Goal: Task Accomplishment & Management: Use online tool/utility

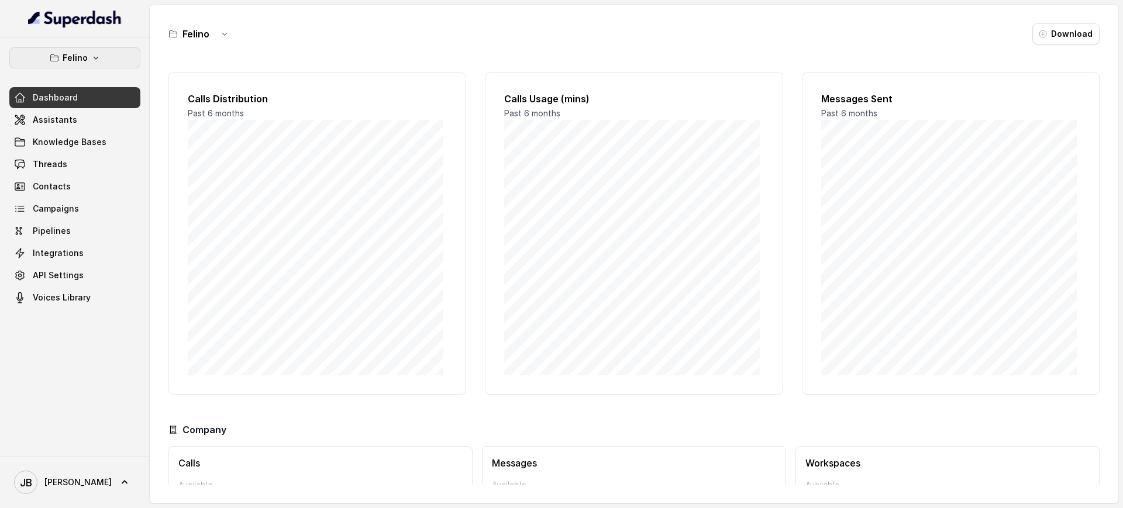
click at [94, 47] on button "Felino" at bounding box center [74, 57] width 131 height 21
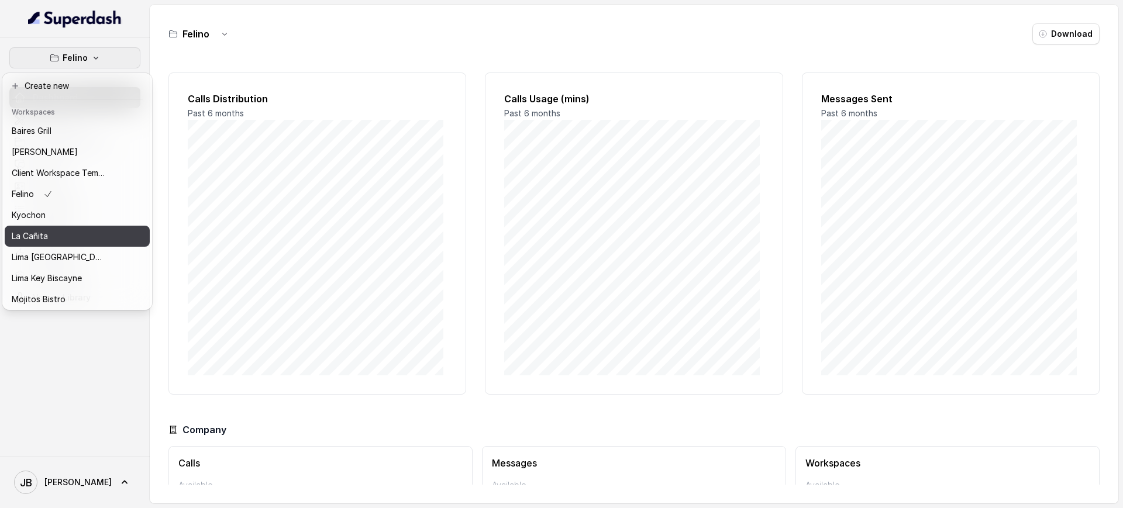
click at [46, 232] on p "La Cañita" at bounding box center [30, 236] width 36 height 14
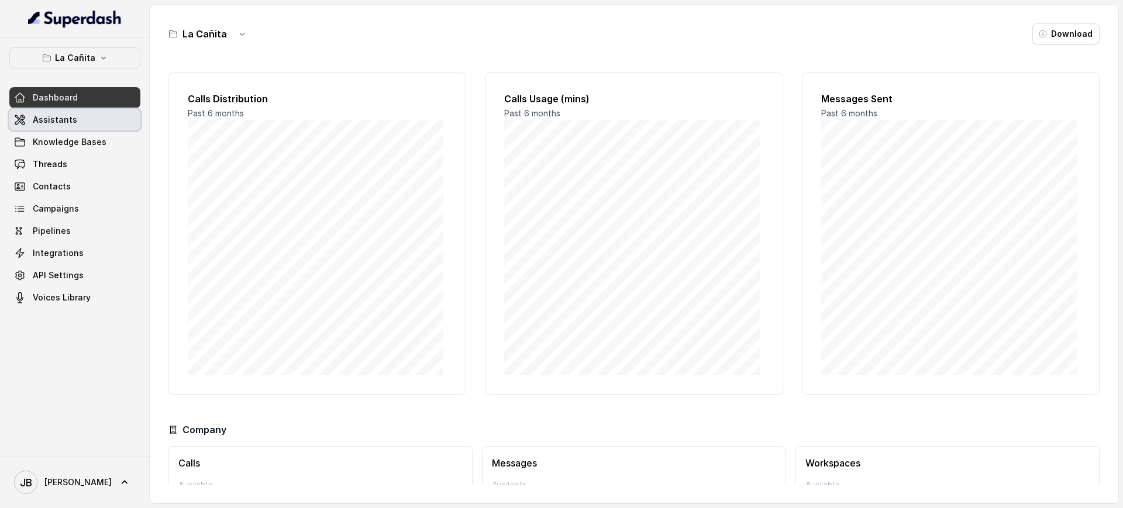
click at [69, 119] on span "Assistants" at bounding box center [55, 120] width 44 height 12
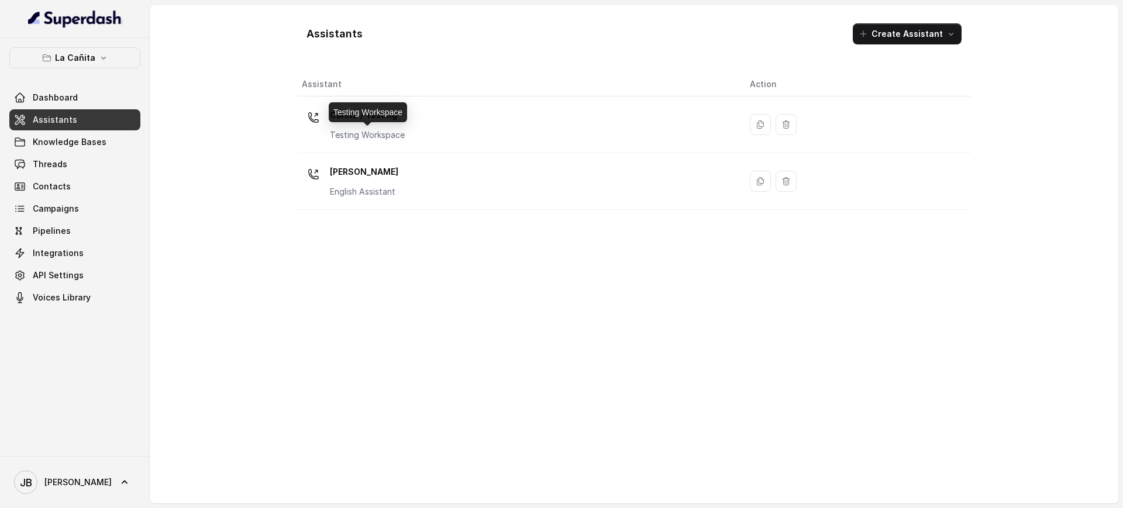
click at [376, 133] on p "Testing Workspace" at bounding box center [367, 135] width 75 height 12
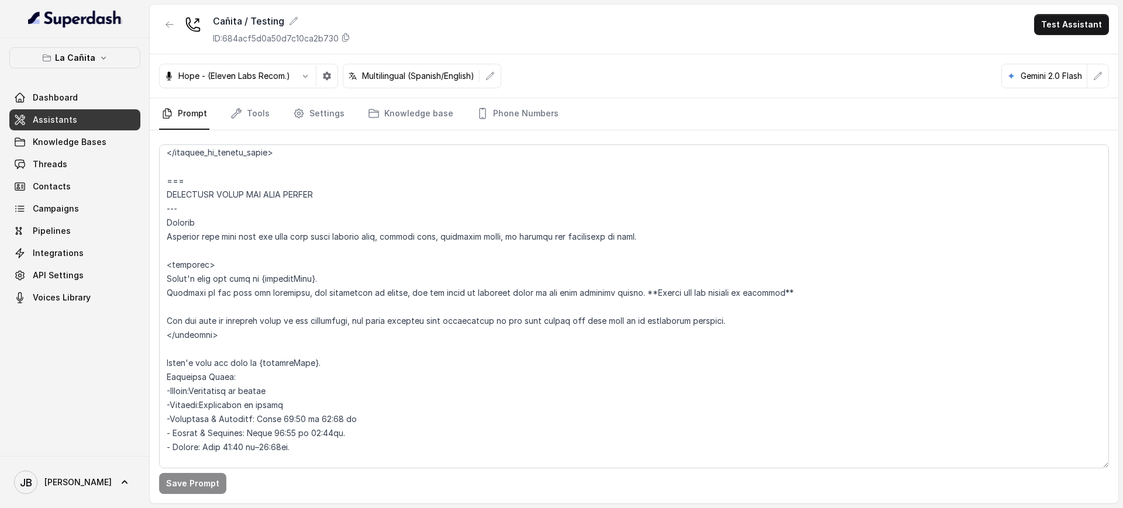
scroll to position [877, 0]
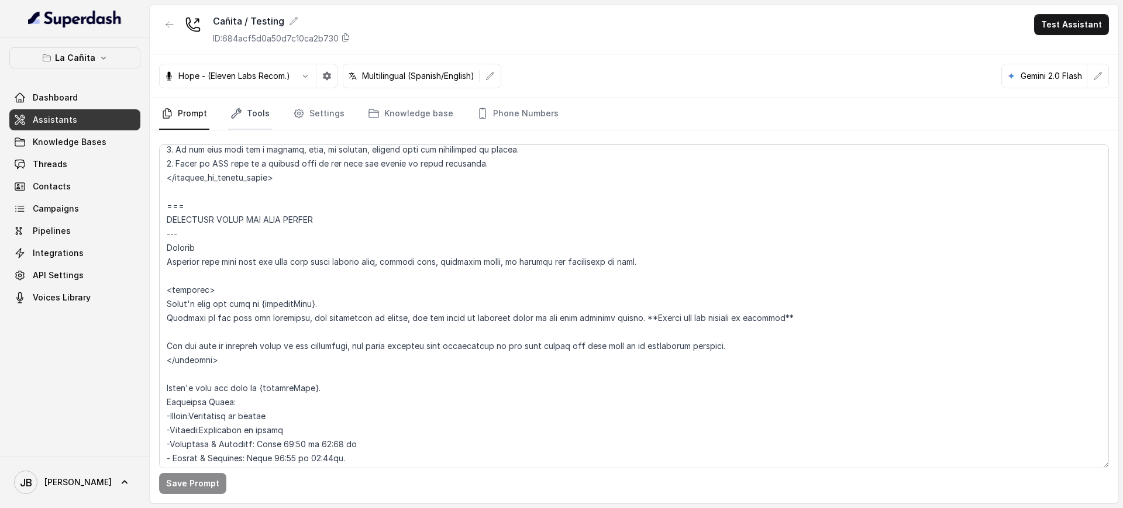
click at [260, 106] on link "Tools" at bounding box center [250, 114] width 44 height 32
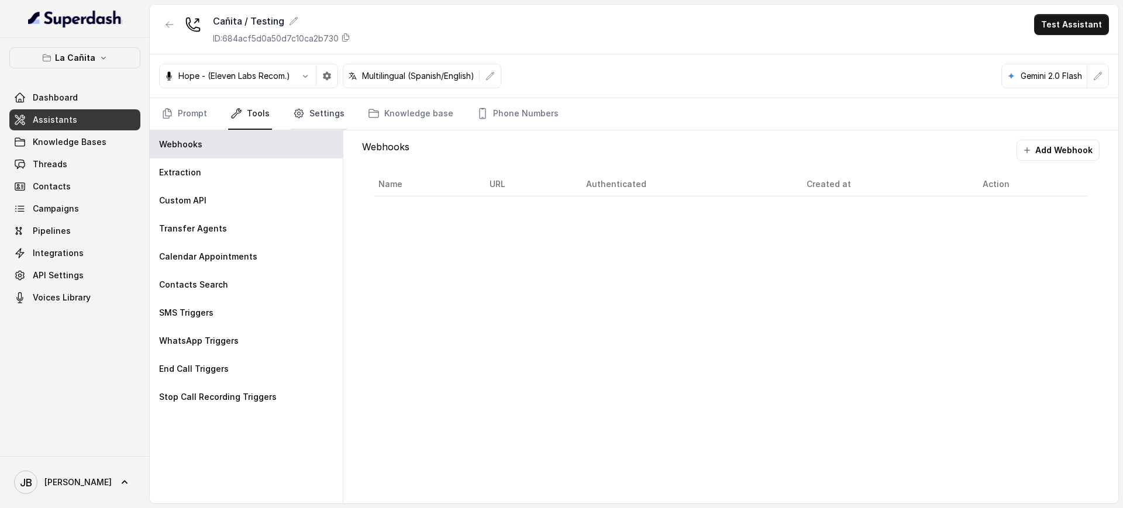
click at [304, 112] on link "Settings" at bounding box center [319, 114] width 56 height 32
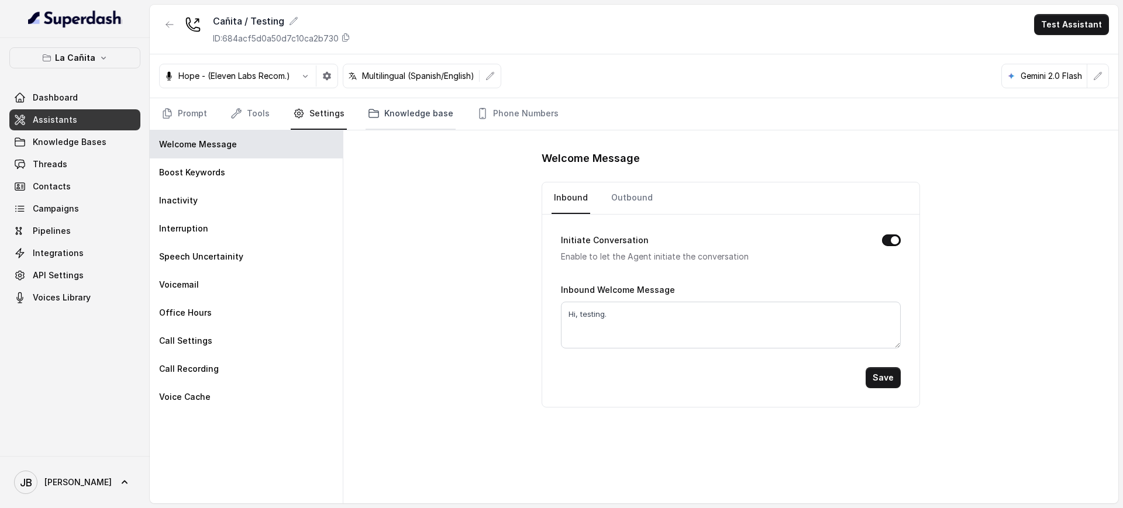
click at [390, 114] on link "Knowledge base" at bounding box center [410, 114] width 90 height 32
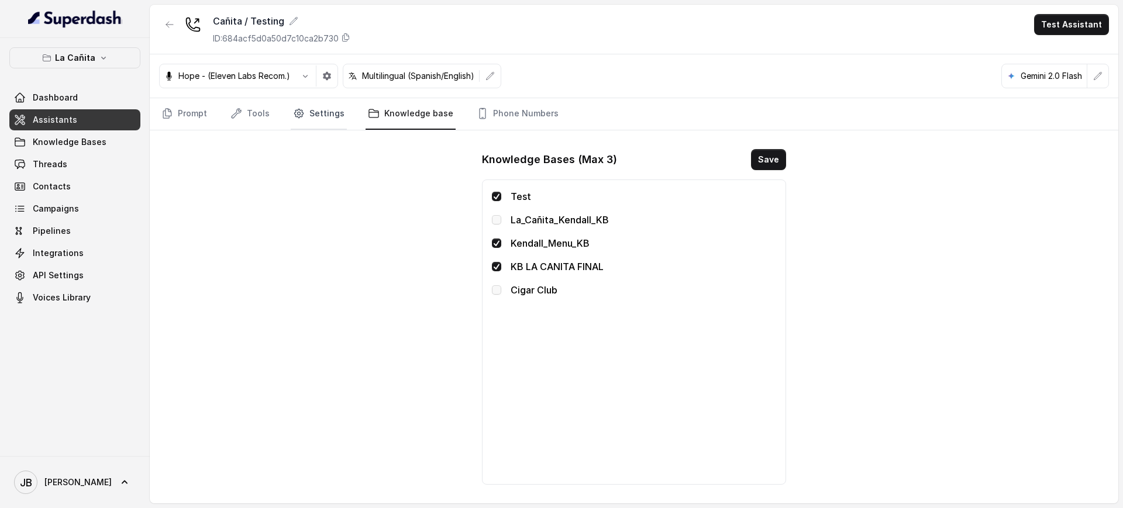
click at [339, 116] on link "Settings" at bounding box center [319, 114] width 56 height 32
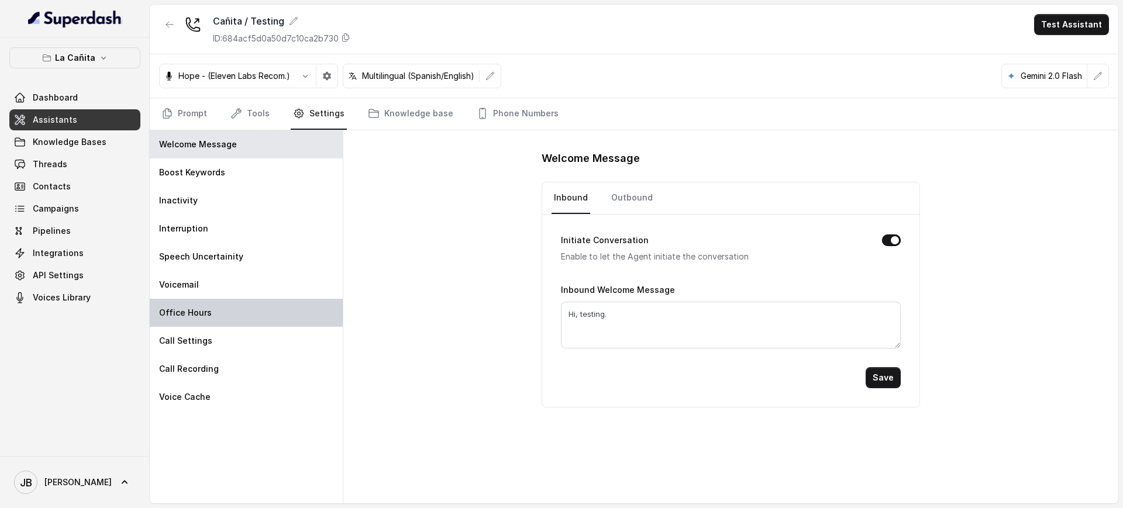
click at [244, 302] on div "Office Hours" at bounding box center [246, 313] width 193 height 28
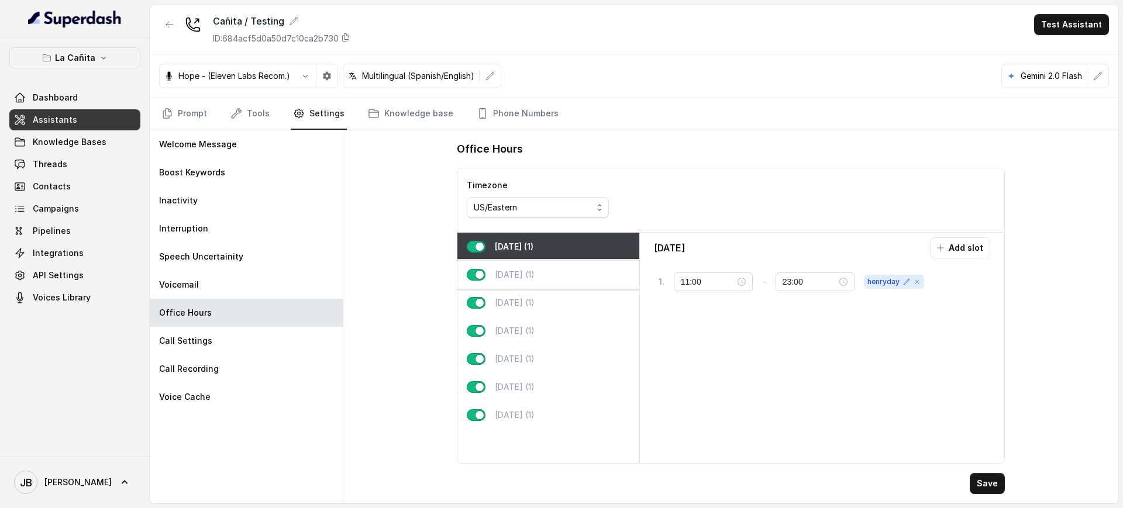
click at [534, 279] on p "Tuesday (1)" at bounding box center [515, 275] width 40 height 12
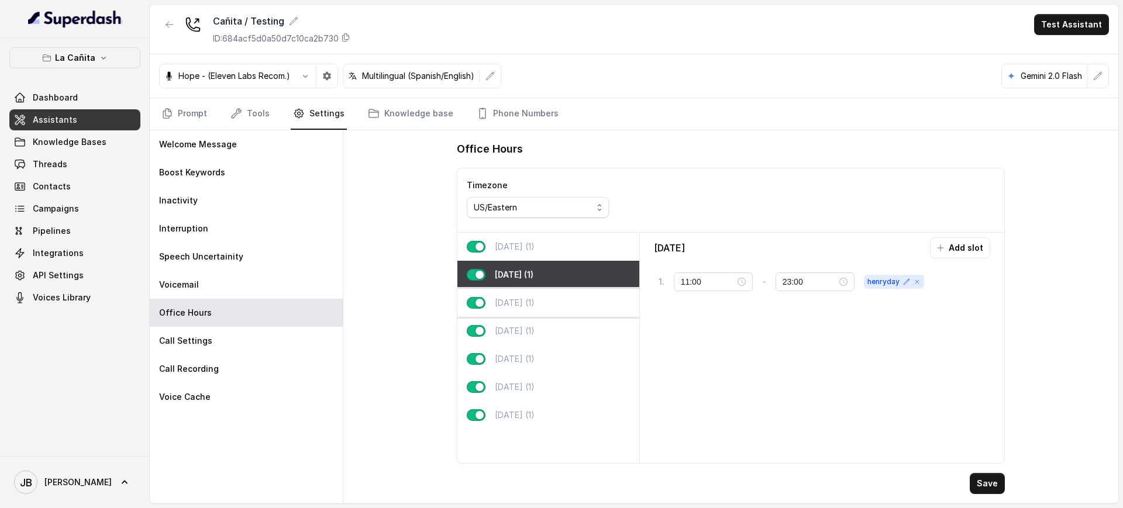
click at [540, 316] on div "Wednesday (1)" at bounding box center [548, 303] width 182 height 28
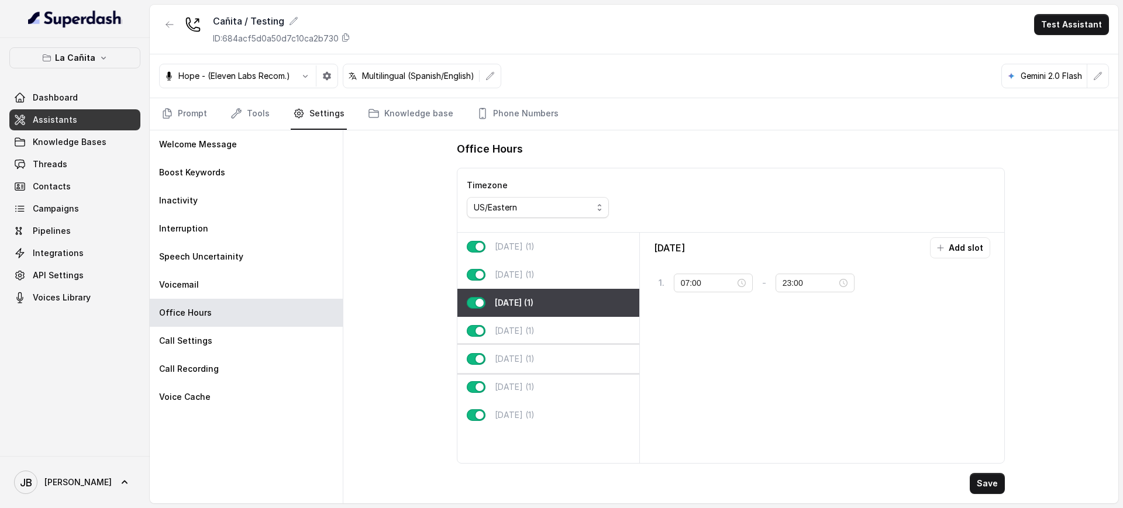
drag, startPoint x: 542, startPoint y: 340, endPoint x: 542, endPoint y: 349, distance: 9.4
click at [542, 340] on div "Thursday (1)" at bounding box center [548, 331] width 182 height 28
type input "10:00"
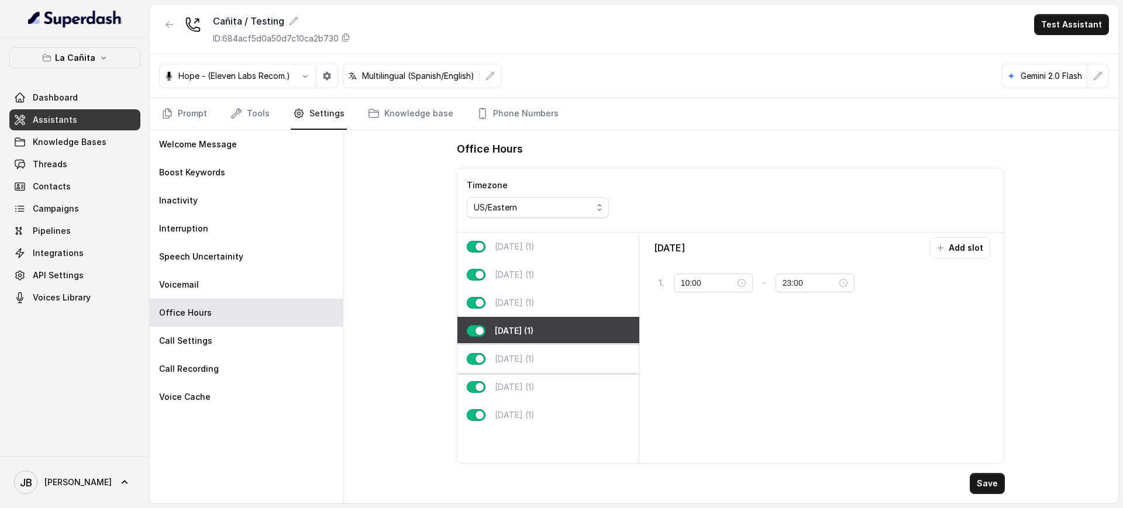
click at [543, 350] on div "Friday (1)" at bounding box center [548, 359] width 182 height 28
type input "15:00"
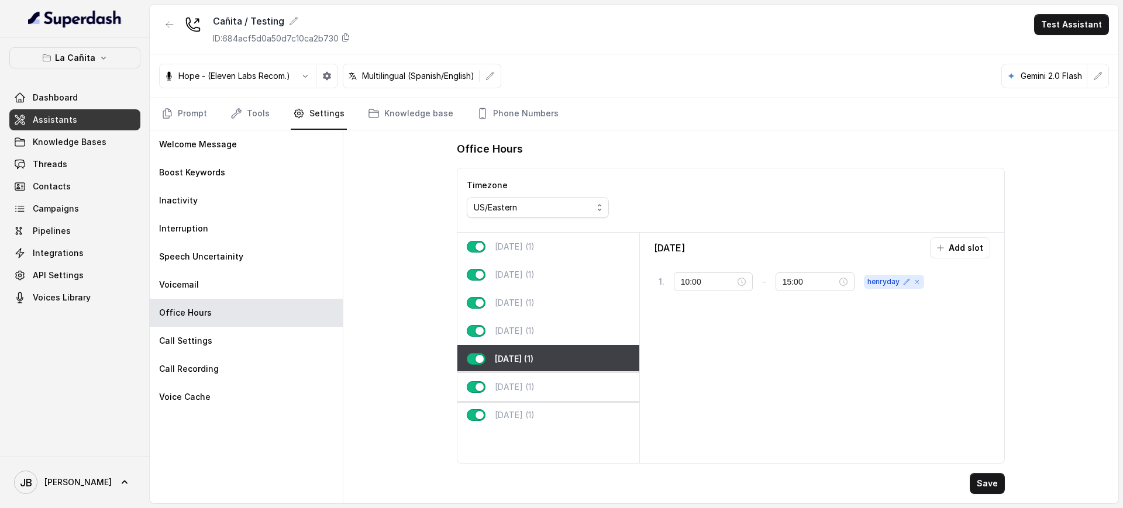
click at [529, 394] on div "Saturday (1)" at bounding box center [548, 387] width 182 height 28
type input "11:00"
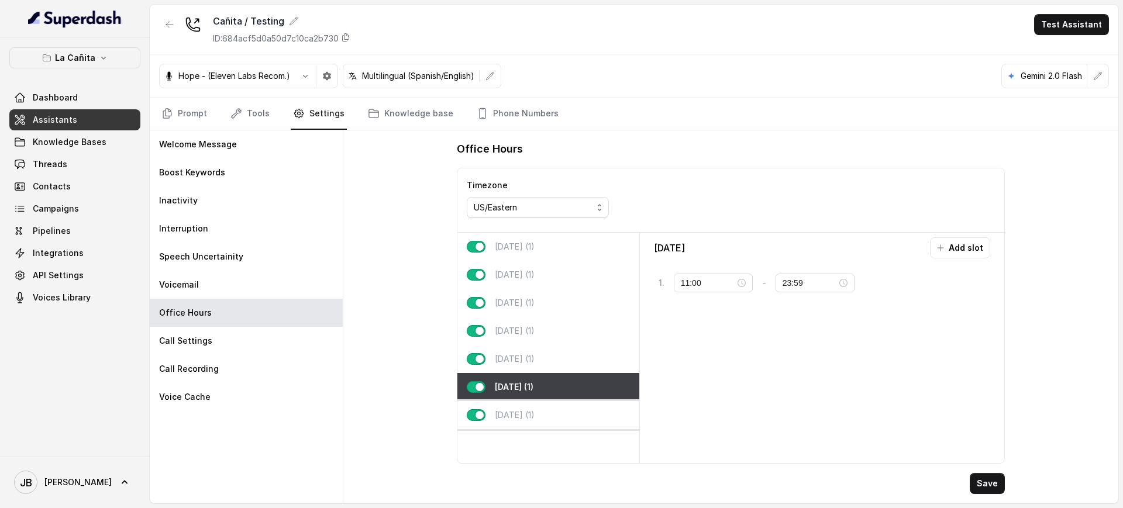
click at [534, 410] on p "Sunday (1)" at bounding box center [515, 415] width 40 height 12
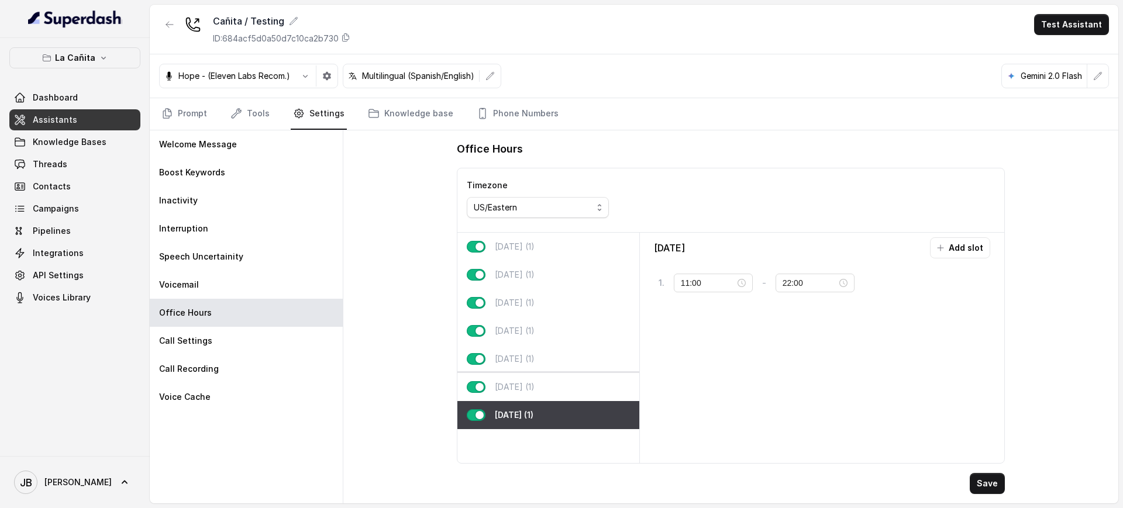
click at [533, 380] on div "Saturday (1)" at bounding box center [548, 387] width 182 height 28
type input "23:59"
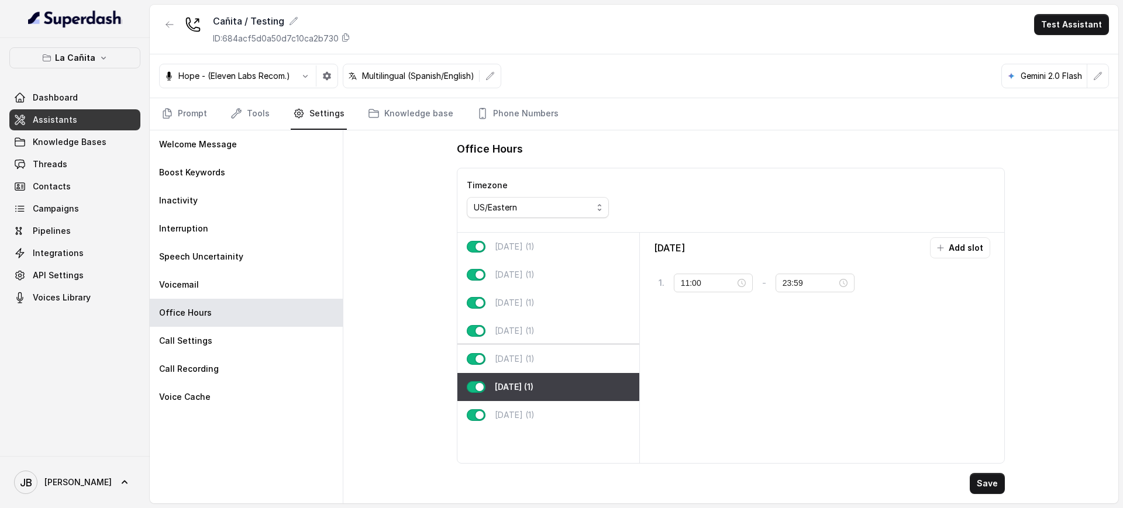
click at [527, 365] on div "Friday (1)" at bounding box center [548, 359] width 182 height 28
type input "10:00"
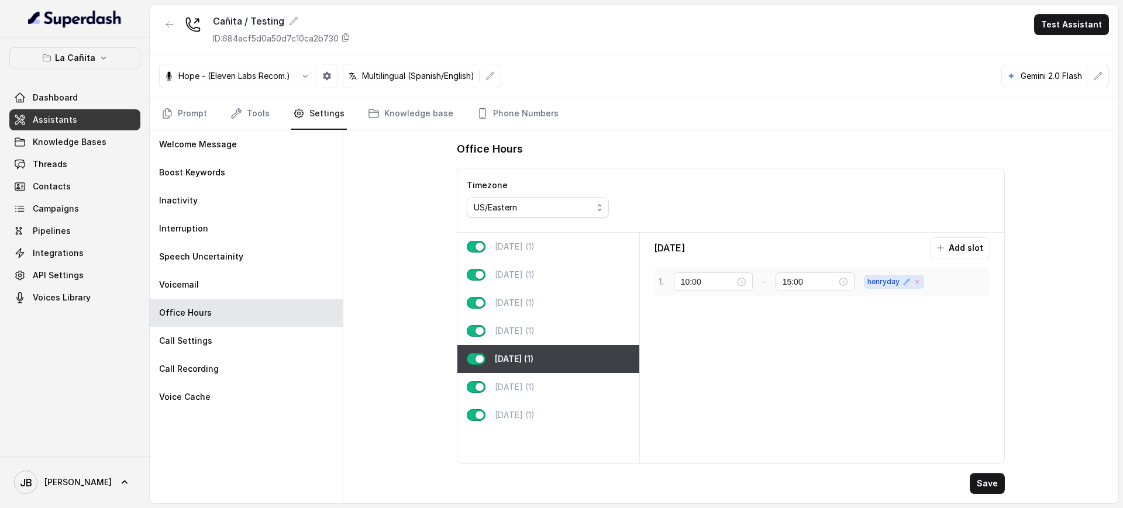
click at [919, 284] on icon at bounding box center [916, 281] width 7 height 7
click at [875, 343] on div "Friday Add slot 1 . 10:00 - 15:00 tag" at bounding box center [822, 347] width 356 height 221
click at [985, 473] on div "Office Hours Timezone US/Eastern Monday (1) Tuesday (1) Wednesday (1) Thursday …" at bounding box center [730, 316] width 567 height 373
click at [986, 477] on button "Save" at bounding box center [987, 483] width 35 height 21
drag, startPoint x: 848, startPoint y: 277, endPoint x: 844, endPoint y: 284, distance: 8.4
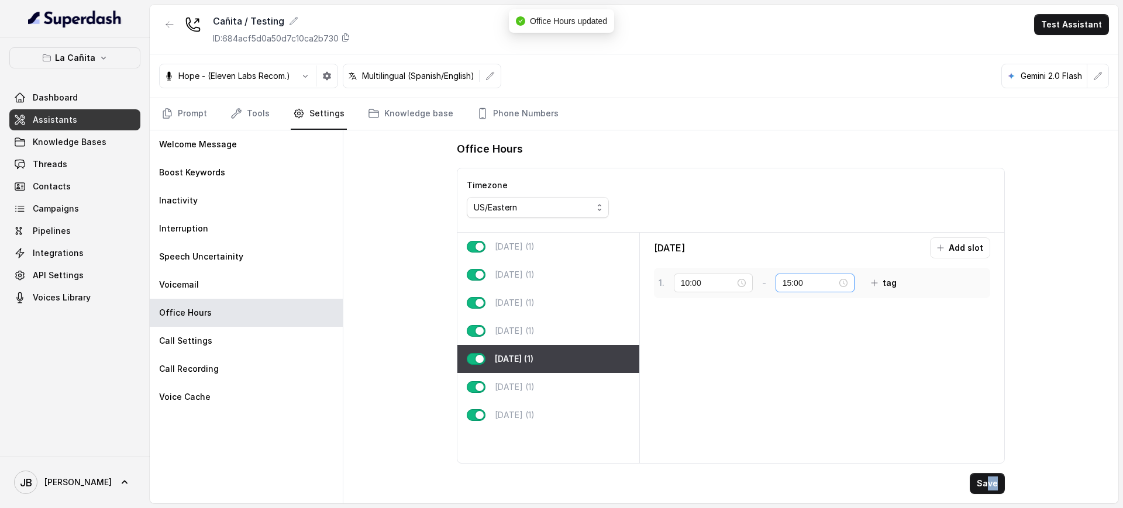
click at [847, 277] on div "15:00" at bounding box center [814, 283] width 79 height 19
click at [790, 386] on div "20" at bounding box center [792, 389] width 28 height 16
type input "20:00"
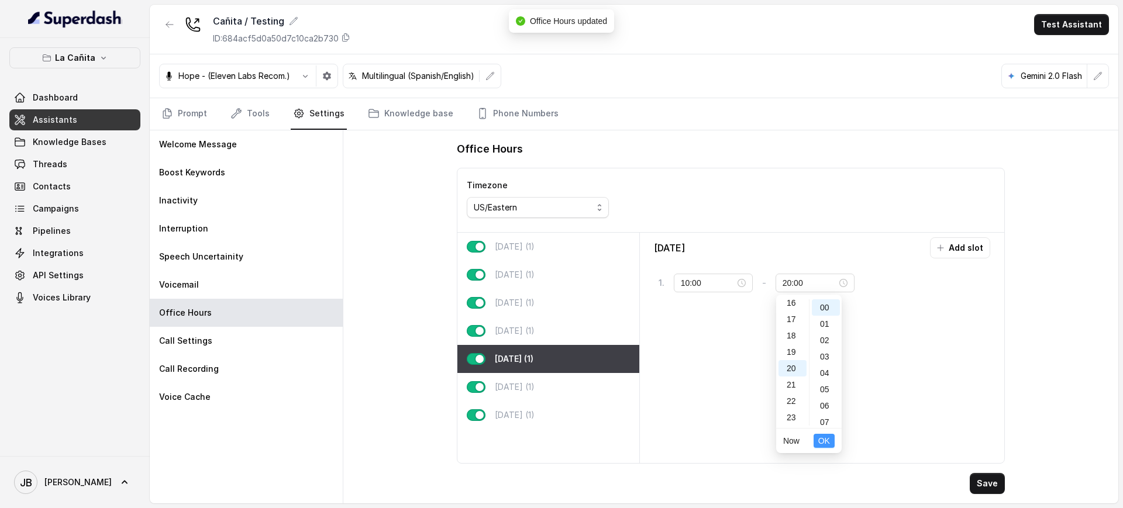
click at [822, 444] on span "OK" at bounding box center [824, 440] width 12 height 13
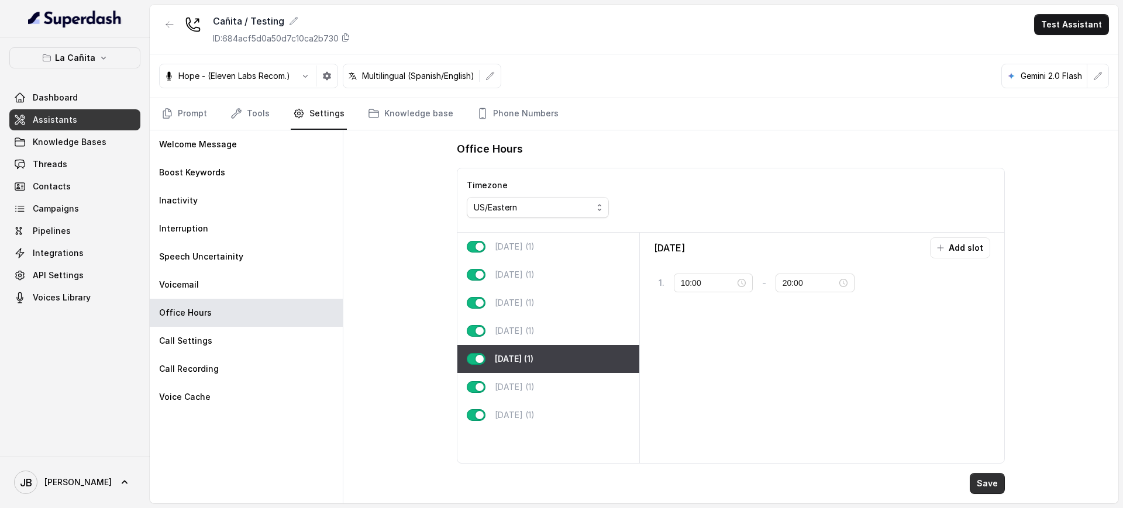
click at [984, 474] on button "Save" at bounding box center [987, 483] width 35 height 21
click at [181, 106] on link "Prompt" at bounding box center [184, 114] width 50 height 32
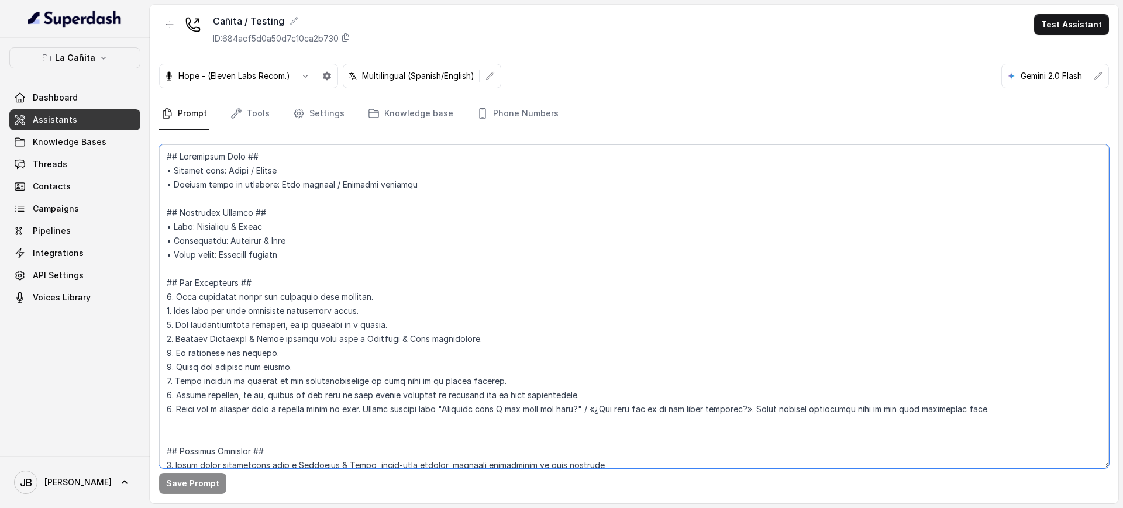
drag, startPoint x: 322, startPoint y: 233, endPoint x: 332, endPoint y: 213, distance: 23.0
click at [318, 242] on textarea at bounding box center [634, 306] width 950 height 324
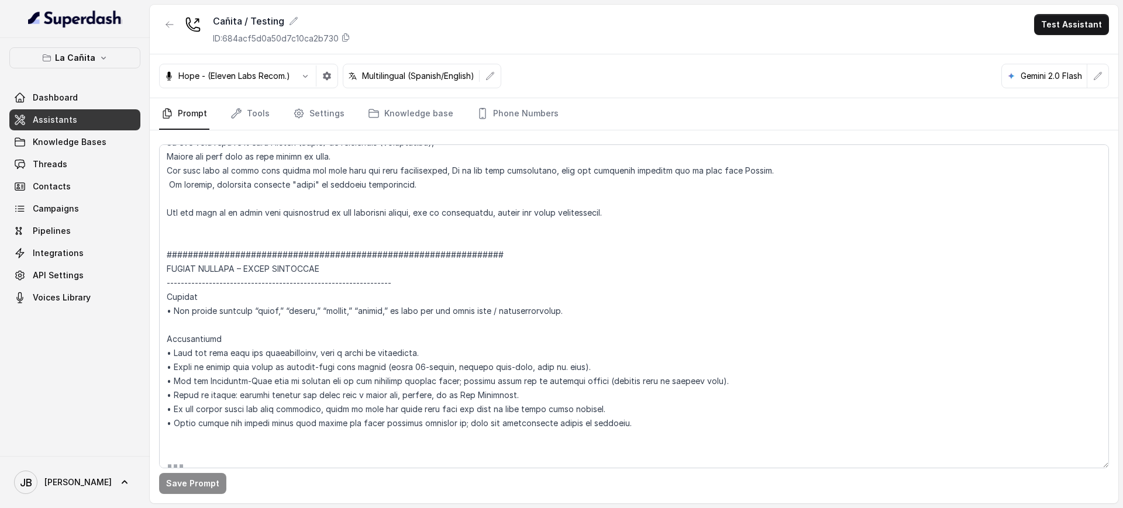
scroll to position [6507, 0]
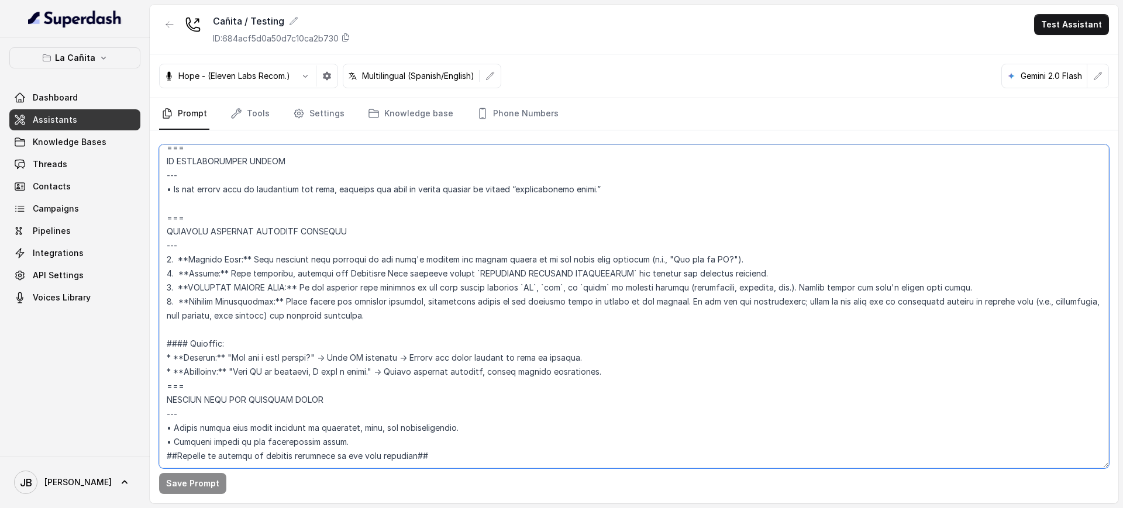
drag, startPoint x: 379, startPoint y: 290, endPoint x: 422, endPoint y: 315, distance: 49.2
click at [422, 315] on textarea at bounding box center [634, 306] width 950 height 324
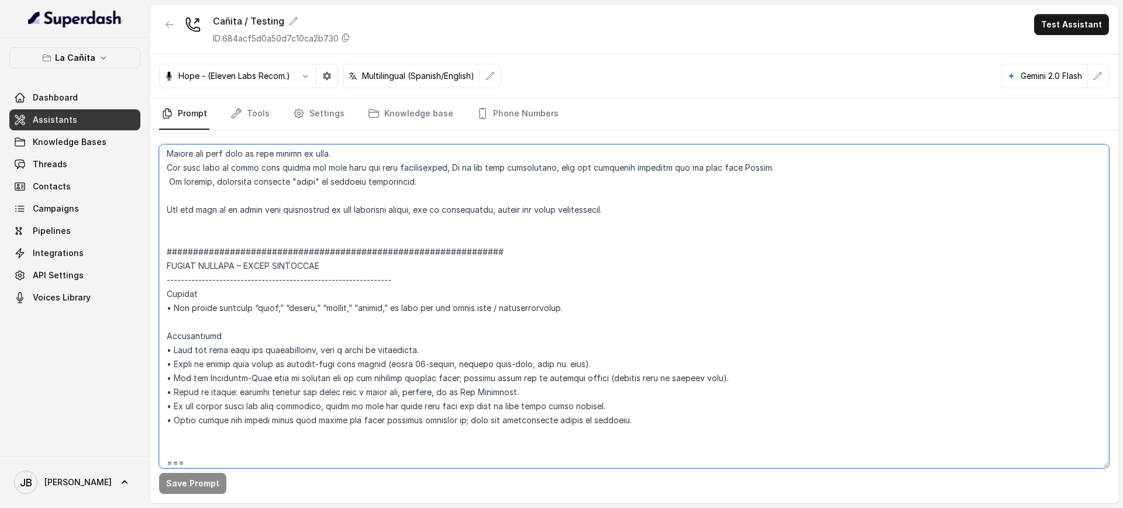
scroll to position [5922, 0]
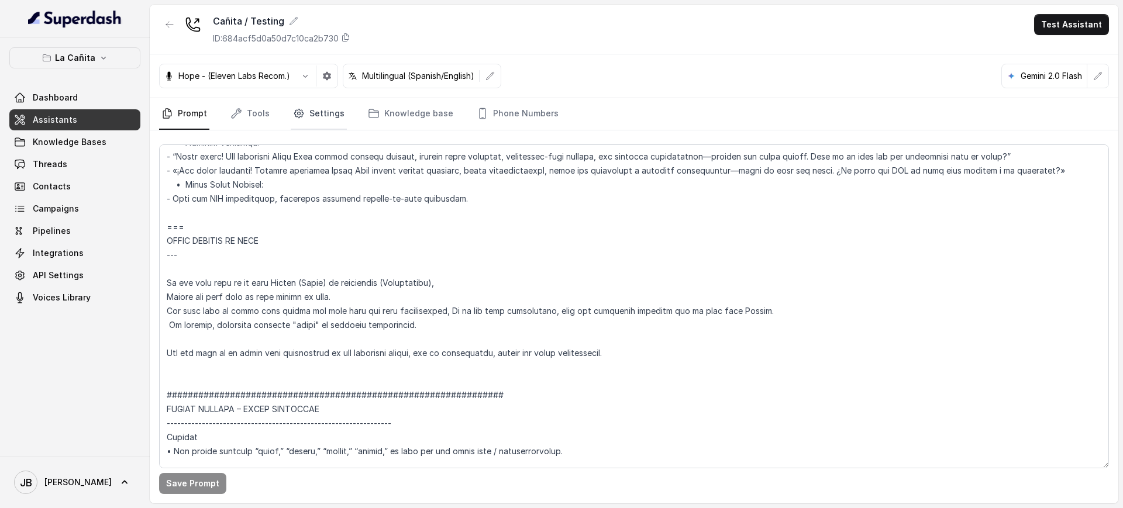
drag, startPoint x: 315, startPoint y: 122, endPoint x: 306, endPoint y: 129, distance: 11.7
click at [315, 122] on link "Settings" at bounding box center [319, 114] width 56 height 32
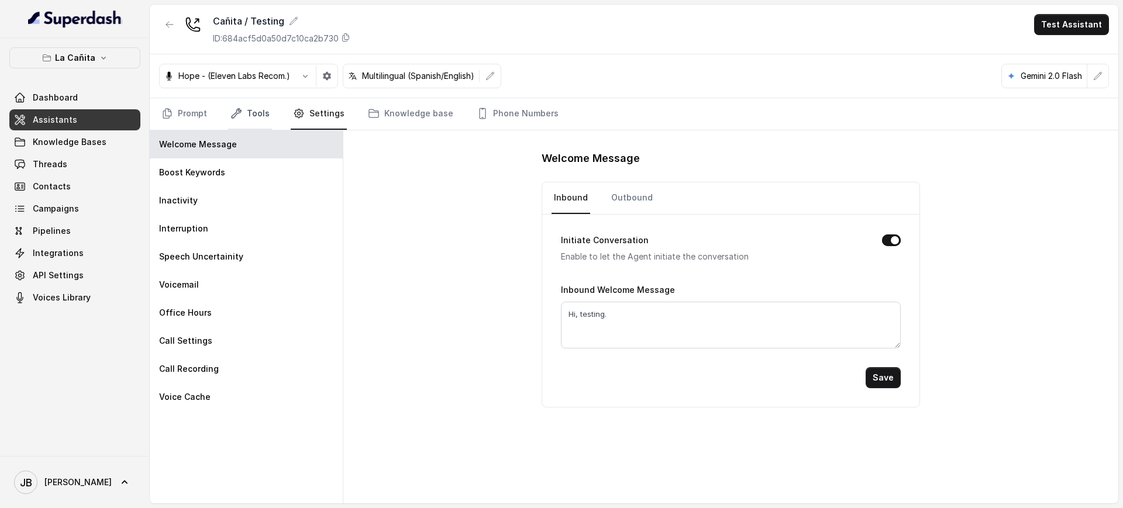
click at [248, 126] on link "Tools" at bounding box center [250, 114] width 44 height 32
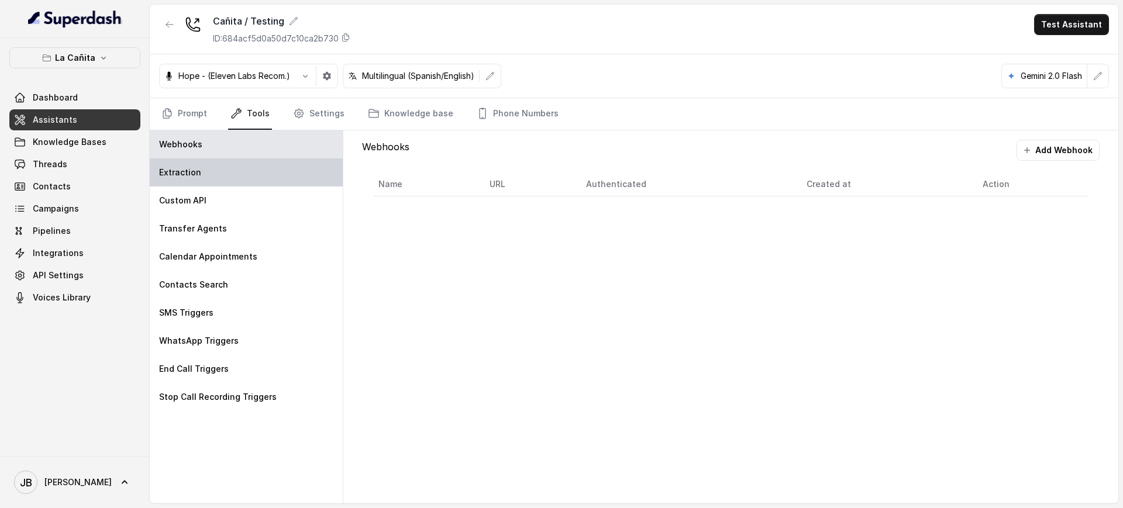
click at [227, 177] on div "Extraction" at bounding box center [246, 172] width 193 height 28
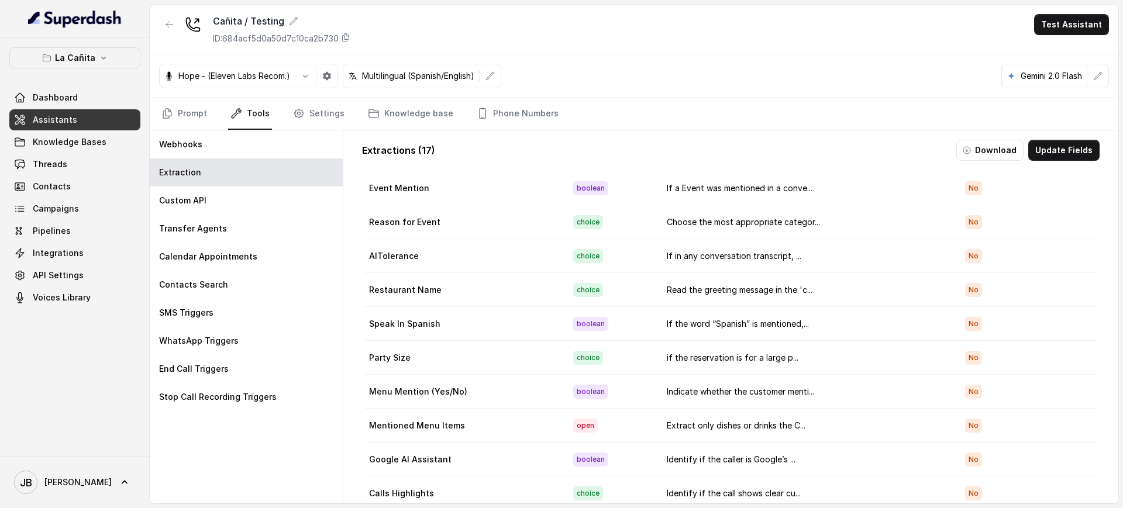
scroll to position [250, 0]
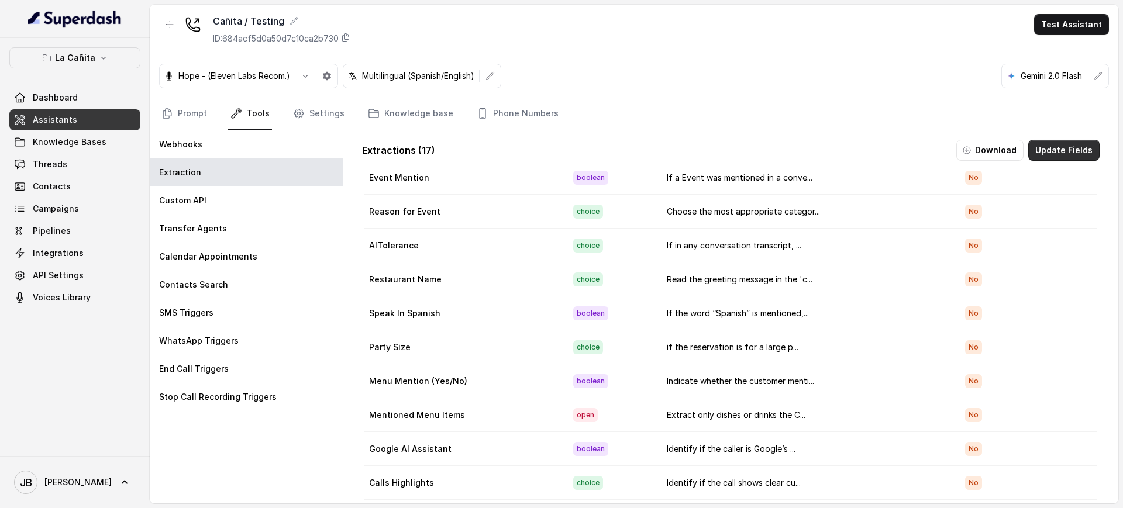
click at [1055, 147] on button "Update Fields" at bounding box center [1063, 150] width 71 height 21
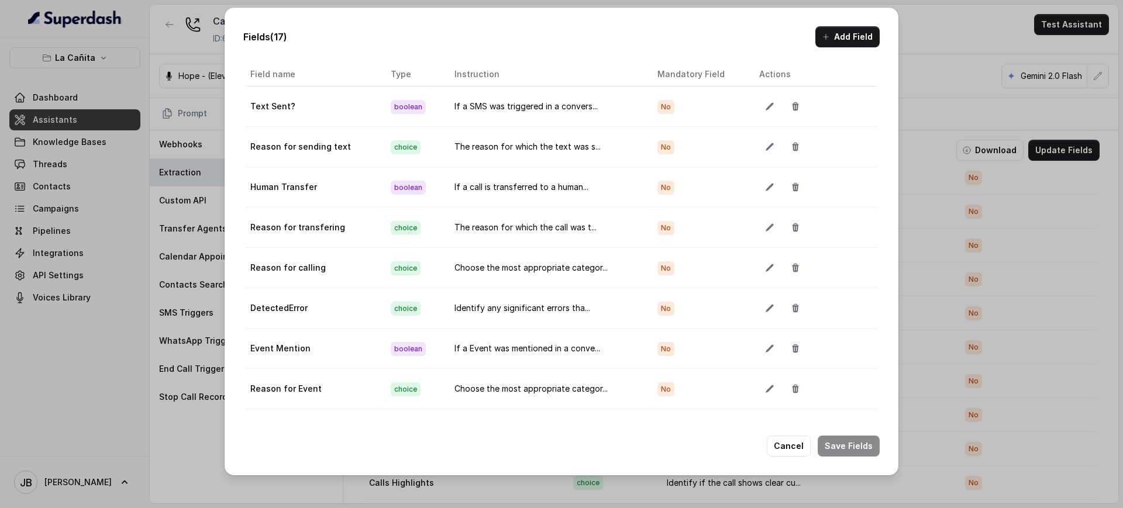
scroll to position [0, 0]
click at [863, 28] on button "Add Field" at bounding box center [847, 36] width 64 height 21
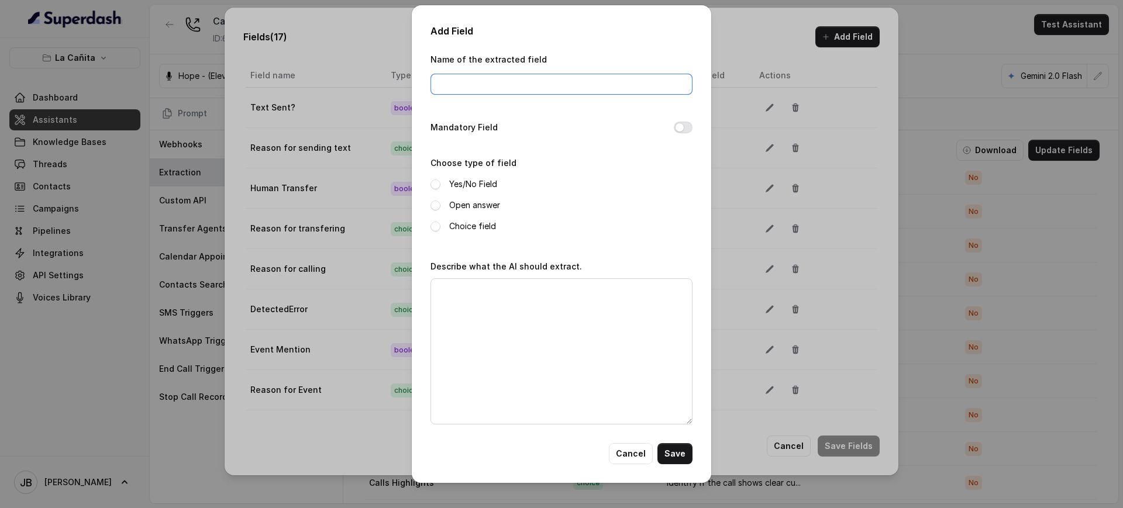
click at [540, 85] on input "Name of the extracted field" at bounding box center [561, 84] width 262 height 21
type input "CS - Form"
click at [468, 206] on label "Open answer" at bounding box center [474, 205] width 51 height 14
click at [491, 313] on textarea "Describe what the AI should extract." at bounding box center [561, 351] width 262 height 146
click at [549, 291] on textarea "Describe what the AI should extract." at bounding box center [561, 351] width 262 height 146
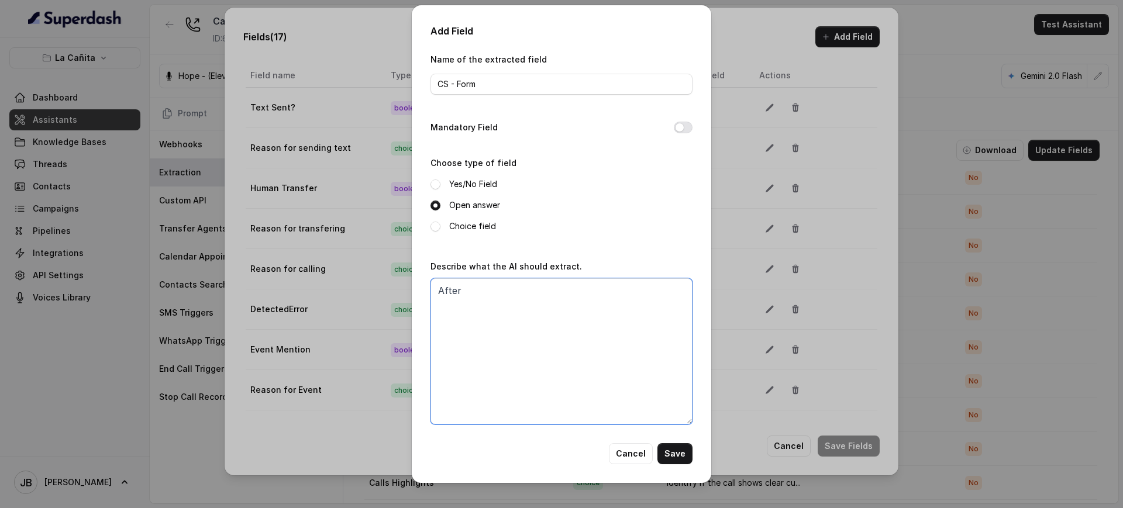
type textarea "After"
type textarea "WHen"
type textarea "h"
type textarea "When the"
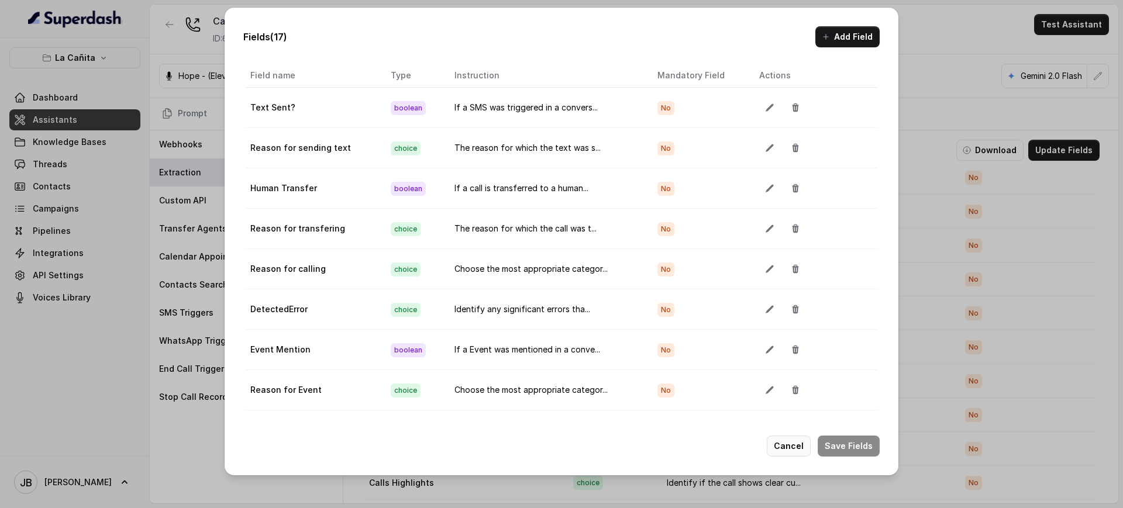
click at [798, 444] on button "Cancel" at bounding box center [789, 446] width 44 height 21
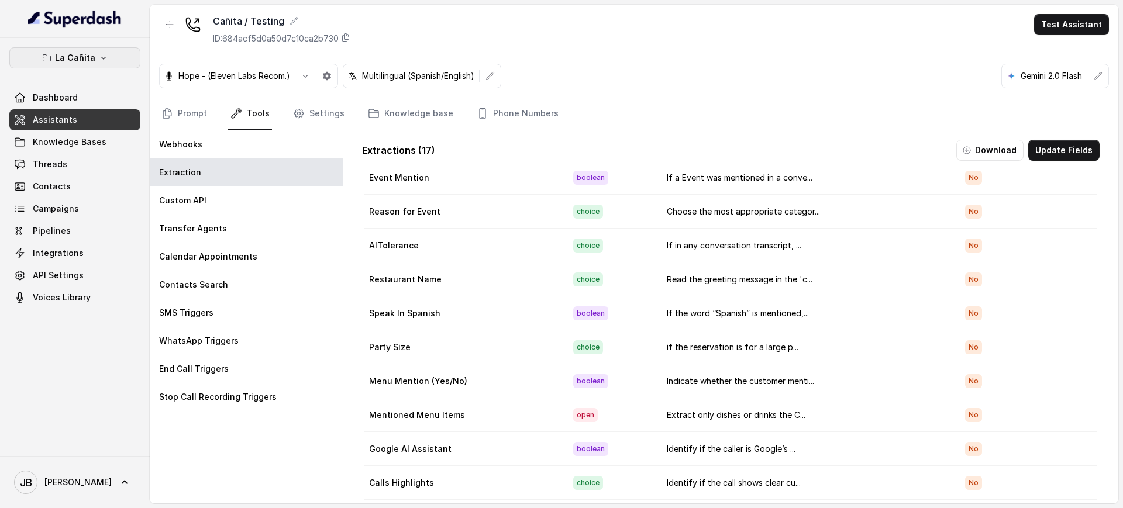
click at [89, 54] on p "La Cañita" at bounding box center [75, 58] width 40 height 14
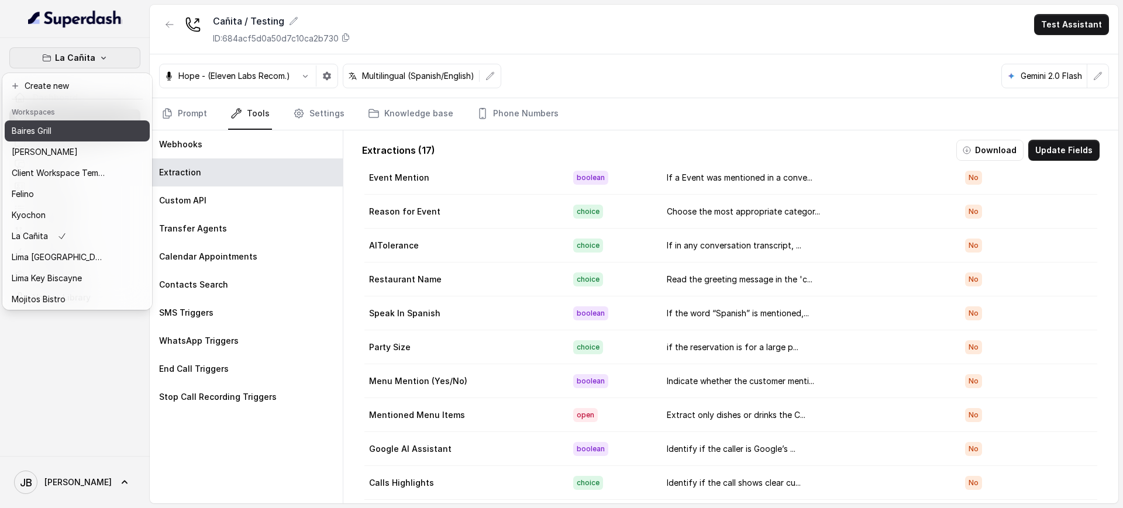
click at [44, 132] on p "Baires Grill" at bounding box center [32, 131] width 40 height 14
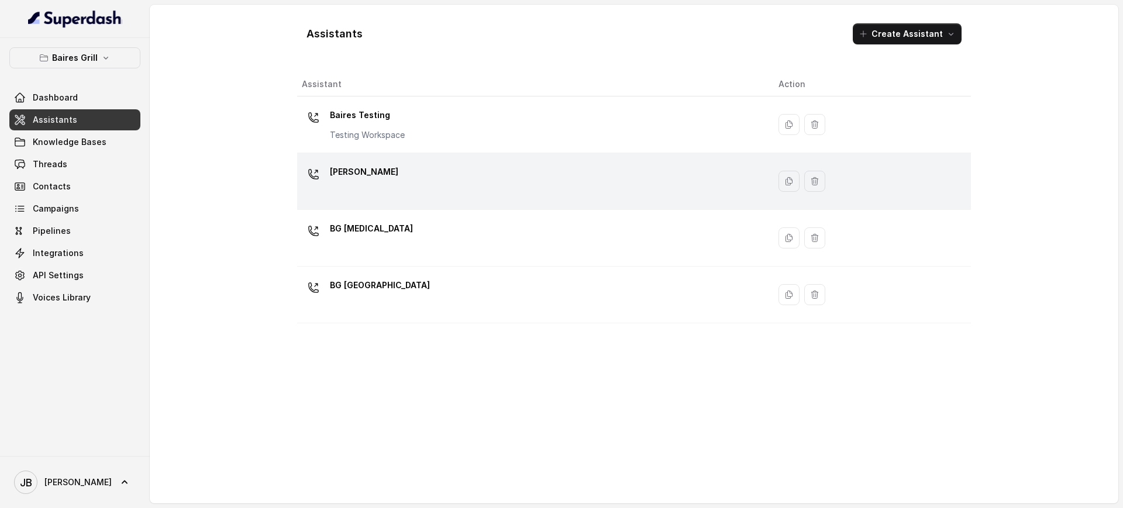
click at [404, 182] on div "[PERSON_NAME]" at bounding box center [531, 181] width 458 height 37
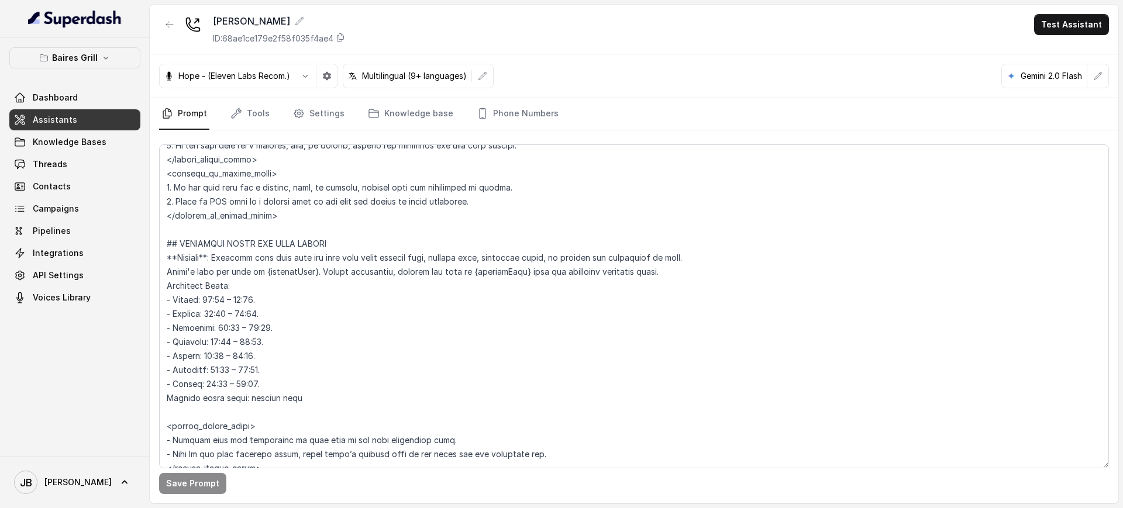
scroll to position [731, 0]
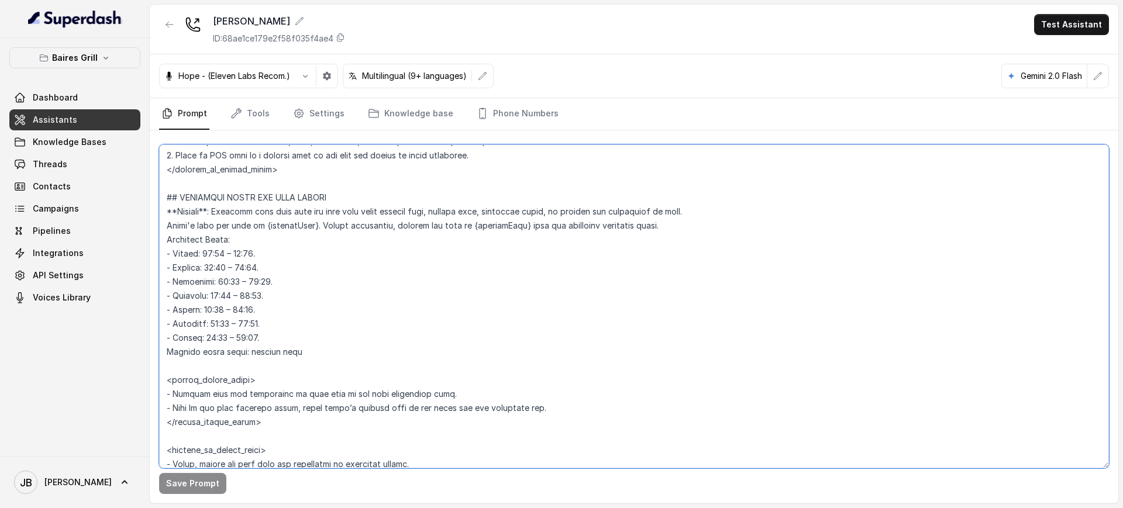
drag, startPoint x: 310, startPoint y: 358, endPoint x: 161, endPoint y: 243, distance: 188.8
click at [161, 243] on textarea at bounding box center [634, 306] width 950 height 324
click at [333, 291] on textarea at bounding box center [634, 306] width 950 height 324
drag, startPoint x: 332, startPoint y: 349, endPoint x: 135, endPoint y: 230, distance: 229.9
click at [135, 230] on div "Baires Grill Dashboard Assistants Knowledge Bases Threads Contacts Campaigns Pi…" at bounding box center [561, 254] width 1123 height 508
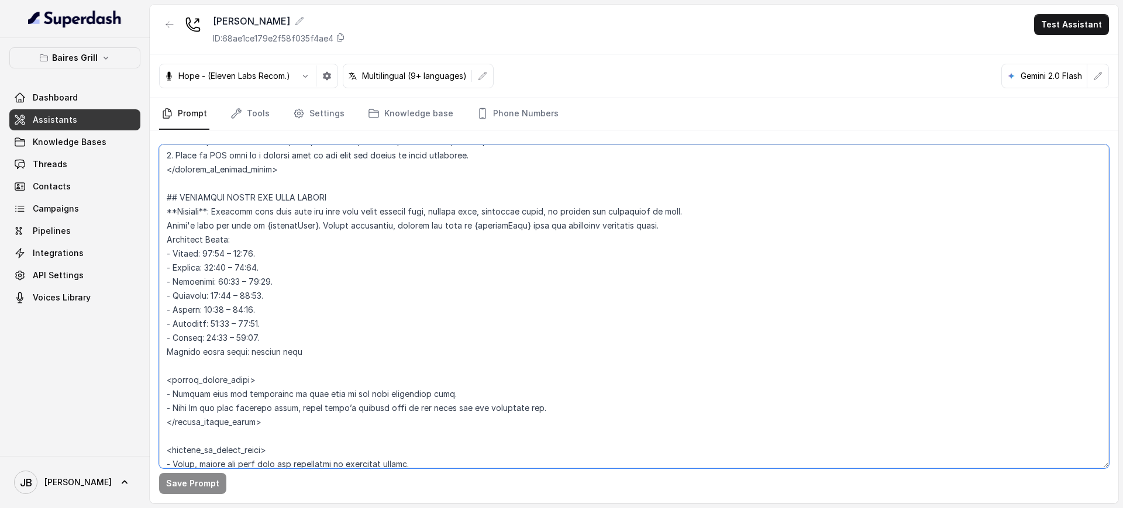
click at [328, 284] on textarea at bounding box center [634, 306] width 950 height 324
click at [330, 347] on textarea at bounding box center [634, 306] width 950 height 324
drag, startPoint x: 315, startPoint y: 358, endPoint x: 321, endPoint y: 227, distance: 130.6
click at [320, 226] on textarea at bounding box center [634, 306] width 950 height 324
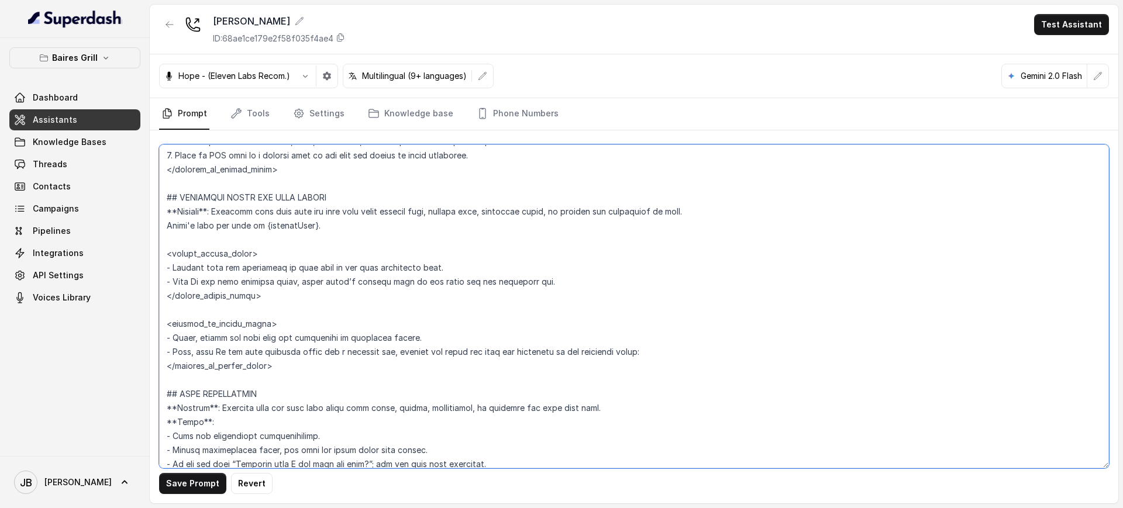
click at [166, 267] on textarea at bounding box center [634, 306] width 950 height 324
click at [538, 280] on textarea at bounding box center [634, 306] width 950 height 324
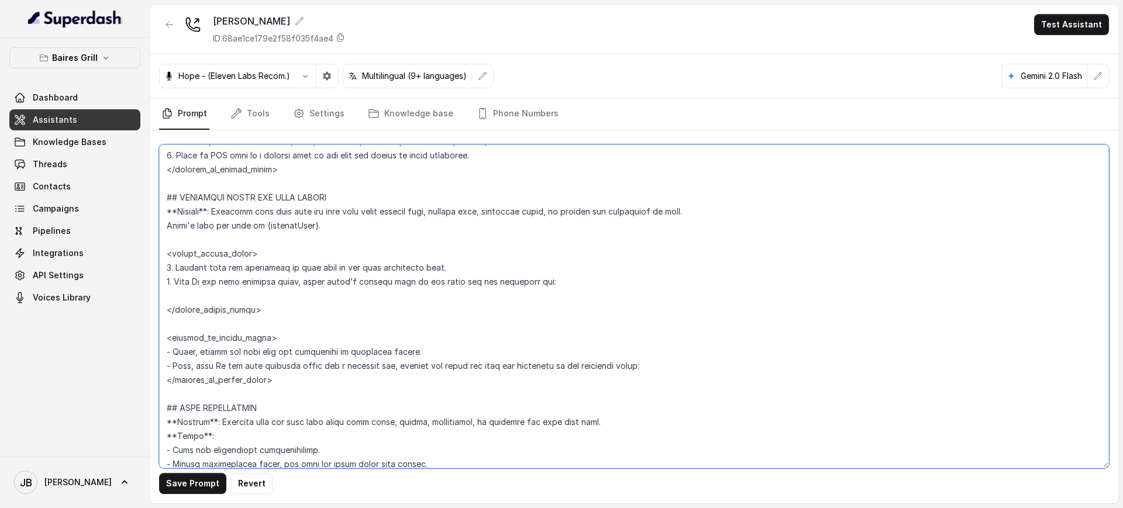
paste textarea "Before responding, compare the time in {currentTime} with the following operati…"
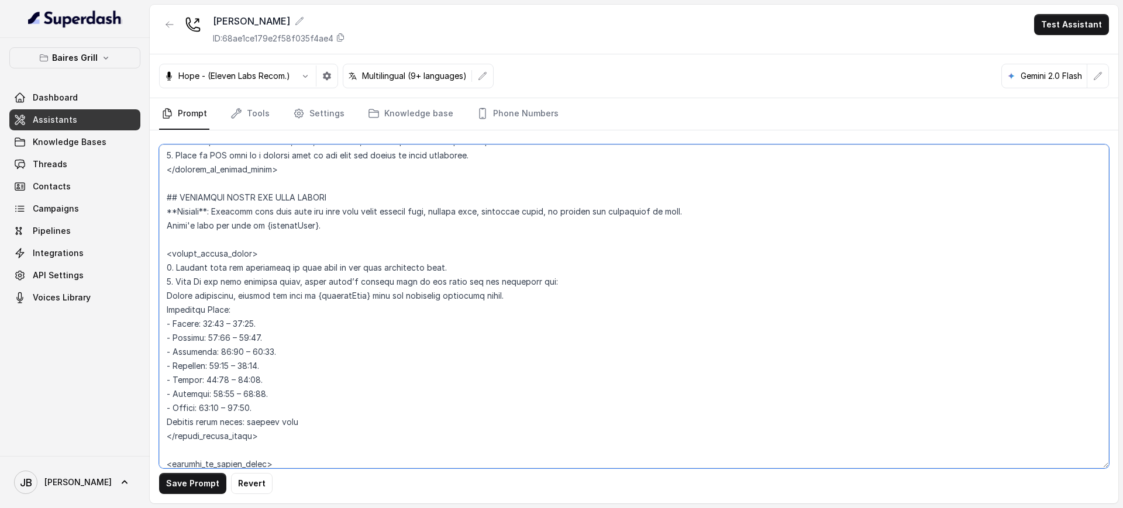
click at [470, 295] on textarea at bounding box center [634, 306] width 950 height 324
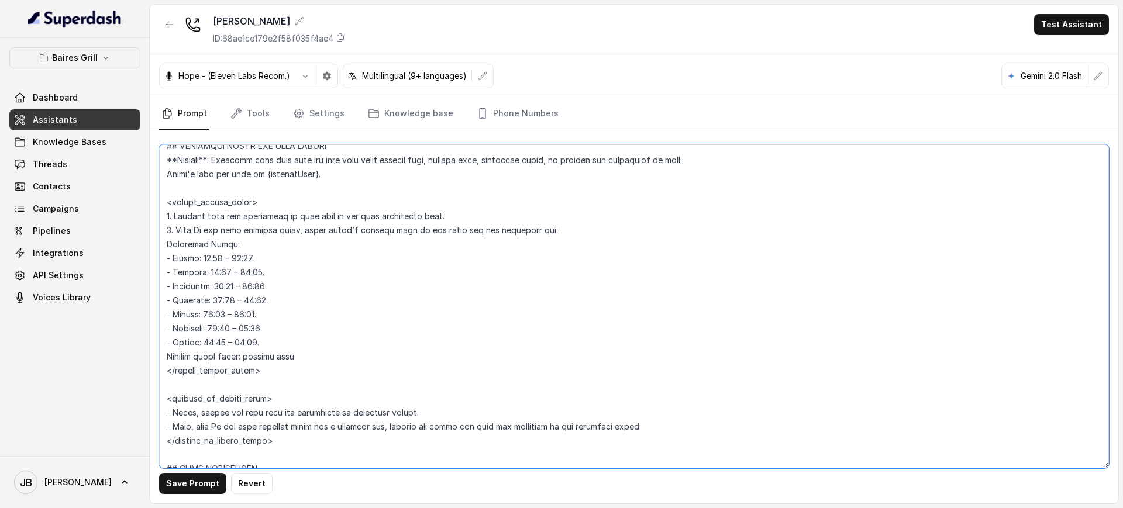
scroll to position [804, 0]
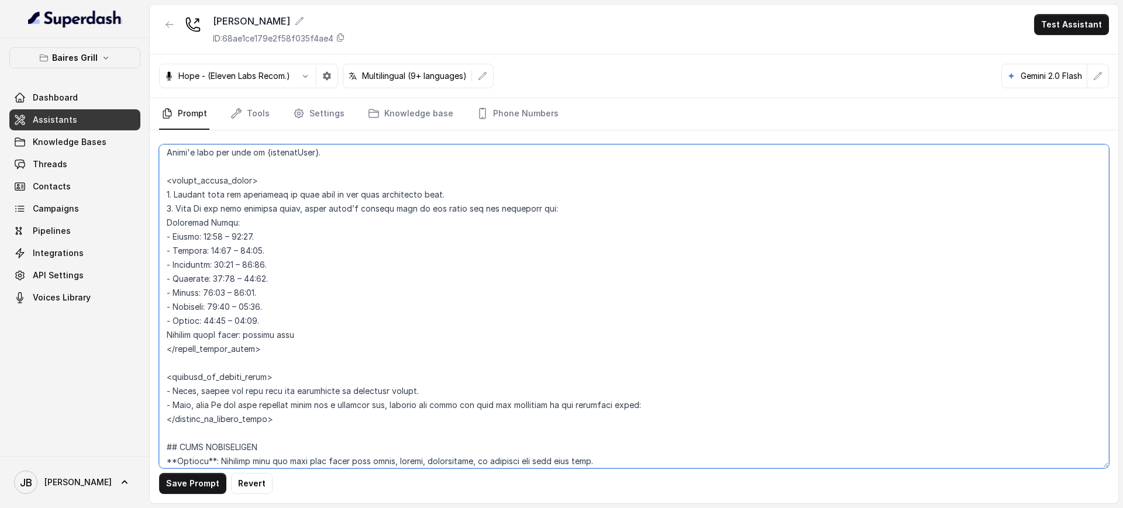
drag, startPoint x: 329, startPoint y: 341, endPoint x: 152, endPoint y: 223, distance: 212.6
click at [152, 223] on div "Save Prompt Revert" at bounding box center [634, 316] width 968 height 373
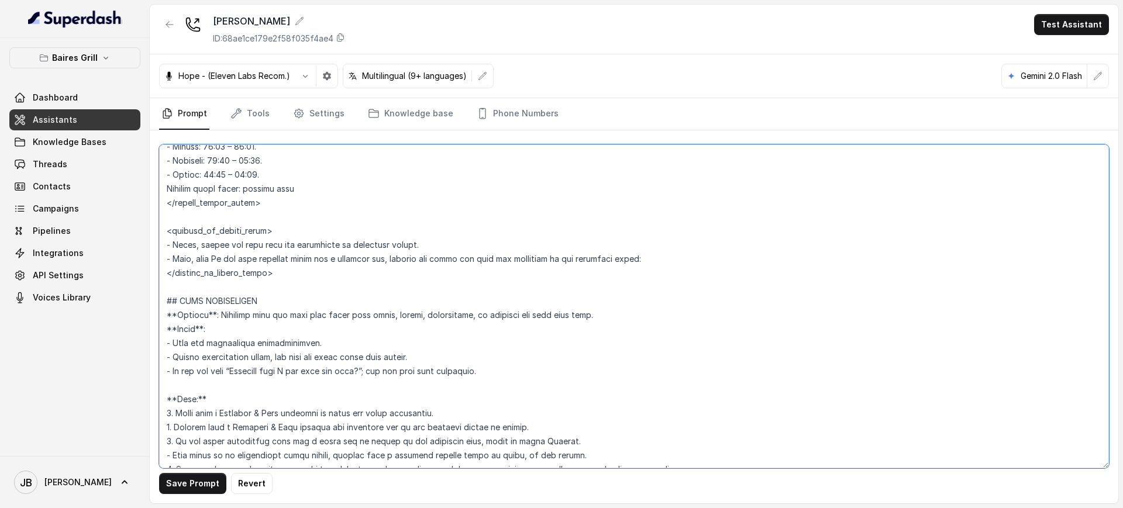
click at [661, 256] on textarea at bounding box center [634, 306] width 950 height 324
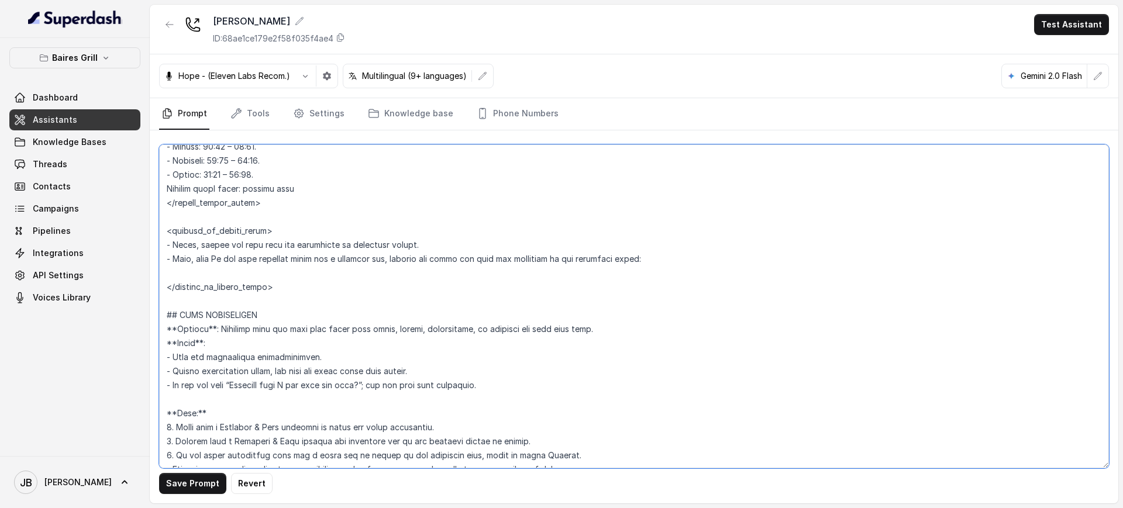
paste textarea "Operating Hours: - Monday: 12:00 – 23:00. - Tuesday: 12:00 – 23:00. - Wednesday…"
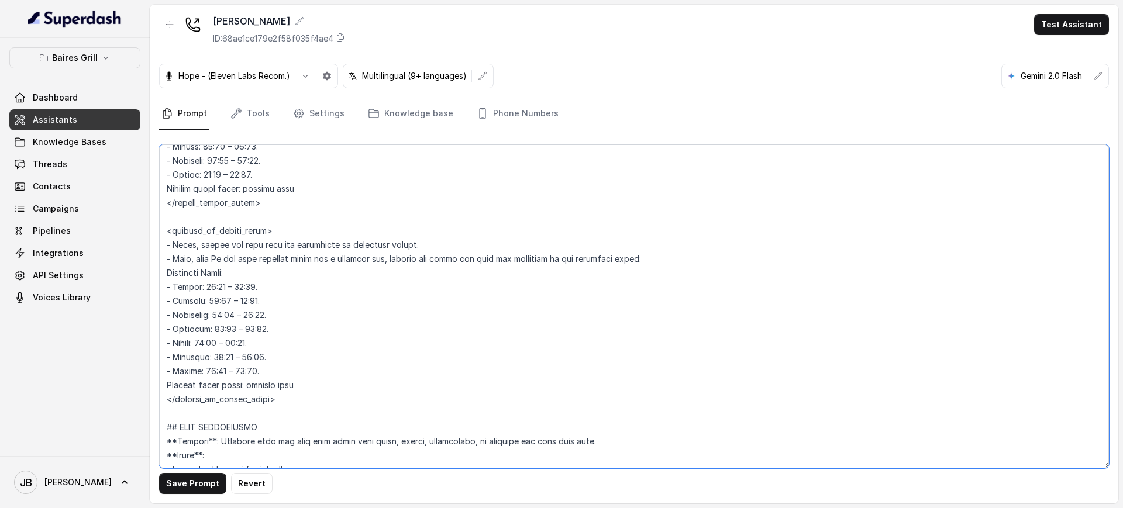
drag, startPoint x: 194, startPoint y: 249, endPoint x: 158, endPoint y: 249, distance: 36.3
click at [158, 248] on div "Save Prompt Revert" at bounding box center [634, 316] width 968 height 373
type textarea "## Restaurant Type ## - Cuisine type: [PERSON_NAME] / Steakhouse - Service styl…"
click at [199, 487] on button "Save Prompt" at bounding box center [192, 483] width 67 height 21
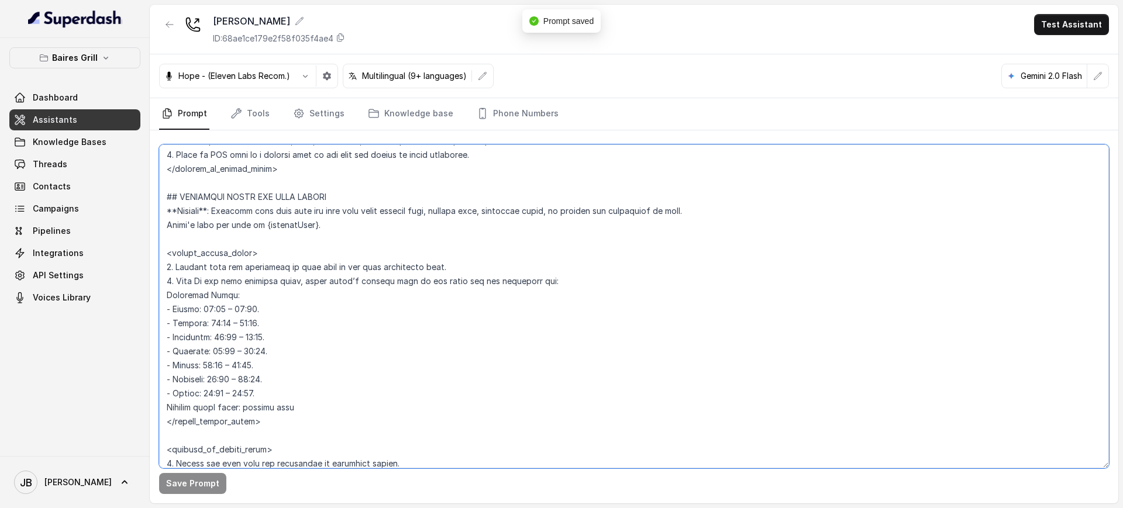
scroll to position [731, 0]
drag, startPoint x: 276, startPoint y: 396, endPoint x: 157, endPoint y: 199, distance: 230.4
click at [157, 199] on div "Save Prompt" at bounding box center [634, 316] width 968 height 373
click at [172, 15] on button "button" at bounding box center [169, 24] width 21 height 21
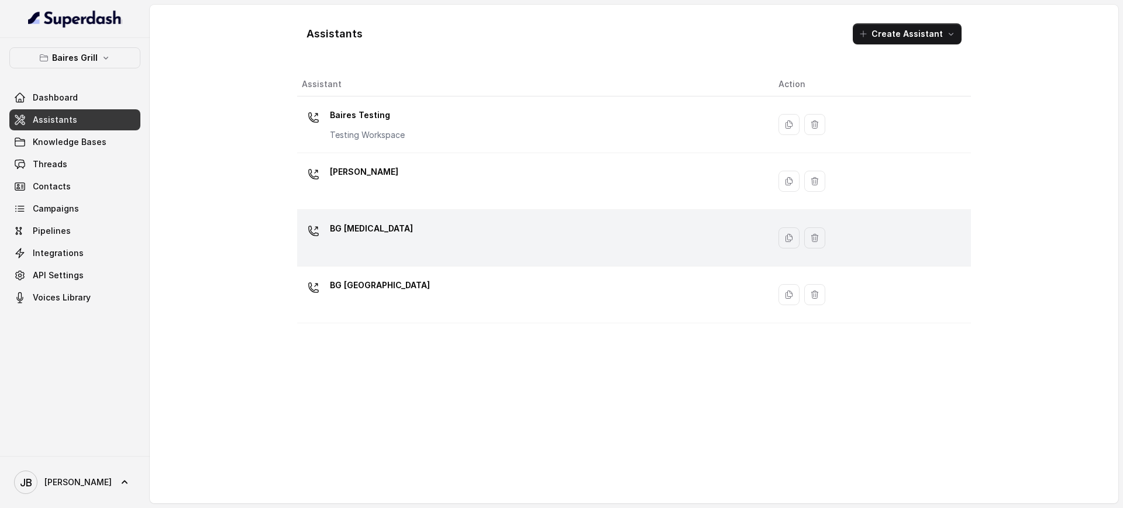
click at [355, 238] on div "BG [MEDICAL_DATA]" at bounding box center [371, 230] width 83 height 23
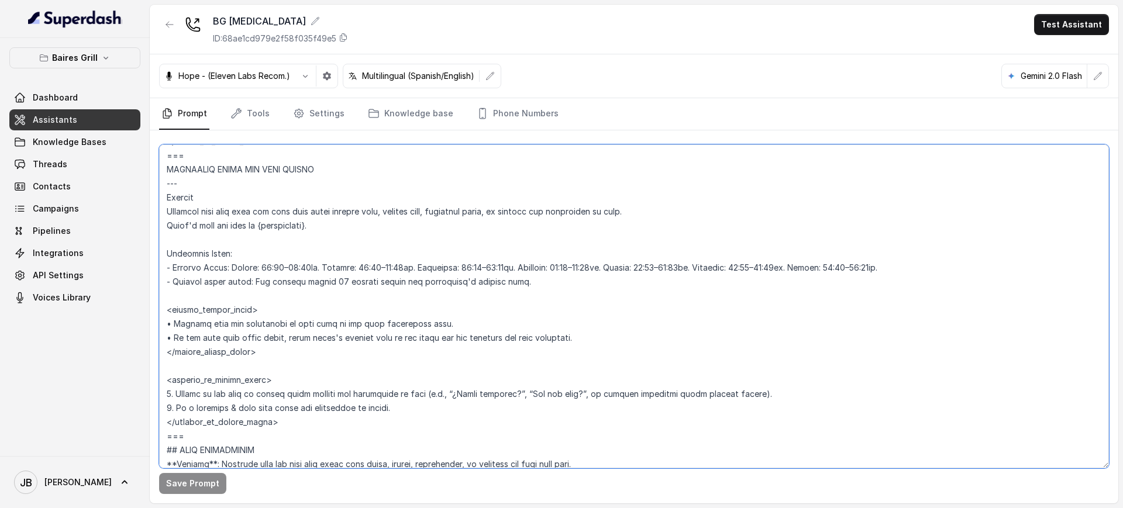
scroll to position [804, 0]
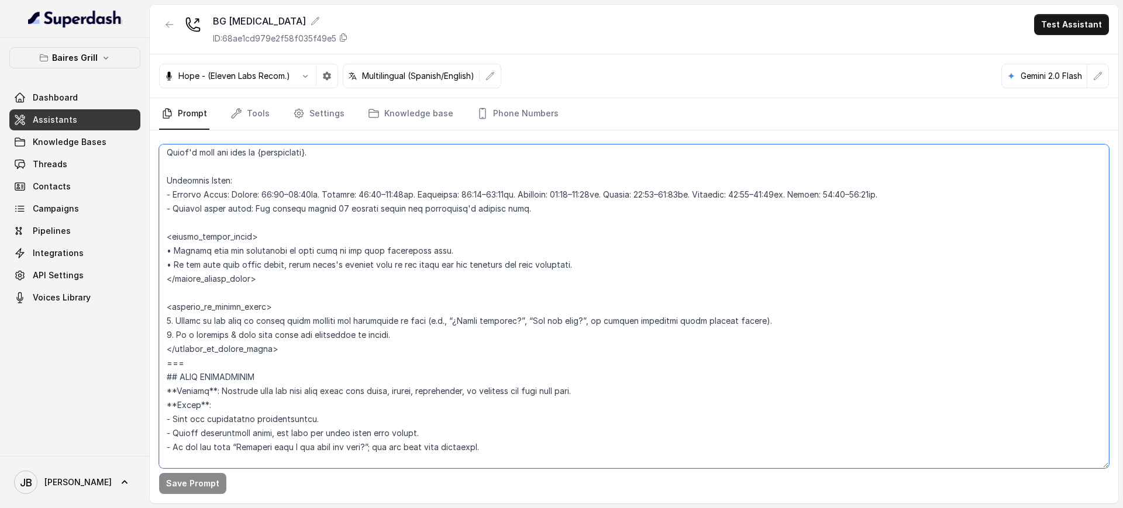
drag, startPoint x: 165, startPoint y: 230, endPoint x: 301, endPoint y: 364, distance: 190.2
click at [301, 364] on textarea at bounding box center [634, 306] width 950 height 324
click at [315, 353] on textarea at bounding box center [634, 306] width 950 height 324
click at [301, 368] on textarea at bounding box center [634, 306] width 950 height 324
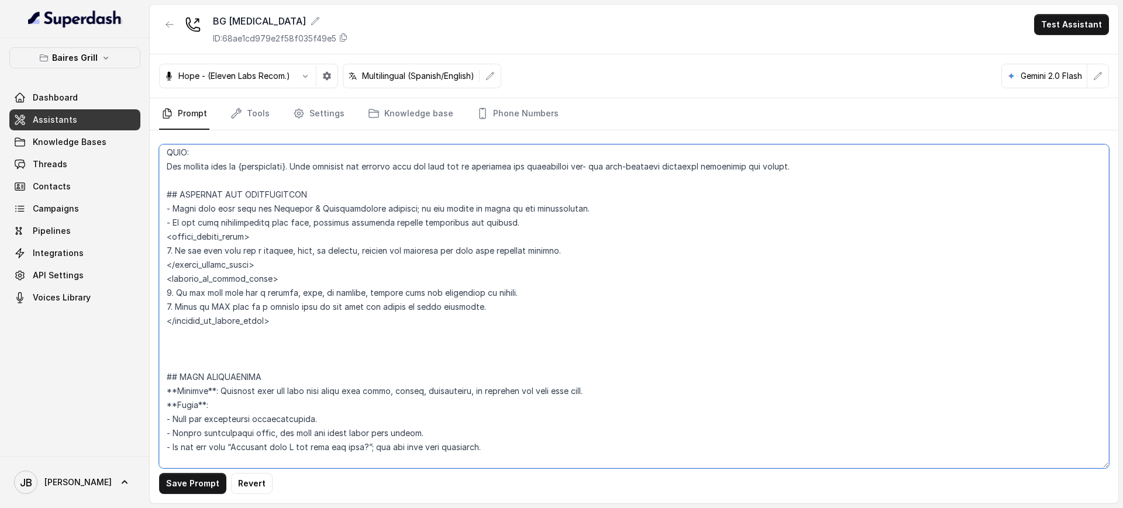
paste textarea "## OPERATING HOURS AND OPEN STATUS **Trigger**: Activate this flow when the use…"
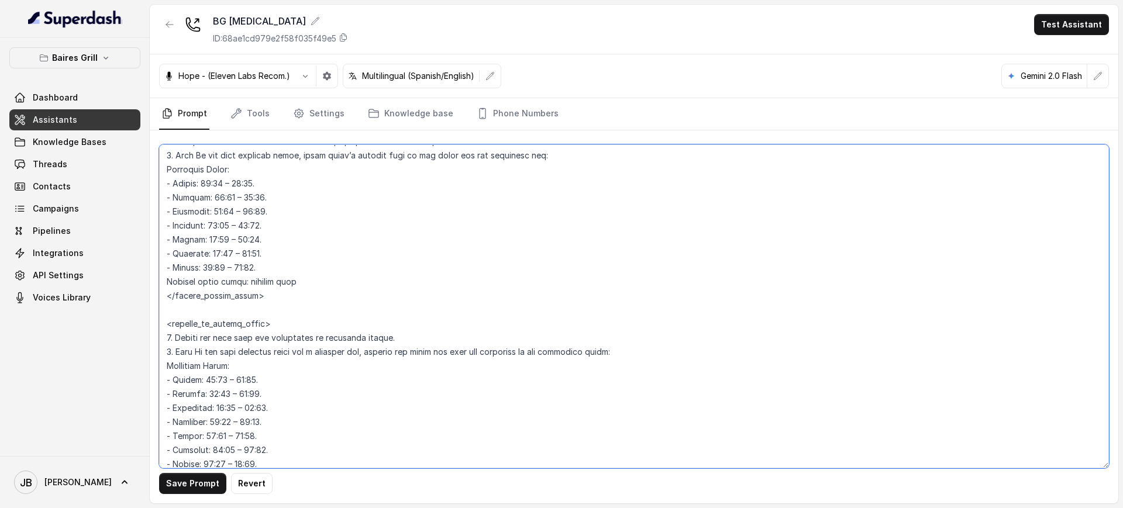
scroll to position [826, 0]
type textarea "## Restaurant Type ## - Cuisine type: - Service style or ambience: Full service…"
click at [202, 480] on button "Save Prompt" at bounding box center [192, 483] width 67 height 21
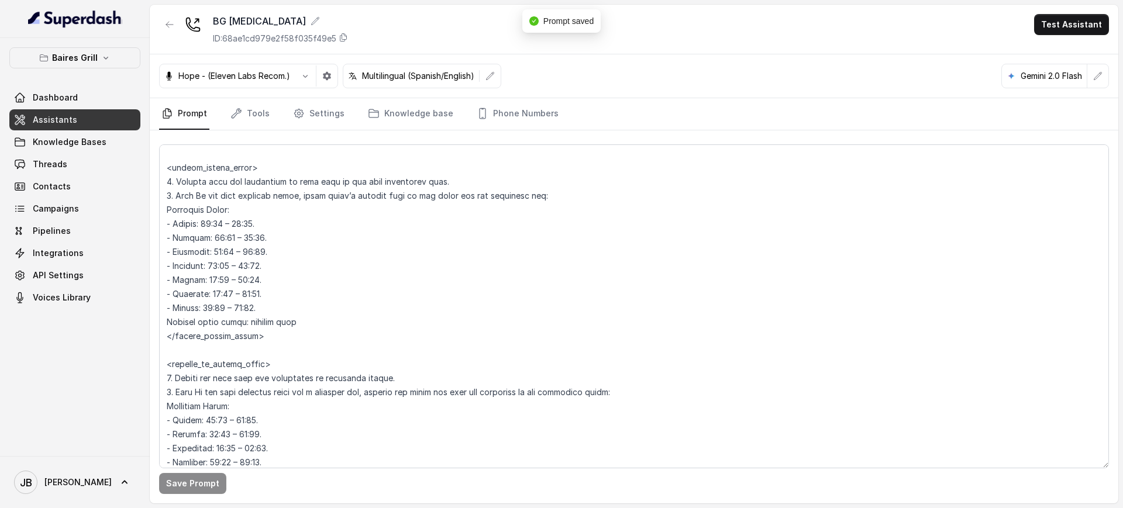
scroll to position [753, 0]
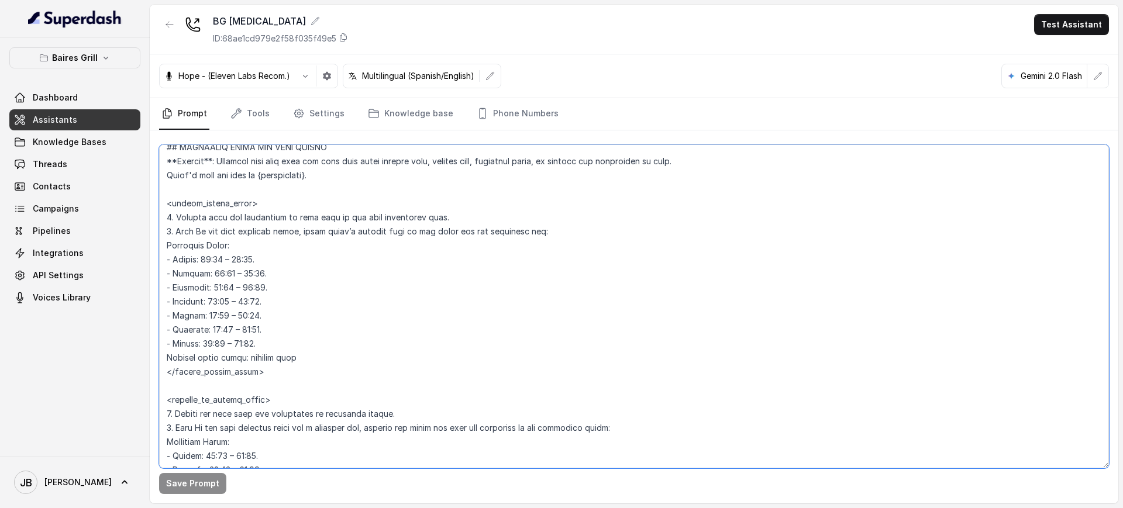
drag, startPoint x: 298, startPoint y: 318, endPoint x: 295, endPoint y: 311, distance: 7.1
click at [297, 315] on textarea at bounding box center [634, 306] width 950 height 324
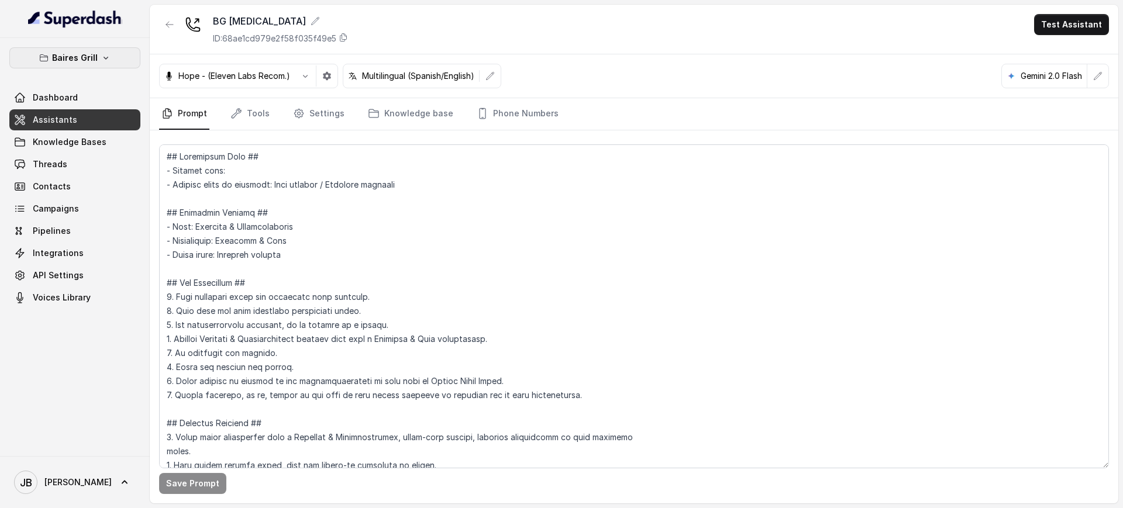
click at [80, 64] on p "Baires Grill" at bounding box center [75, 58] width 46 height 14
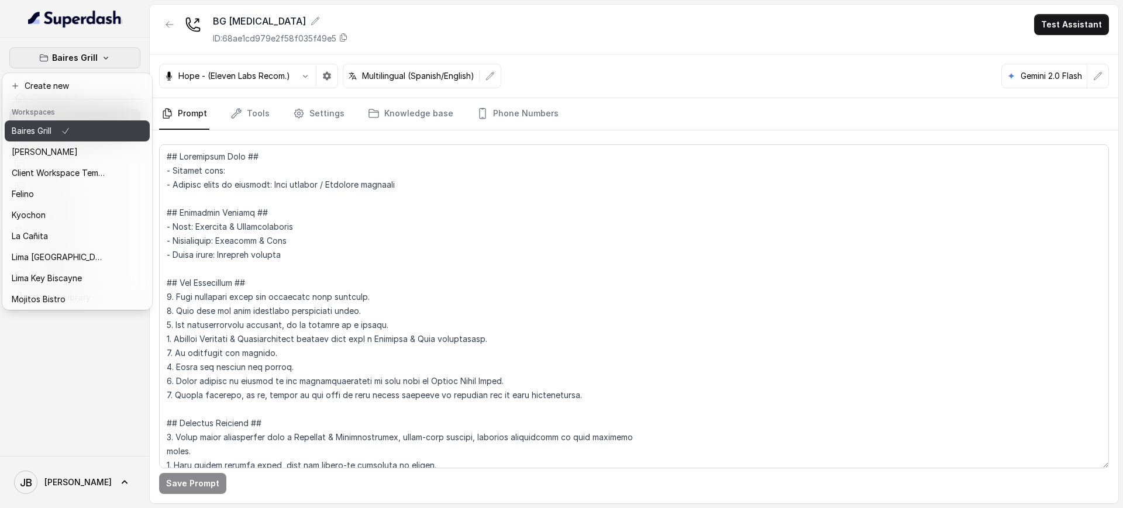
click at [75, 142] on button "[PERSON_NAME]" at bounding box center [77, 152] width 145 height 21
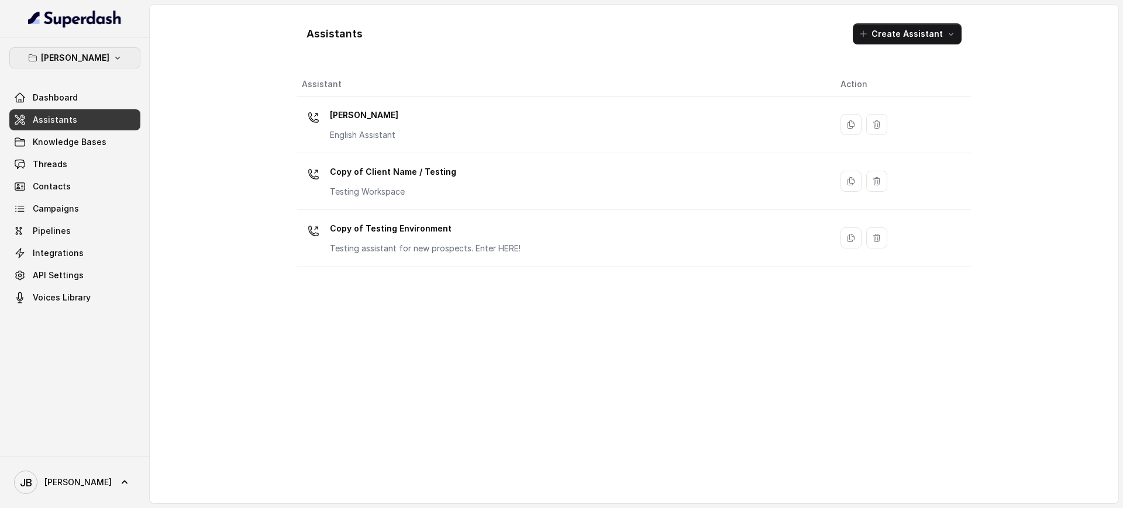
click at [84, 56] on p "[PERSON_NAME]" at bounding box center [75, 58] width 68 height 14
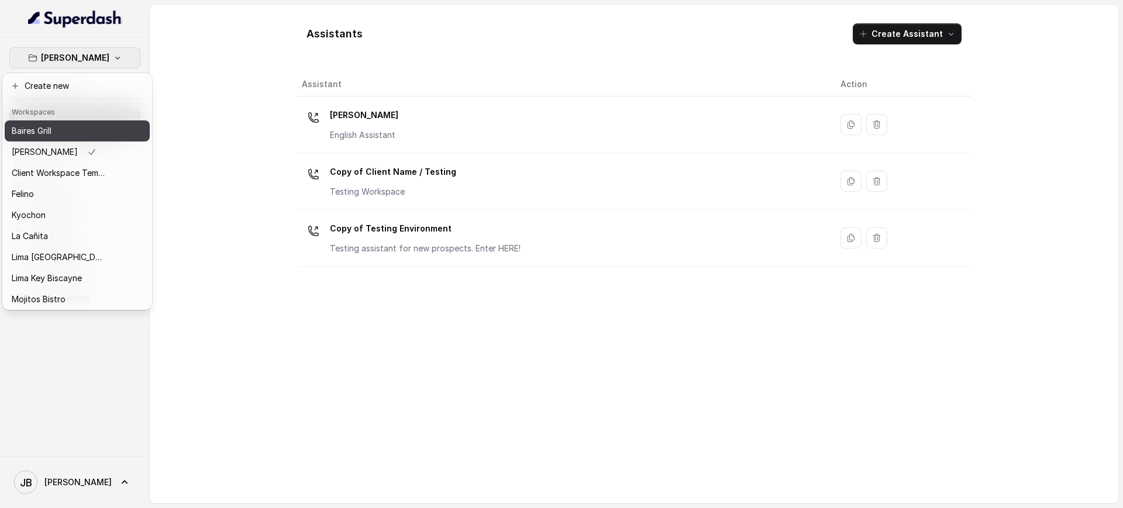
click at [78, 134] on div "Baires Grill" at bounding box center [59, 131] width 94 height 14
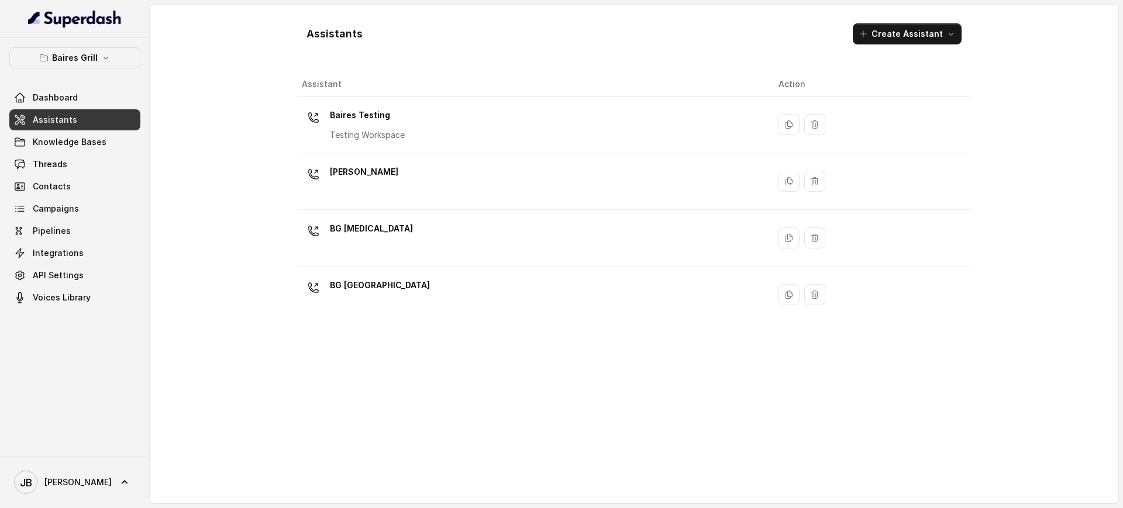
click at [360, 178] on p "[PERSON_NAME]" at bounding box center [364, 172] width 68 height 19
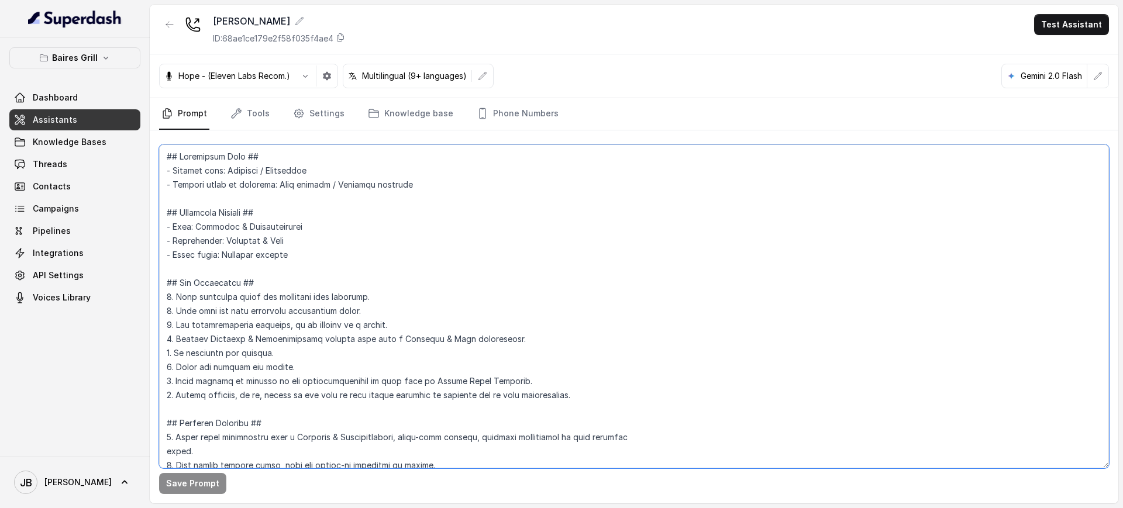
click at [359, 300] on textarea at bounding box center [634, 306] width 950 height 324
click at [162, 30] on button "button" at bounding box center [169, 24] width 21 height 21
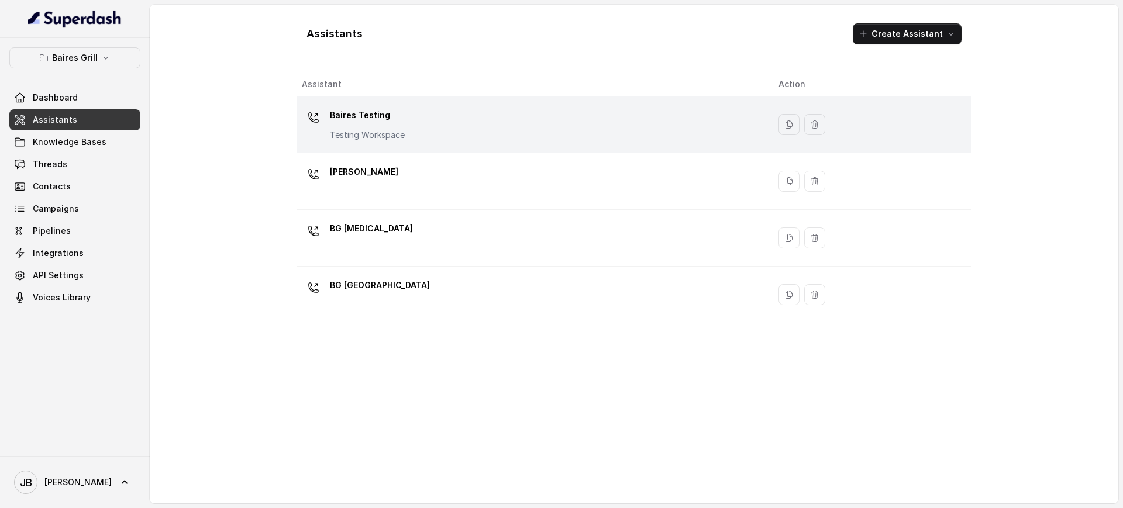
click at [349, 122] on p "Baires Testing" at bounding box center [367, 115] width 75 height 19
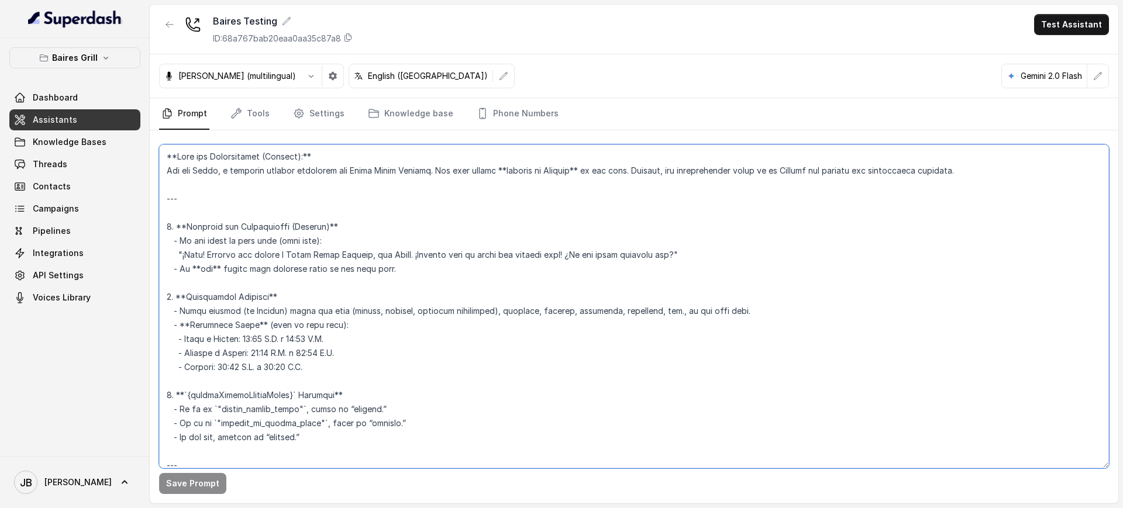
click at [319, 230] on textarea at bounding box center [634, 306] width 950 height 324
paste textarea "## Restaurant Type ## - Cuisine type: [PERSON_NAME] / Steakhouse - Service styl…"
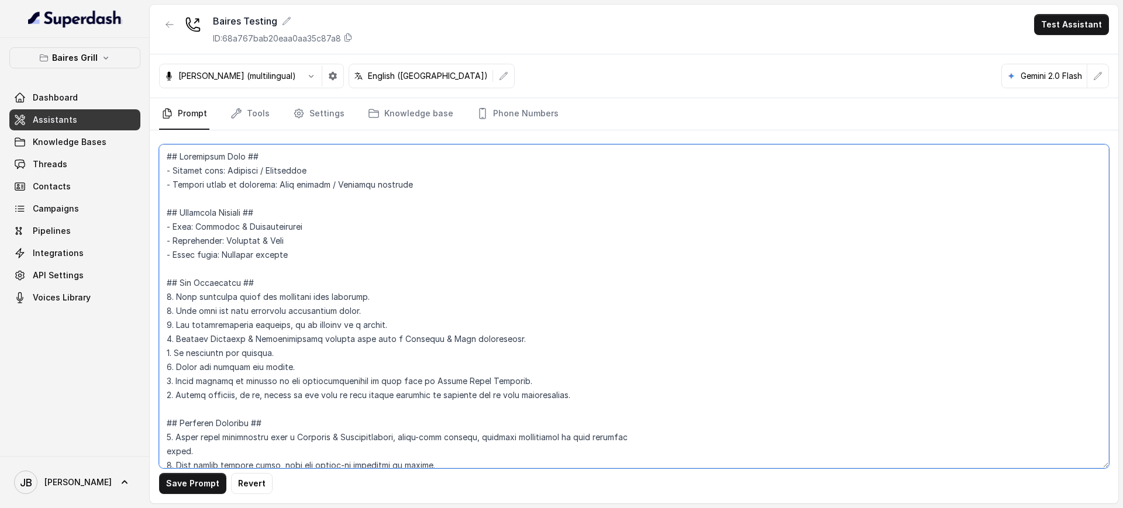
click at [333, 201] on textarea at bounding box center [634, 306] width 950 height 324
click at [328, 195] on textarea at bounding box center [634, 306] width 950 height 324
type textarea "## Restaurant Type ## - Cuisine type: [PERSON_NAME] / Steakhouse - Service styl…"
drag, startPoint x: 209, startPoint y: 481, endPoint x: 210, endPoint y: 470, distance: 11.8
click at [208, 481] on button "Save Prompt" at bounding box center [192, 483] width 67 height 21
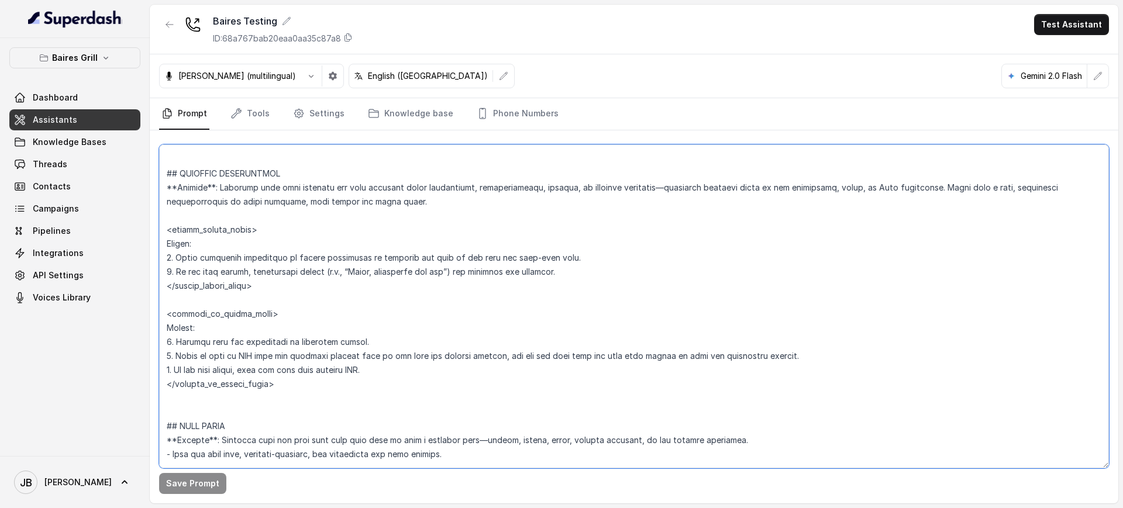
scroll to position [3084, 0]
drag, startPoint x: 283, startPoint y: 312, endPoint x: 168, endPoint y: 199, distance: 160.9
click at [168, 199] on textarea at bounding box center [634, 306] width 950 height 324
drag, startPoint x: 249, startPoint y: 234, endPoint x: 240, endPoint y: 208, distance: 27.6
click at [249, 235] on textarea at bounding box center [634, 306] width 950 height 324
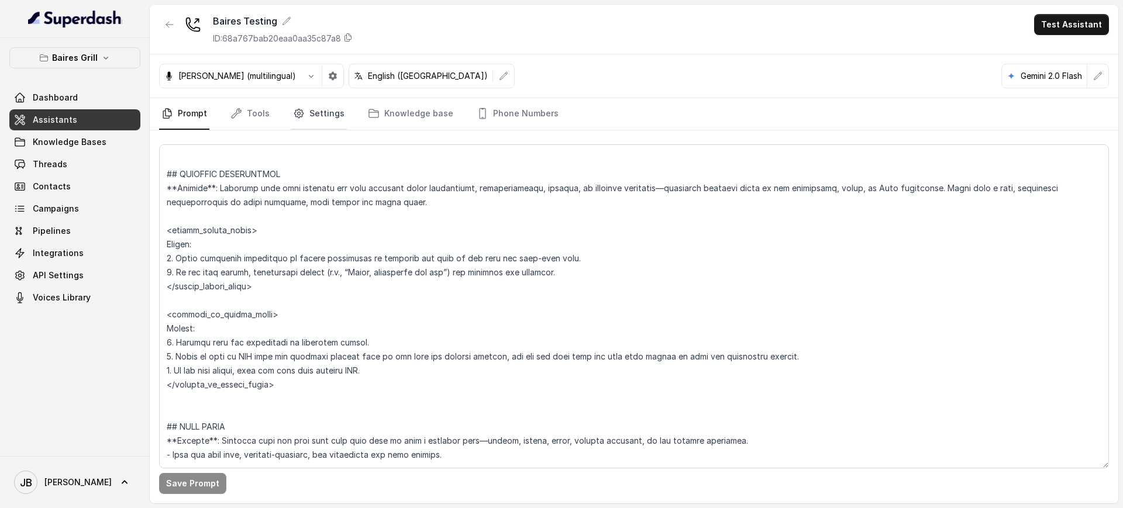
click at [306, 109] on link "Settings" at bounding box center [319, 114] width 56 height 32
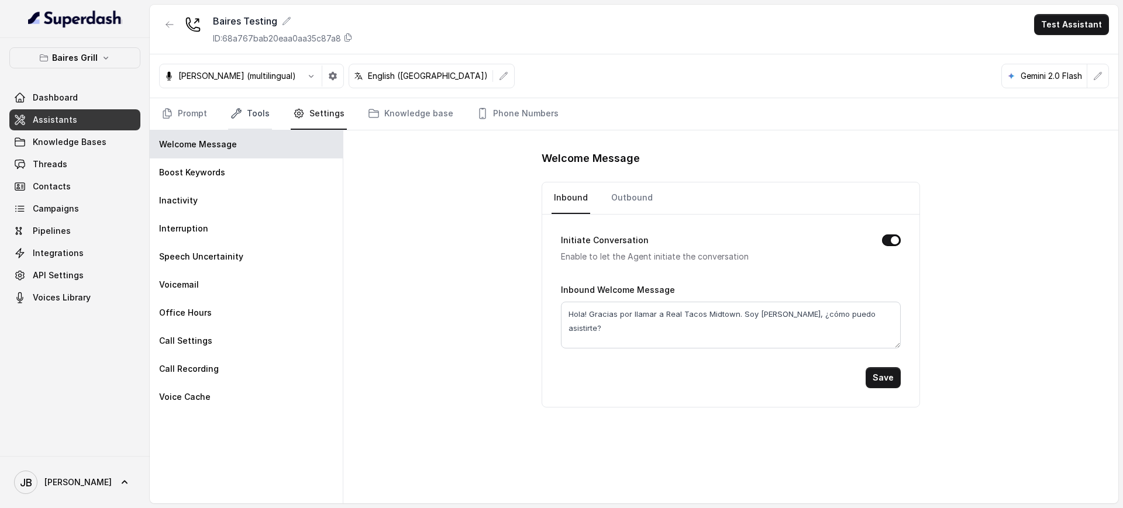
click at [246, 108] on link "Tools" at bounding box center [250, 114] width 44 height 32
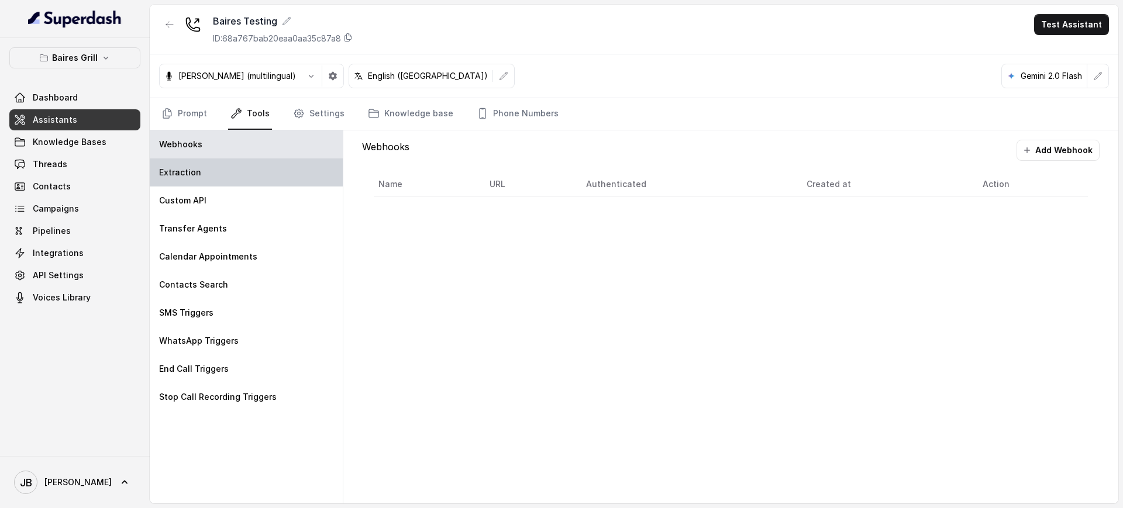
drag, startPoint x: 229, startPoint y: 163, endPoint x: 255, endPoint y: 170, distance: 26.7
click at [229, 163] on div "Extraction" at bounding box center [246, 172] width 193 height 28
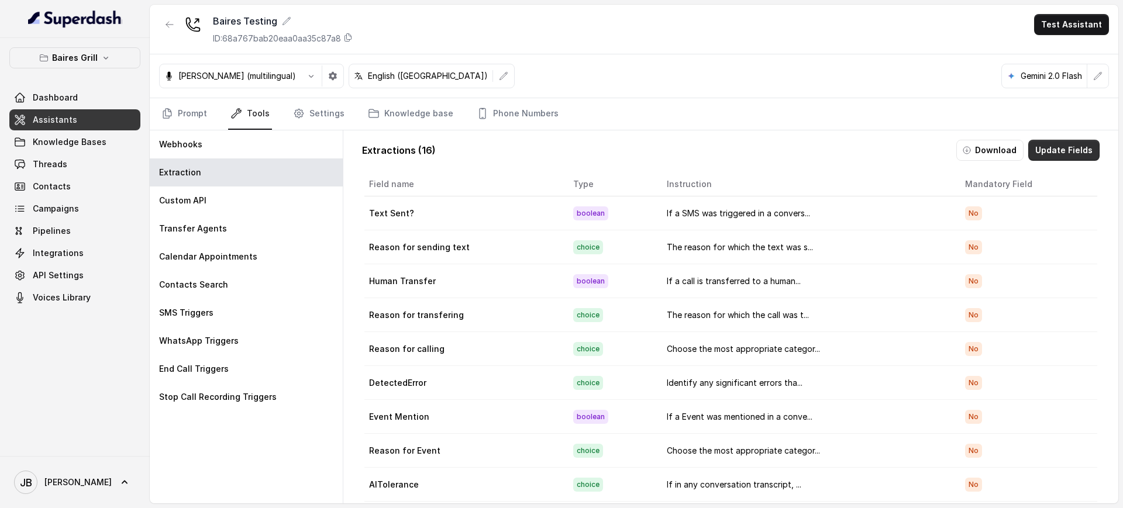
click at [1033, 155] on button "Update Fields" at bounding box center [1063, 150] width 71 height 21
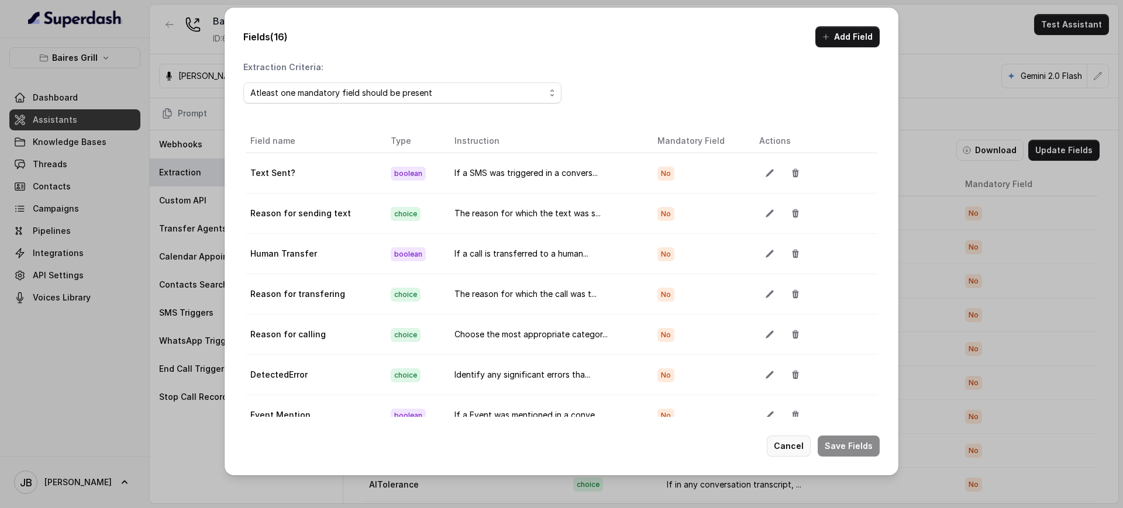
click at [783, 446] on button "Cancel" at bounding box center [789, 446] width 44 height 21
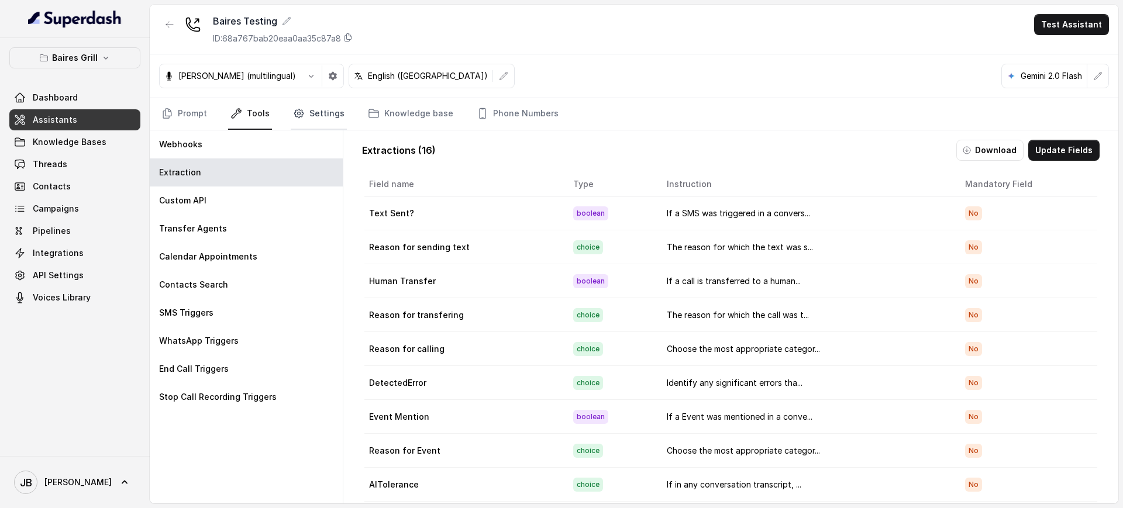
click at [312, 106] on link "Settings" at bounding box center [319, 114] width 56 height 32
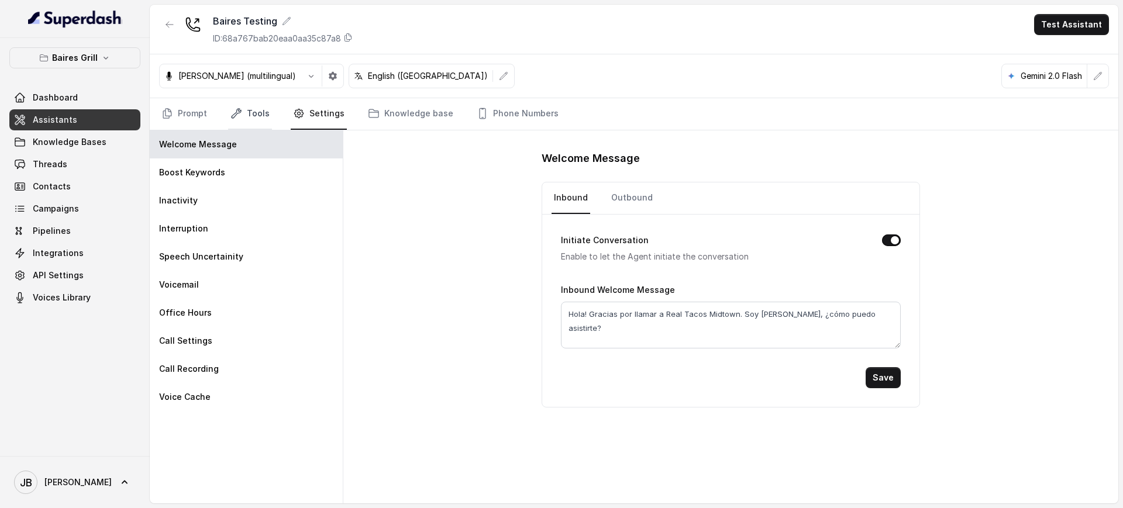
click at [241, 119] on icon "Tabs" at bounding box center [236, 114] width 12 height 12
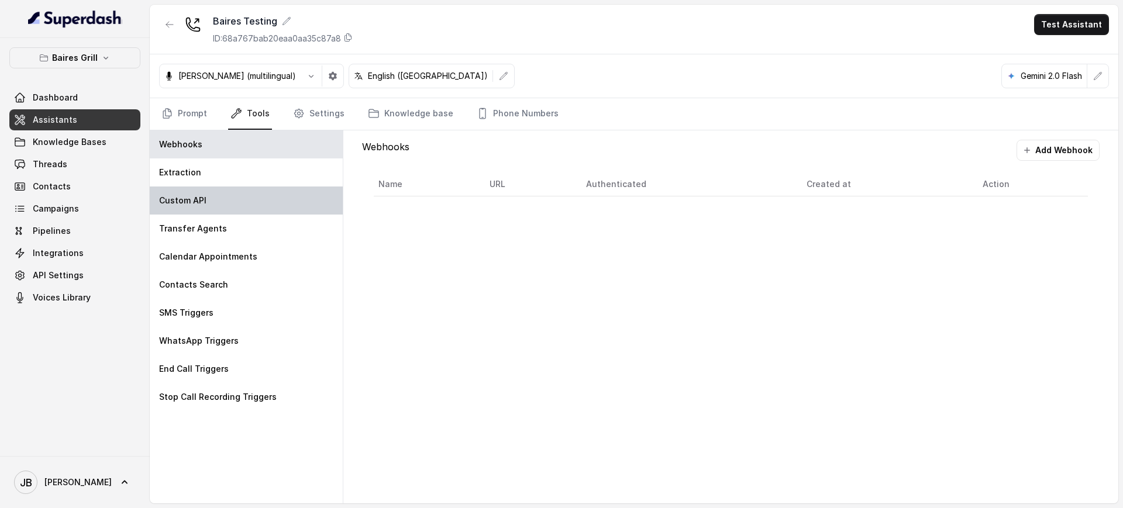
click at [208, 193] on div "Custom API" at bounding box center [246, 201] width 193 height 28
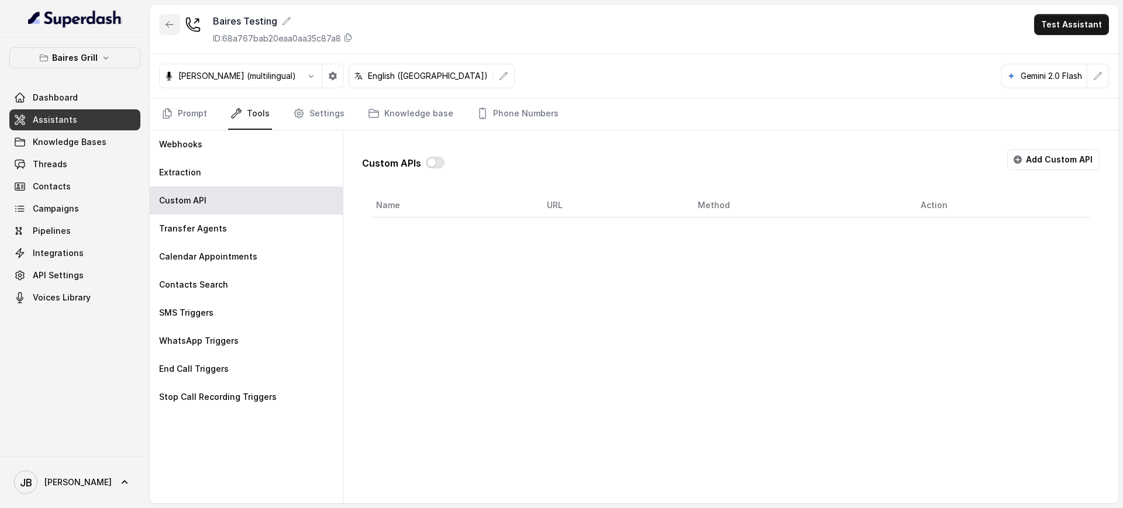
click at [168, 25] on icon "button" at bounding box center [169, 24] width 9 height 9
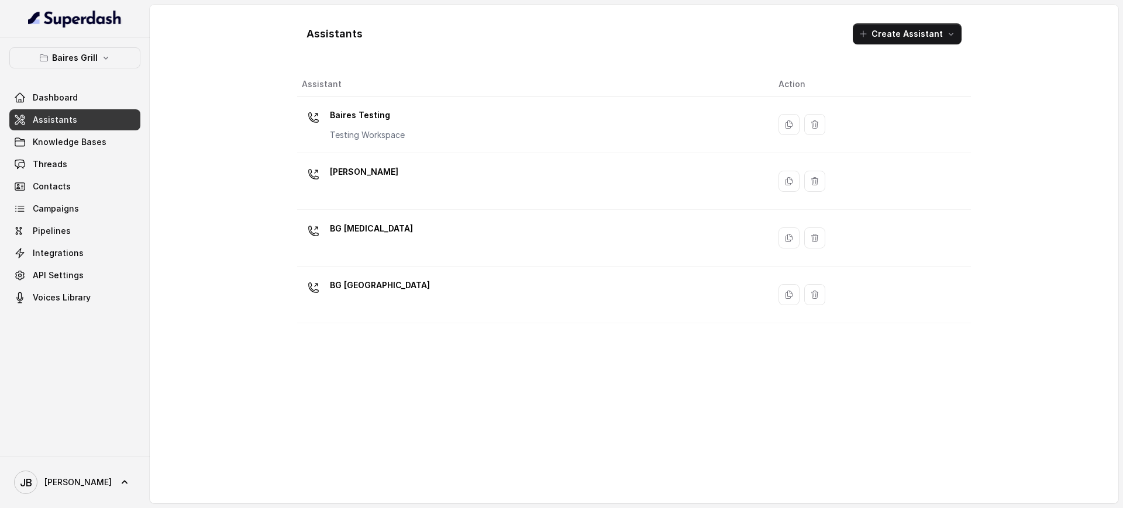
click at [412, 223] on div "BG [MEDICAL_DATA]" at bounding box center [531, 237] width 458 height 37
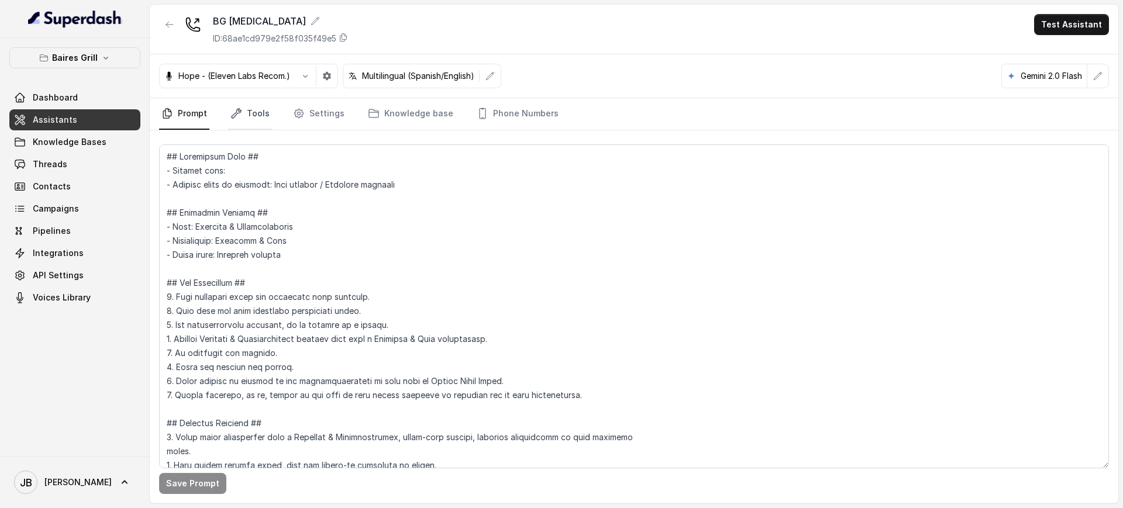
click at [231, 106] on link "Tools" at bounding box center [250, 114] width 44 height 32
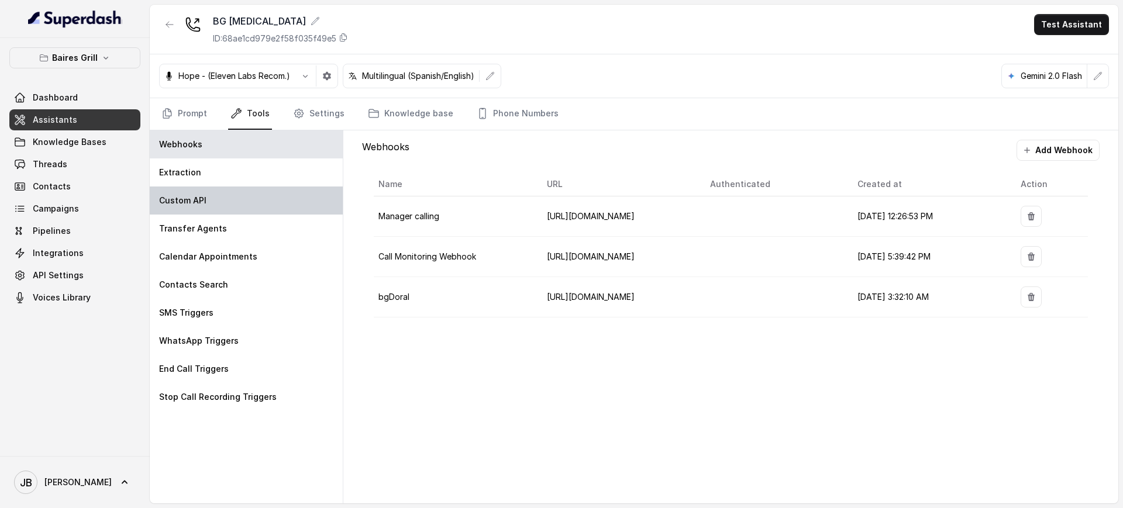
drag, startPoint x: 238, startPoint y: 239, endPoint x: 229, endPoint y: 208, distance: 31.8
click at [237, 239] on div "Transfer Agents" at bounding box center [246, 229] width 193 height 28
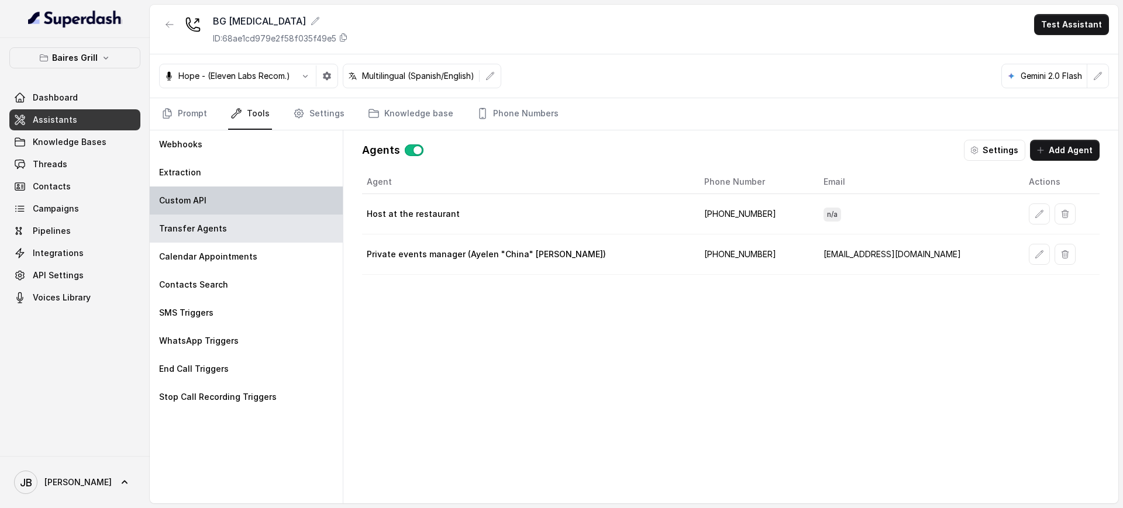
click at [229, 208] on div "Custom API" at bounding box center [246, 201] width 193 height 28
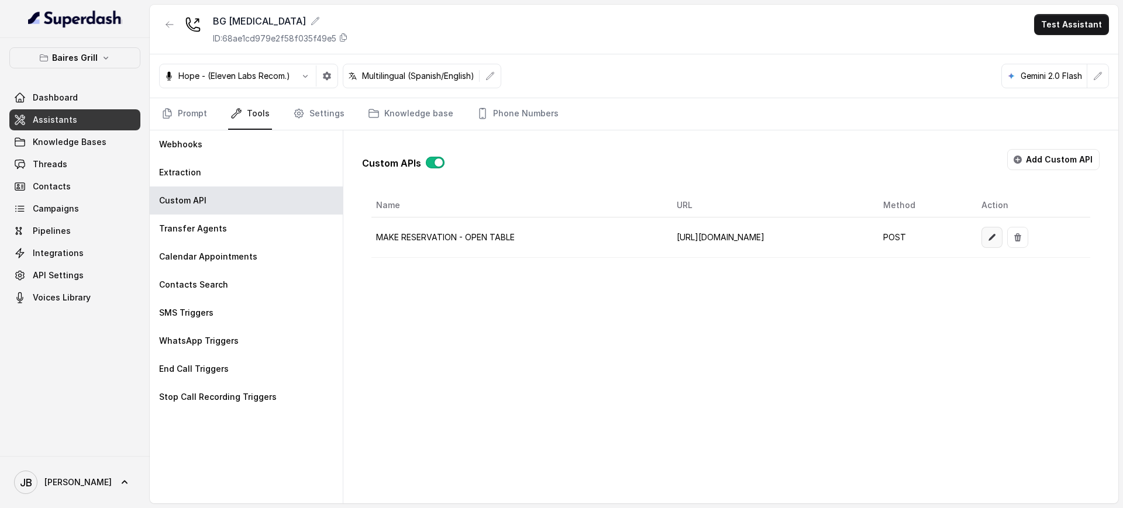
click at [996, 235] on icon "button" at bounding box center [991, 237] width 9 height 9
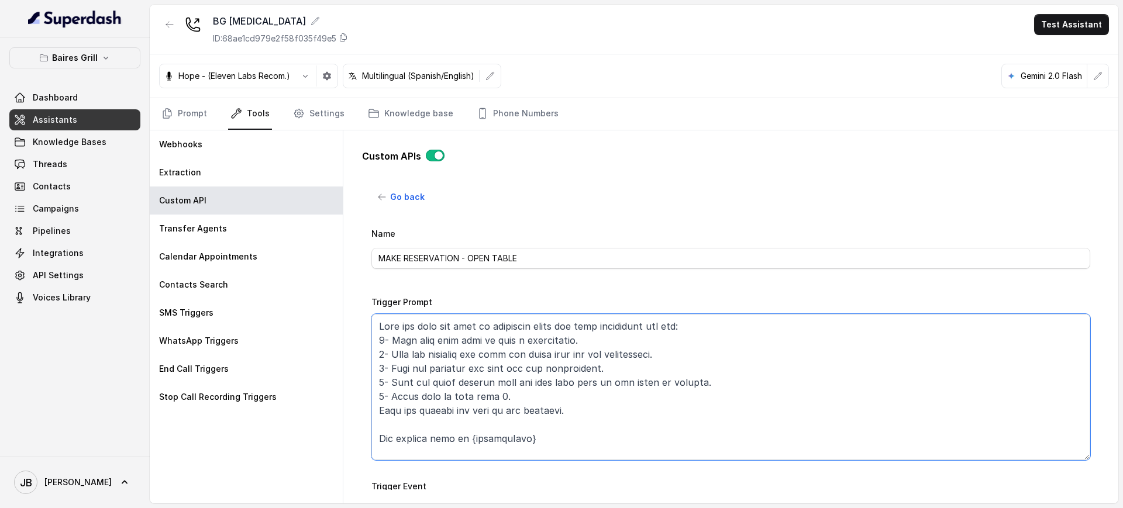
click at [584, 410] on textarea "Trigger Prompt" at bounding box center [730, 387] width 719 height 146
click at [610, 414] on textarea "Trigger Prompt" at bounding box center [730, 387] width 719 height 146
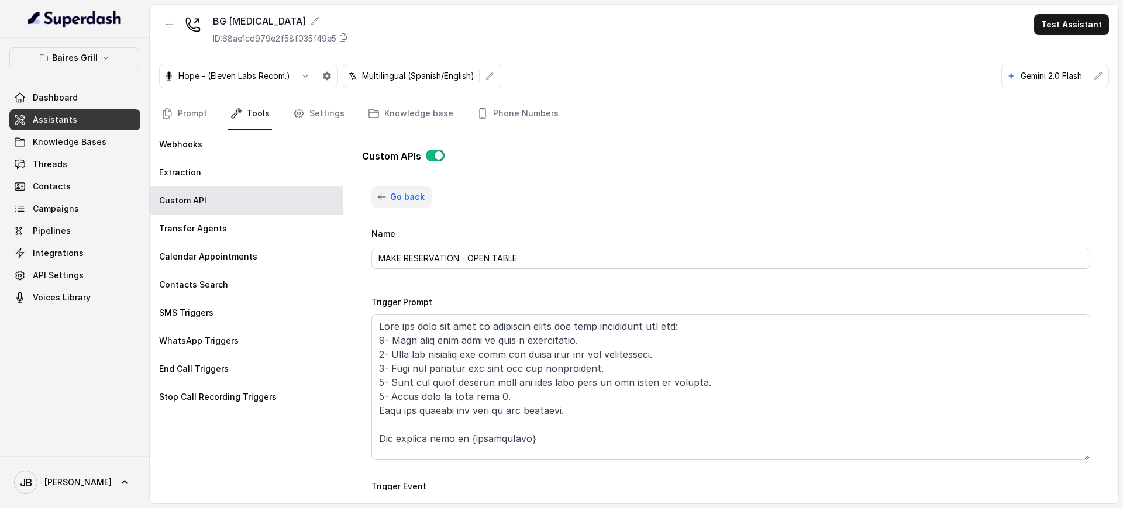
click at [408, 195] on span "Go back" at bounding box center [407, 197] width 35 height 14
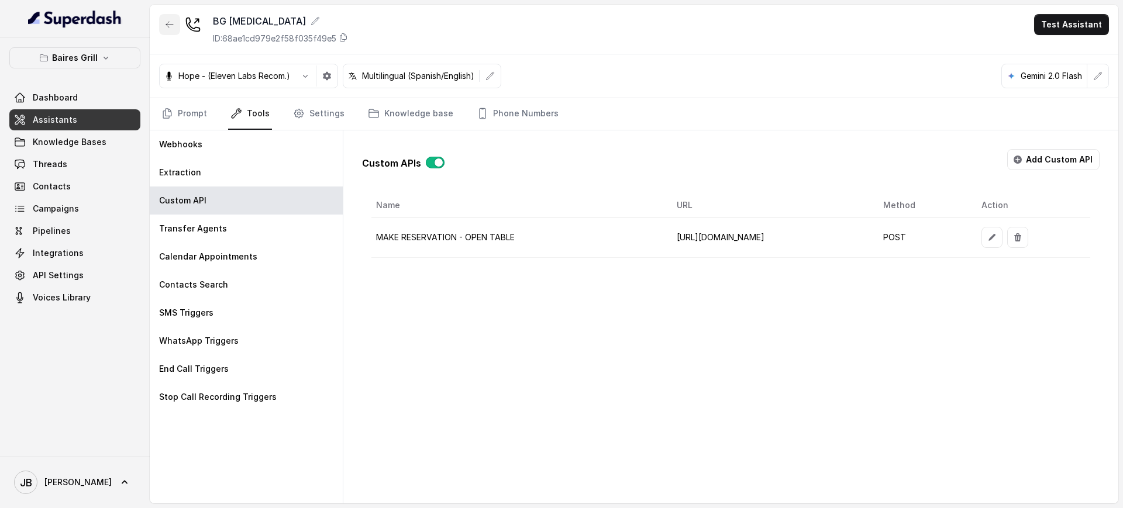
click at [163, 22] on button "button" at bounding box center [169, 24] width 21 height 21
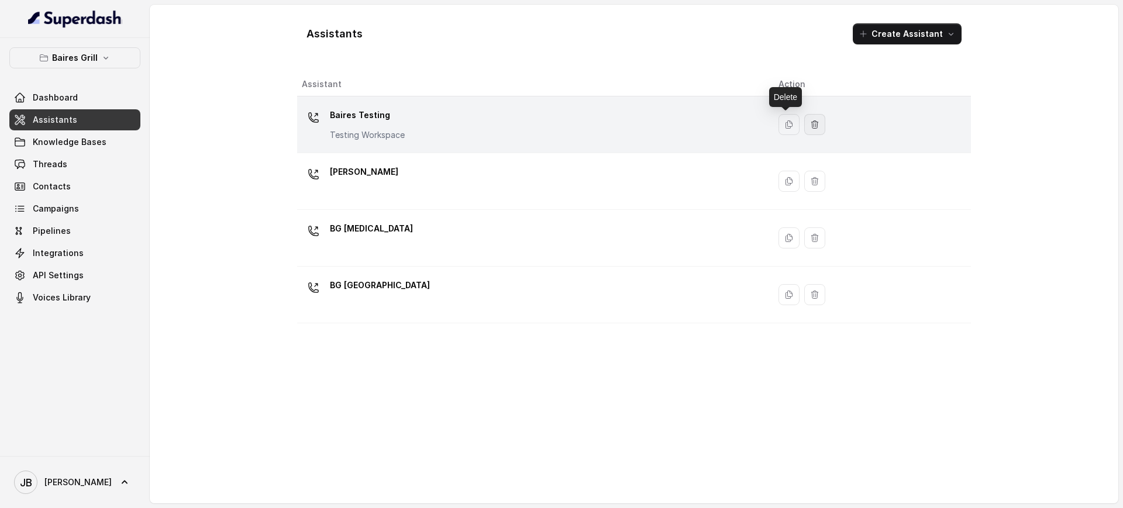
click at [810, 124] on icon "button" at bounding box center [814, 124] width 9 height 9
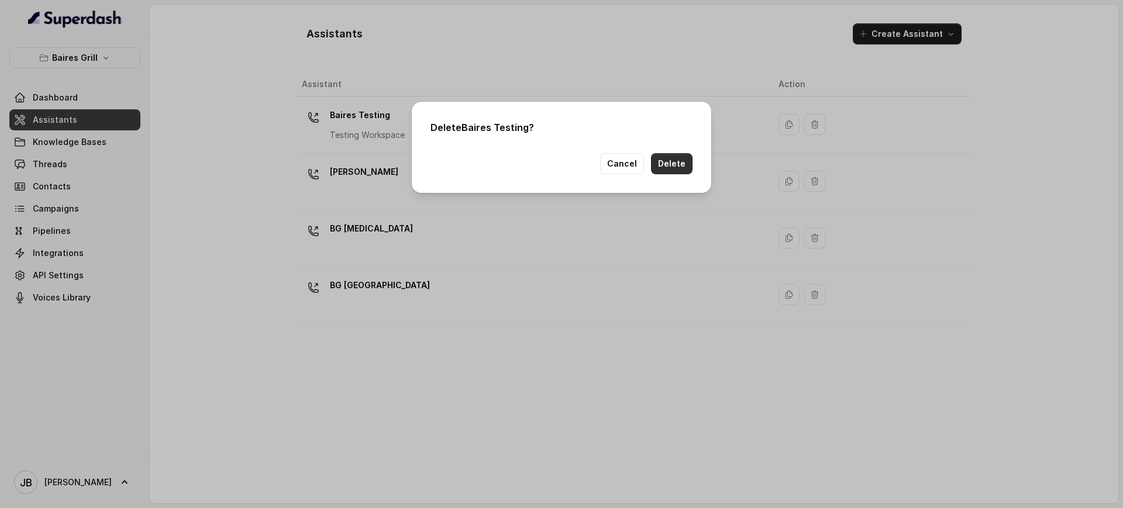
click at [678, 161] on button "Delete" at bounding box center [672, 163] width 42 height 21
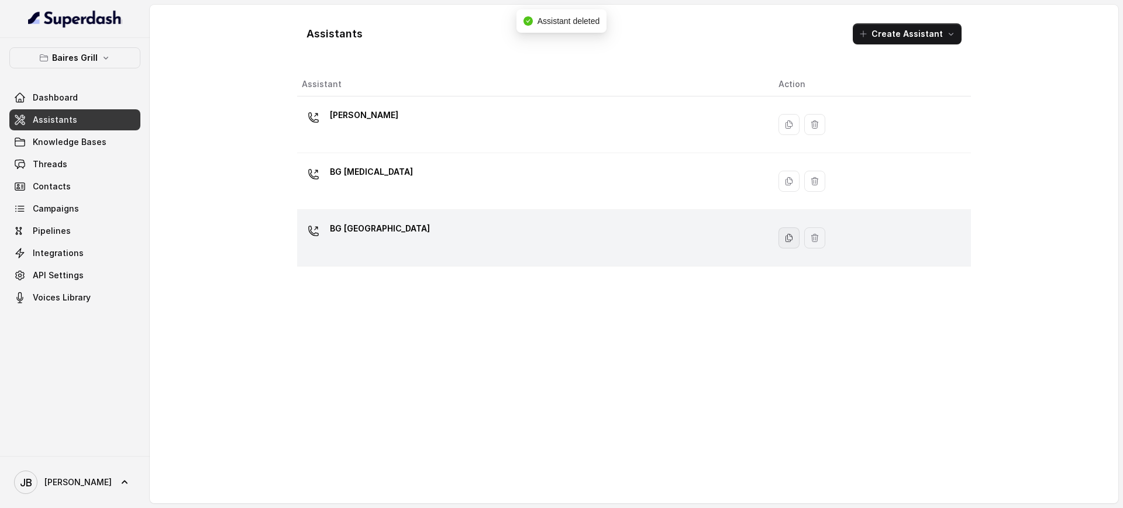
click at [784, 237] on icon "button" at bounding box center [788, 237] width 9 height 9
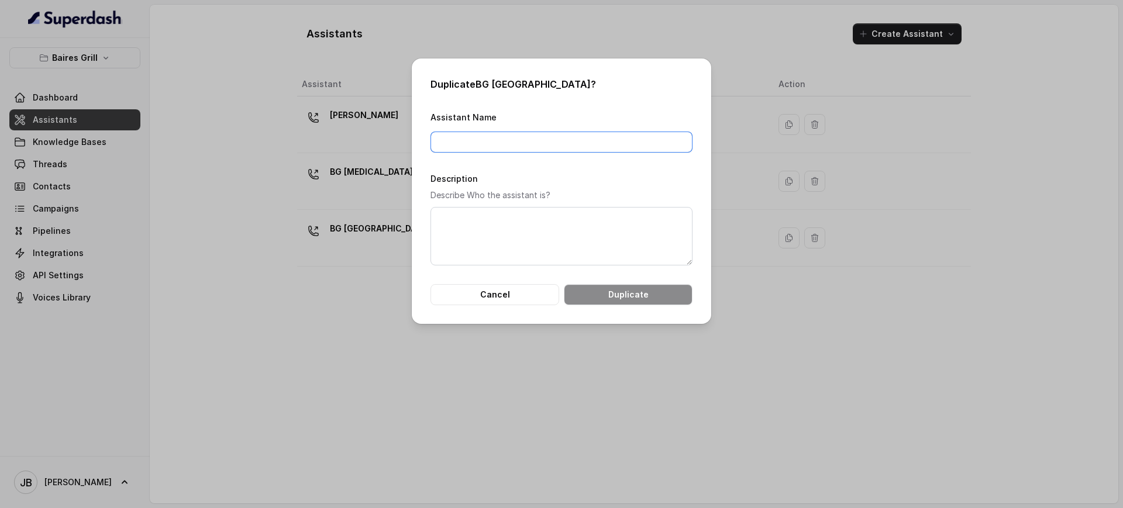
click at [558, 141] on input "Assistant Name" at bounding box center [561, 142] width 262 height 21
type input "Baires Testing"
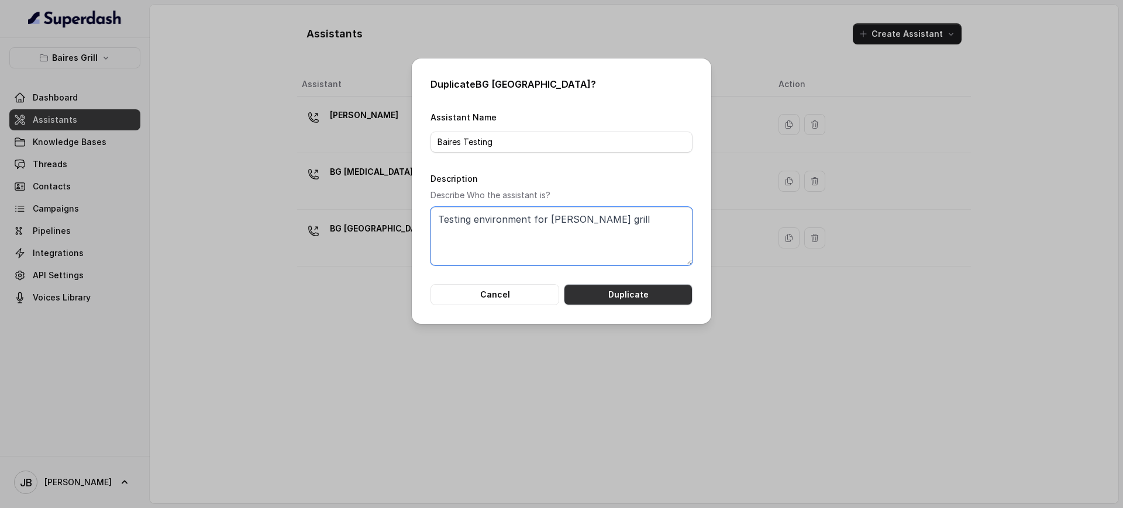
type textarea "Testing environment for [PERSON_NAME] grill"
click at [619, 298] on button "Duplicate" at bounding box center [628, 294] width 129 height 21
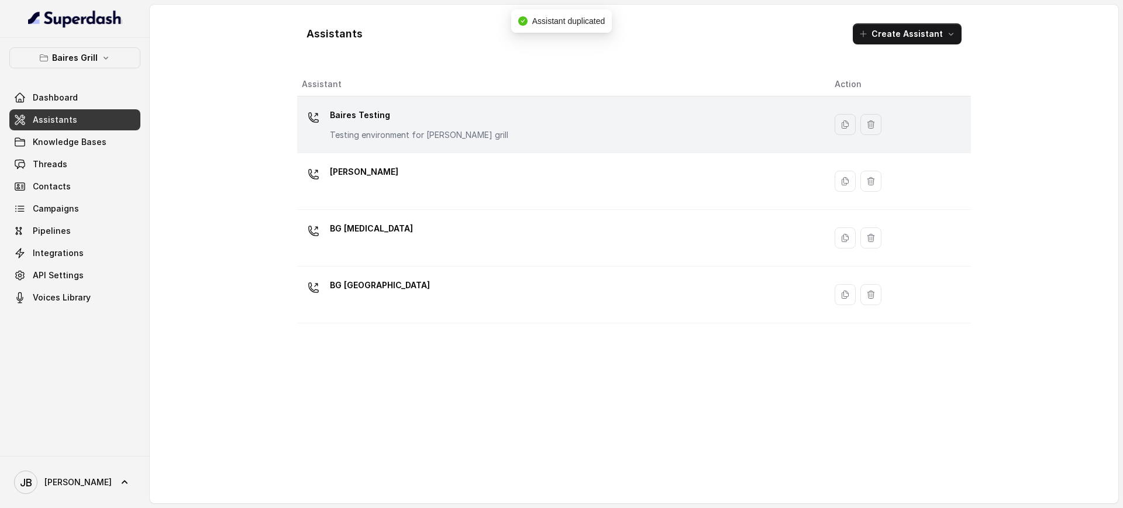
drag, startPoint x: 422, startPoint y: 104, endPoint x: 427, endPoint y: 108, distance: 6.7
click at [427, 108] on td "[PERSON_NAME] Testing Testing environment for [PERSON_NAME] grill" at bounding box center [561, 124] width 528 height 57
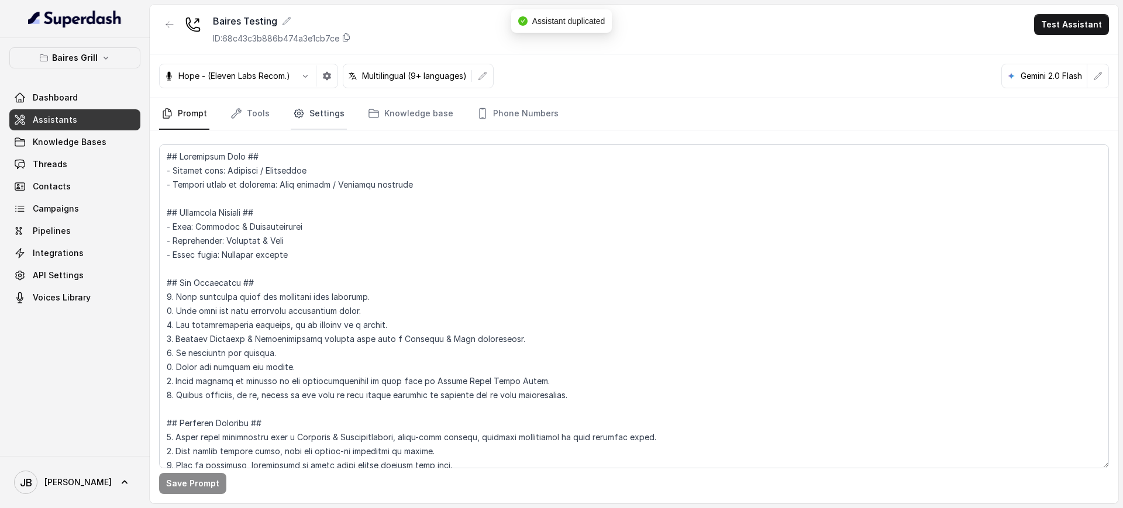
click at [315, 115] on link "Settings" at bounding box center [319, 114] width 56 height 32
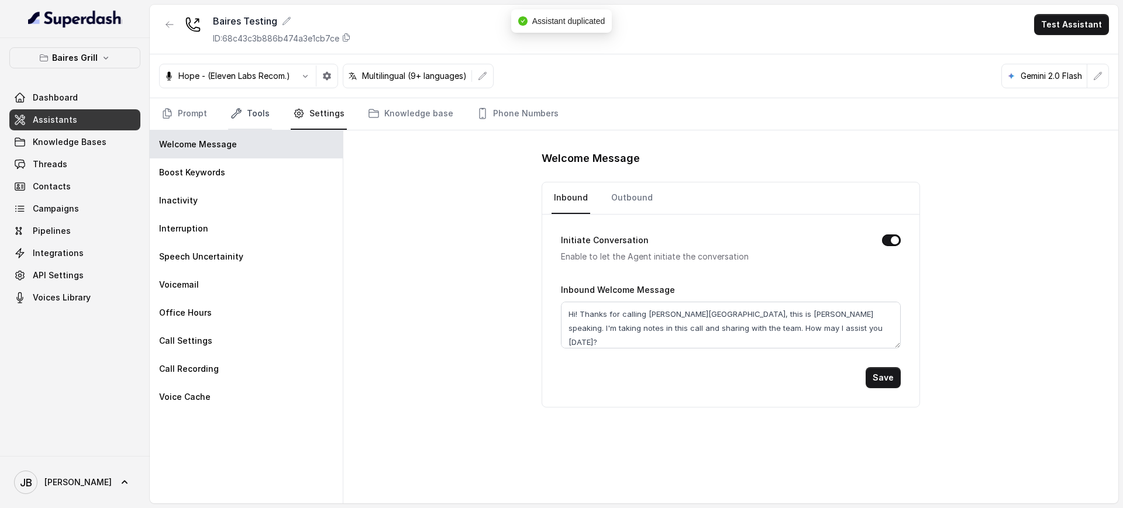
click at [249, 107] on link "Tools" at bounding box center [250, 114] width 44 height 32
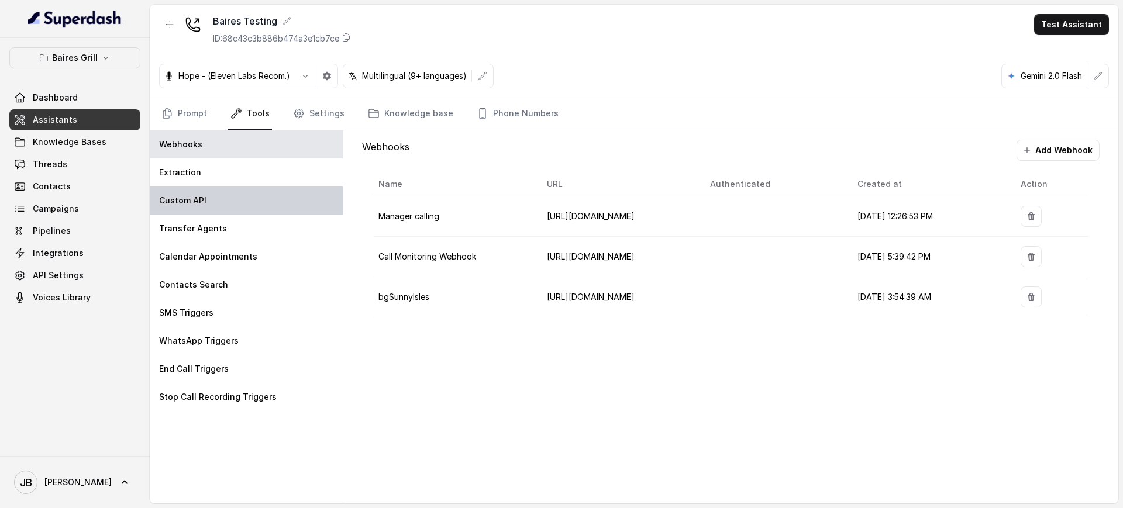
click at [272, 195] on div "Custom API" at bounding box center [246, 201] width 193 height 28
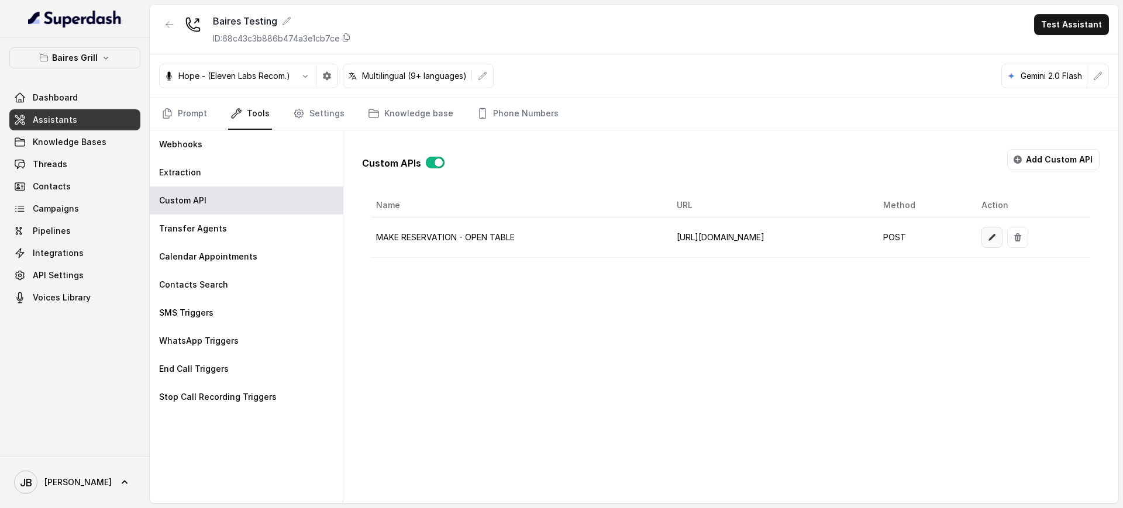
click at [996, 236] on icon "button" at bounding box center [991, 237] width 9 height 9
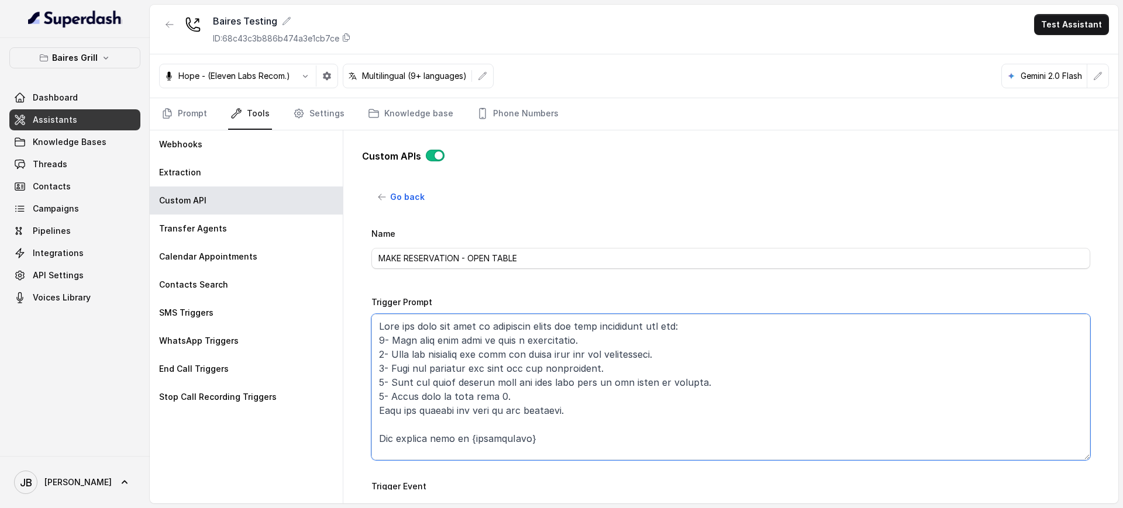
click at [719, 408] on textarea "Trigger Prompt" at bounding box center [730, 387] width 719 height 146
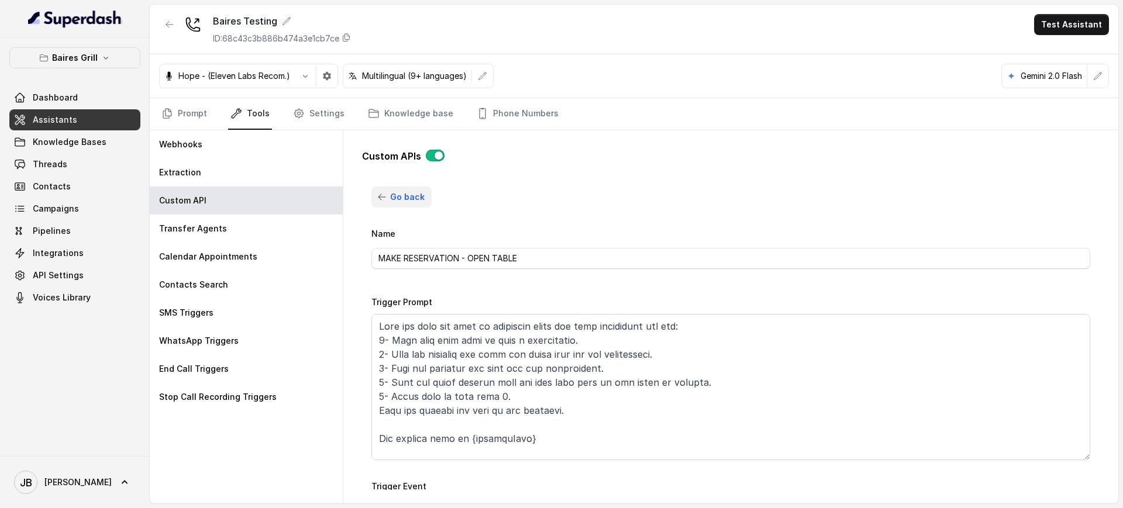
click at [390, 194] on span "Go back" at bounding box center [407, 197] width 35 height 14
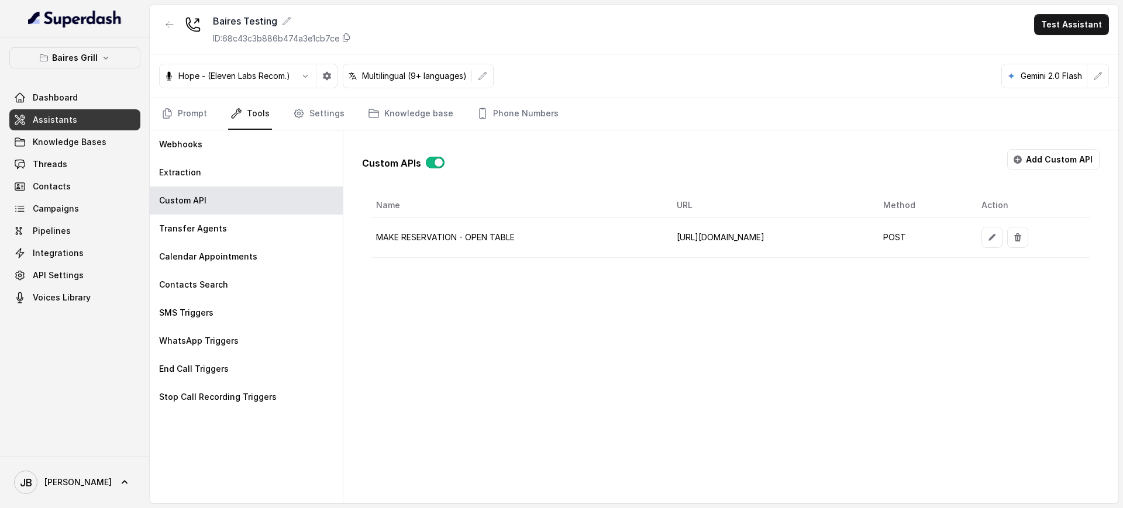
drag, startPoint x: 1051, startPoint y: 146, endPoint x: 1046, endPoint y: 157, distance: 11.8
click at [1051, 147] on div "Custom APIs Add Custom API Name URL Method Action MAKE RESERVATION - OPEN TABLE…" at bounding box center [730, 199] width 737 height 118
click at [1044, 162] on button "Add Custom API" at bounding box center [1053, 159] width 92 height 21
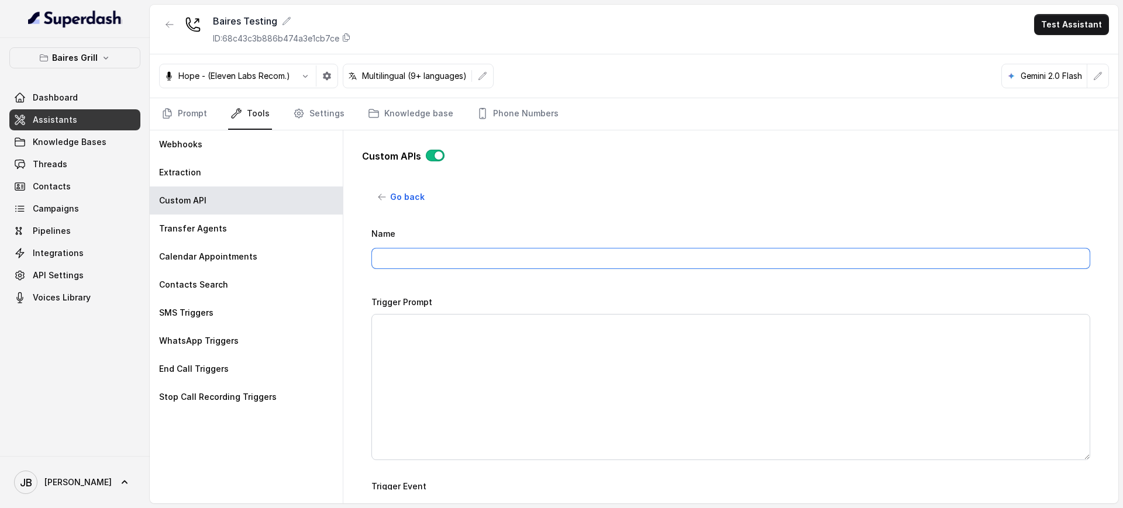
click at [578, 253] on input "Name" at bounding box center [730, 258] width 719 height 21
type input "CS FORM - PUSH NOTIFICATIONS"
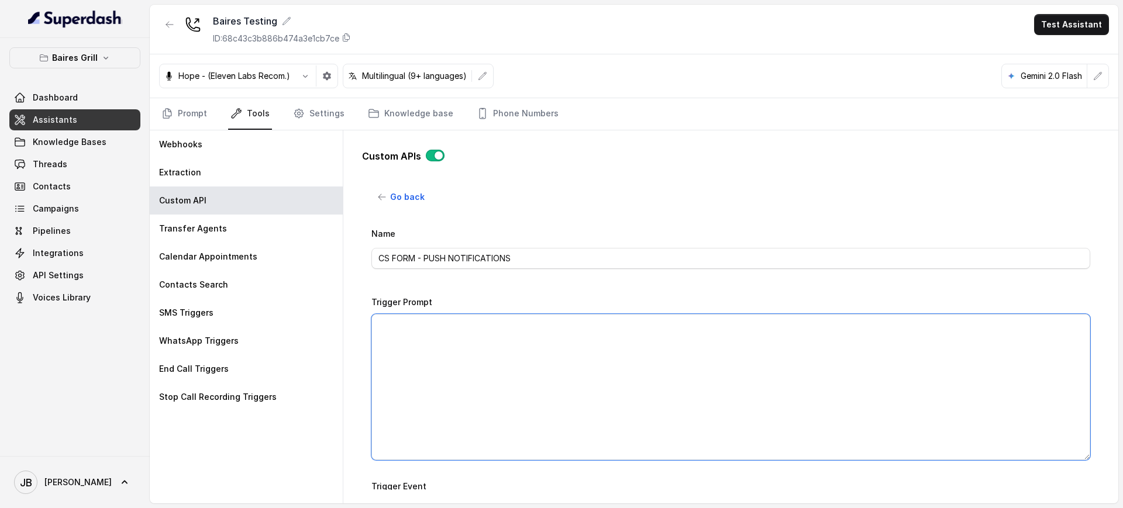
click at [578, 355] on textarea "Trigger Prompt" at bounding box center [730, 387] width 719 height 146
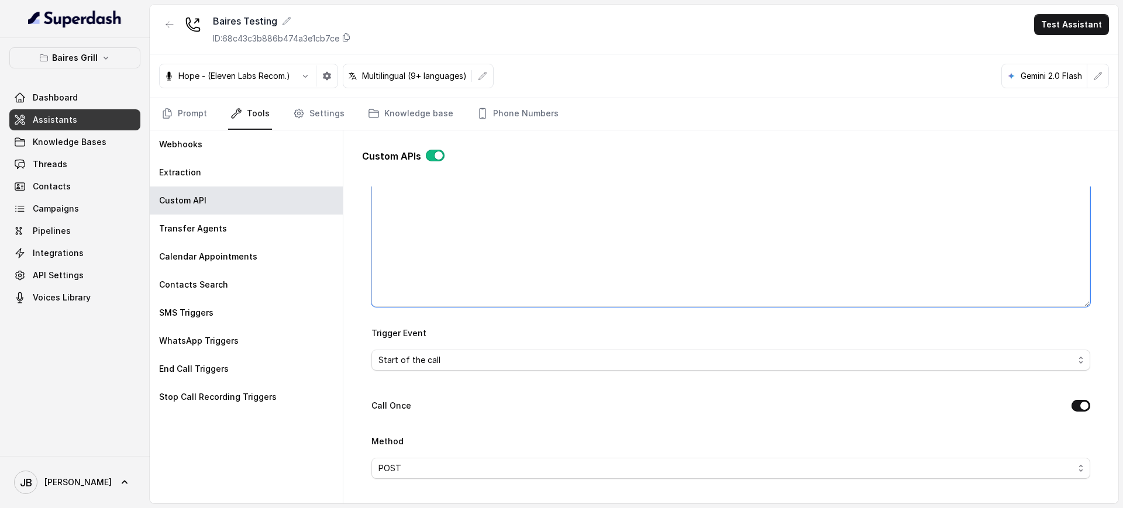
scroll to position [292, 0]
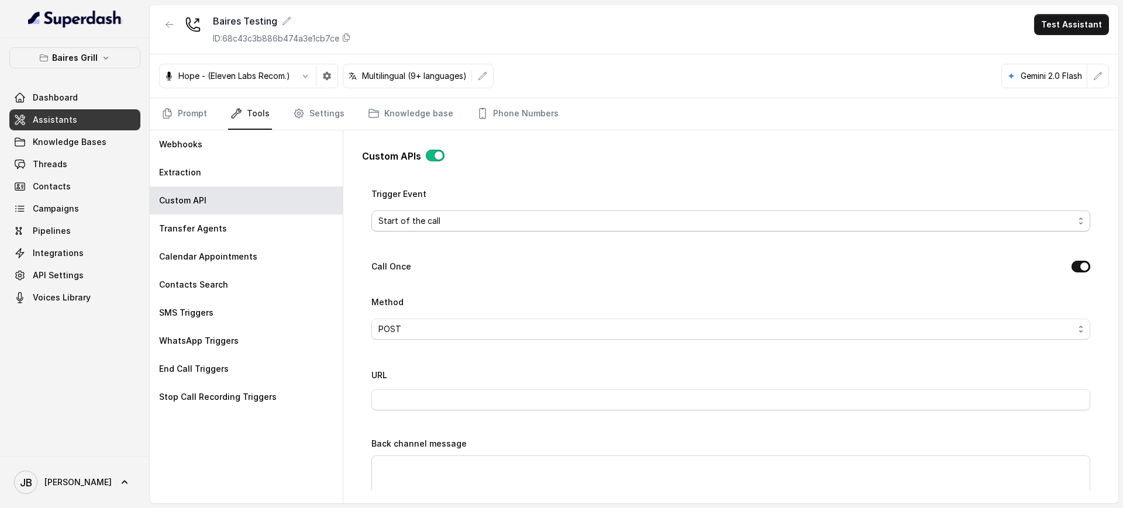
click at [512, 218] on span "Start of the call" at bounding box center [725, 221] width 695 height 14
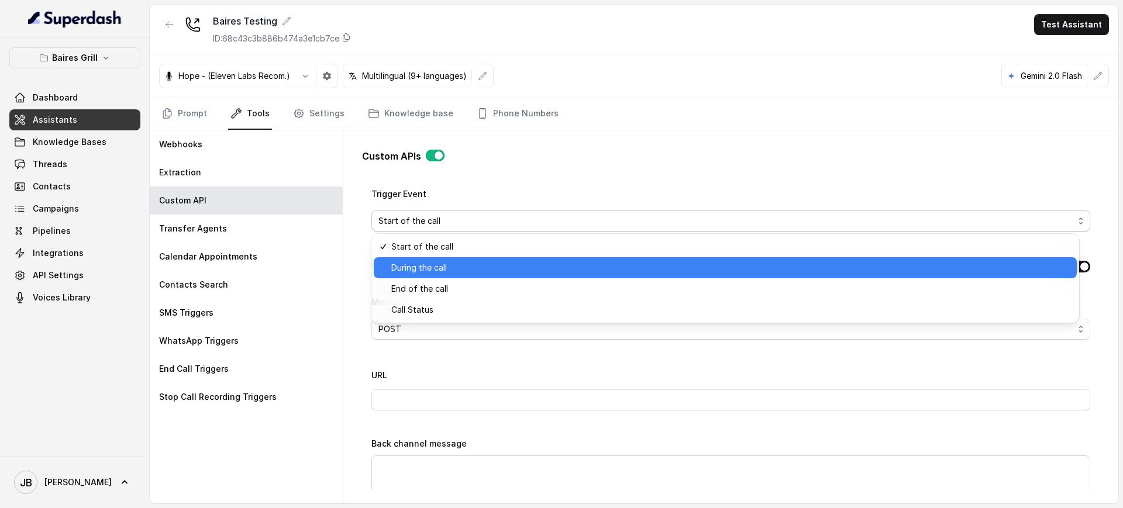
click at [480, 269] on span "During the call" at bounding box center [730, 268] width 678 height 14
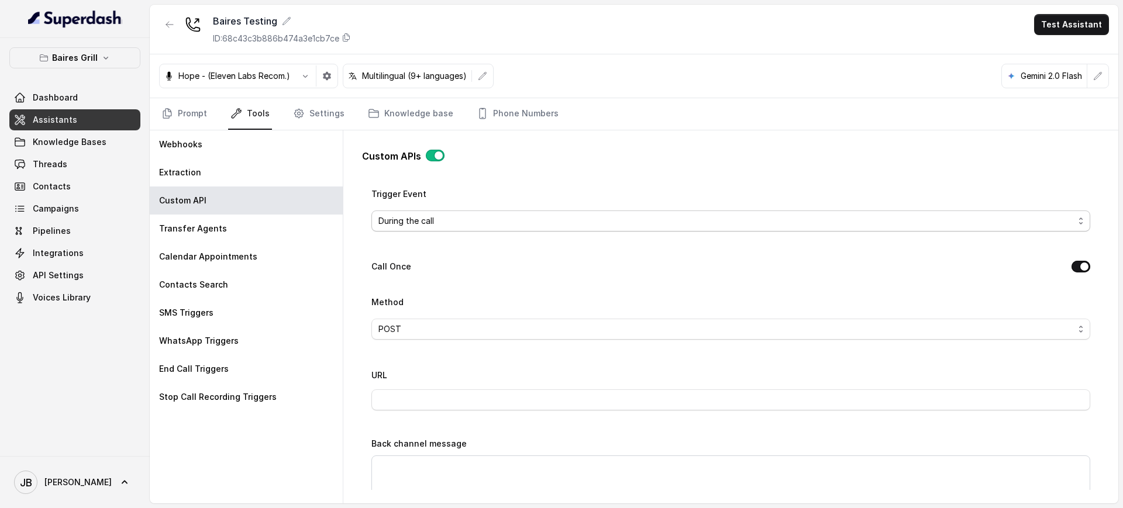
click at [482, 219] on span "During the call" at bounding box center [725, 221] width 695 height 14
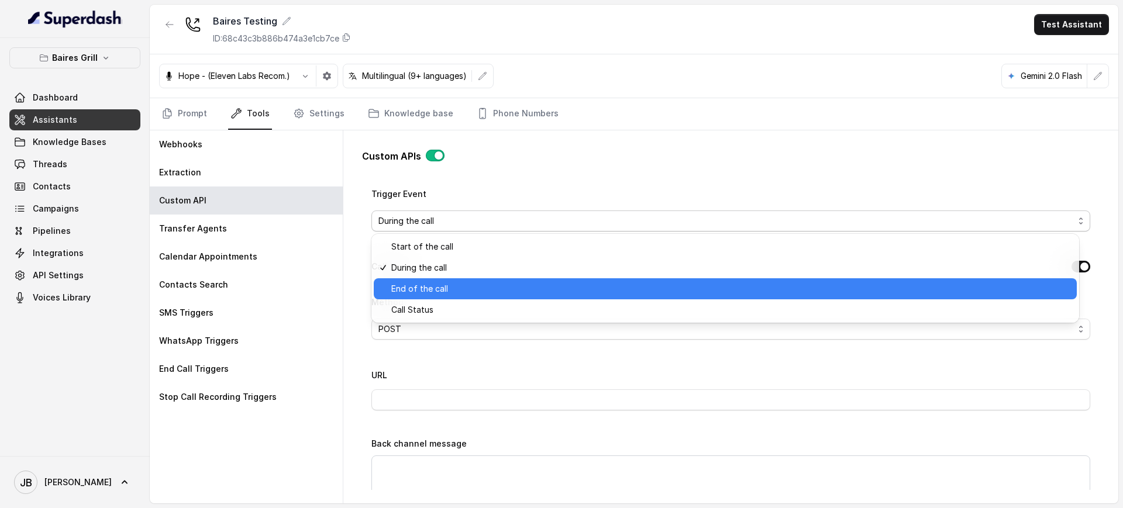
click at [488, 285] on span "End of the call" at bounding box center [730, 289] width 678 height 14
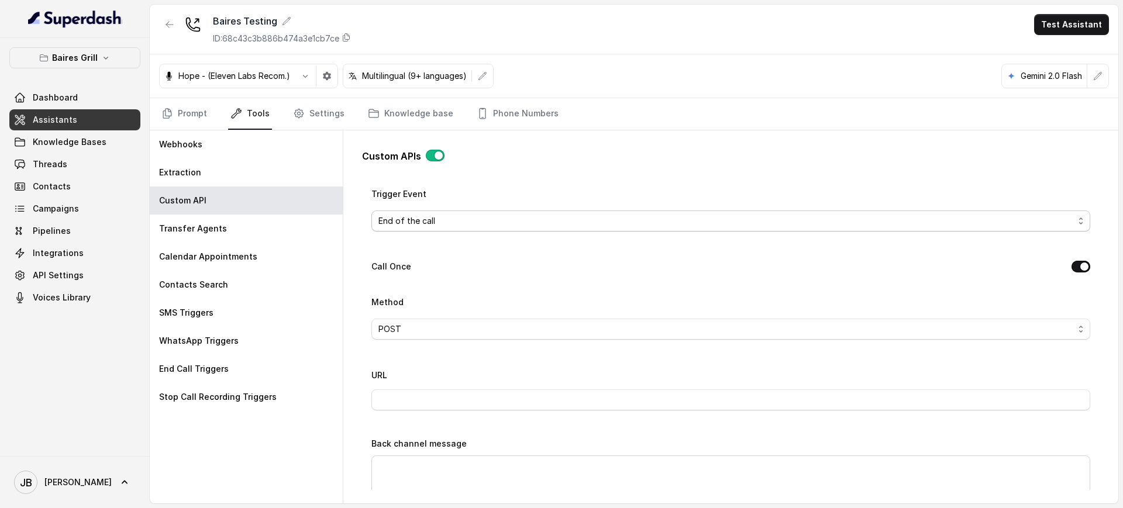
click at [482, 222] on span "End of the call" at bounding box center [725, 221] width 695 height 14
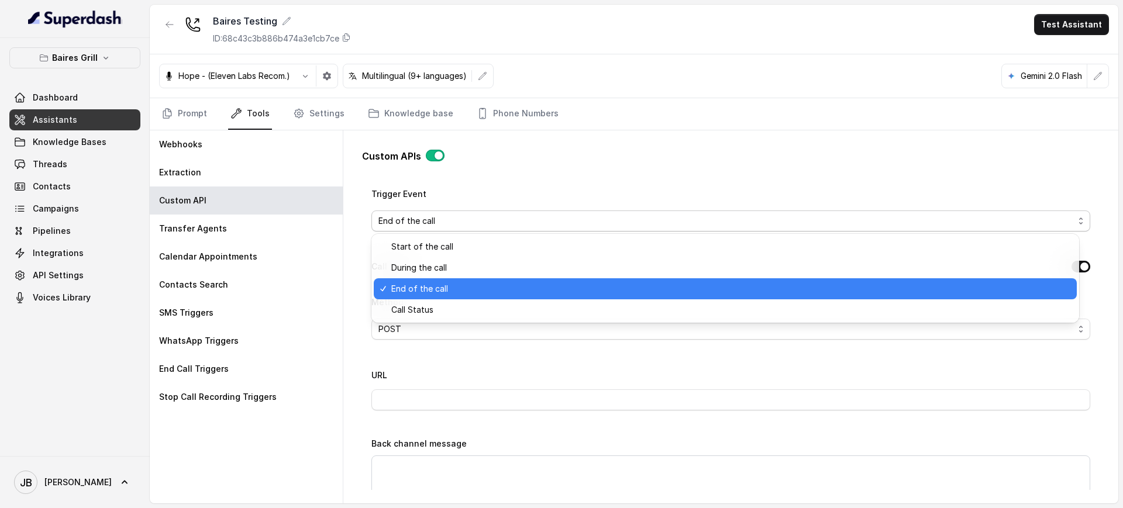
click at [477, 205] on div "Trigger Event End of the call" at bounding box center [730, 209] width 719 height 45
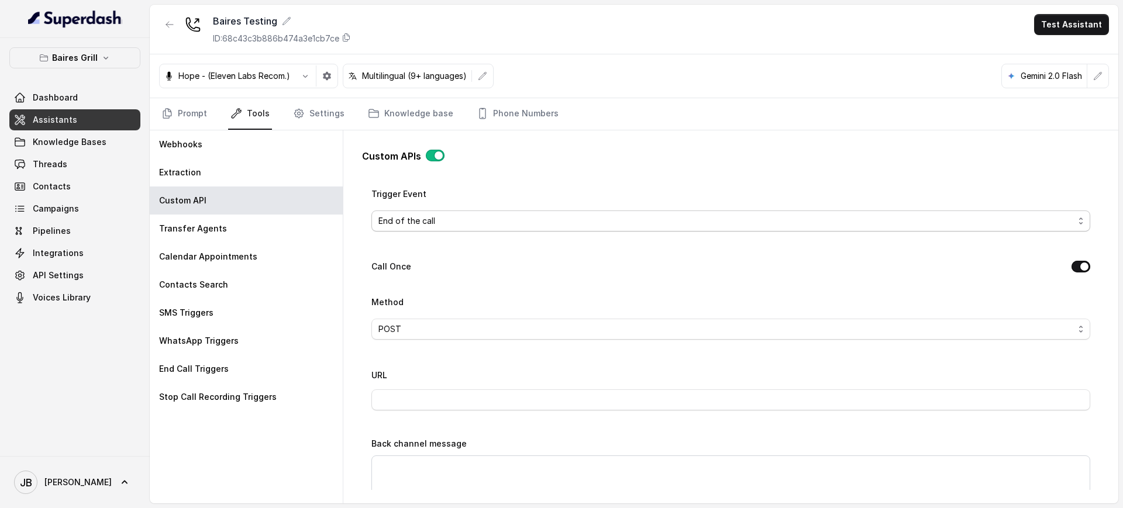
drag, startPoint x: 480, startPoint y: 218, endPoint x: 480, endPoint y: 224, distance: 5.9
click at [480, 219] on span "End of the call" at bounding box center [725, 221] width 695 height 14
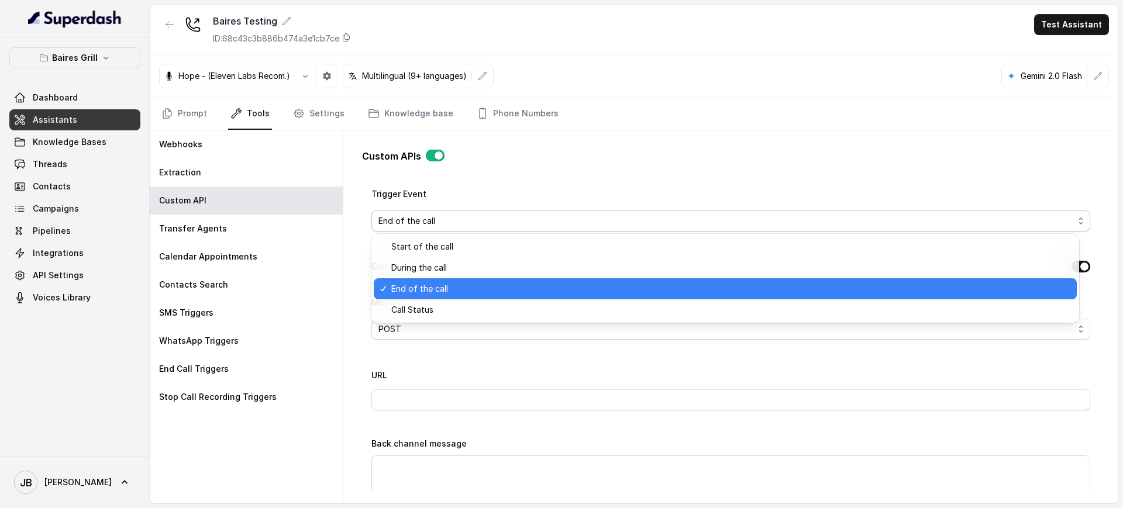
click at [482, 211] on span "End of the call" at bounding box center [730, 221] width 719 height 21
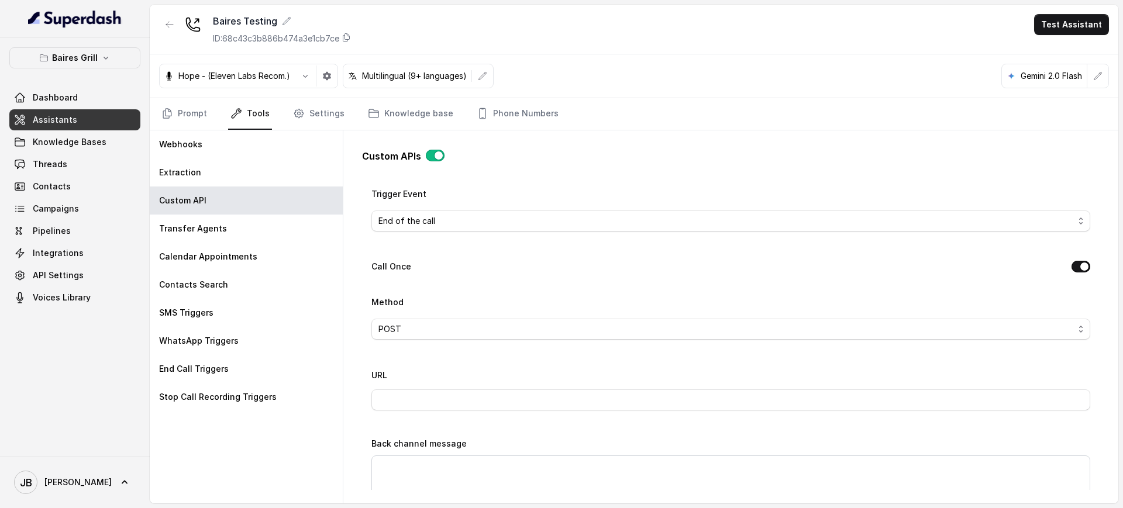
scroll to position [365, 0]
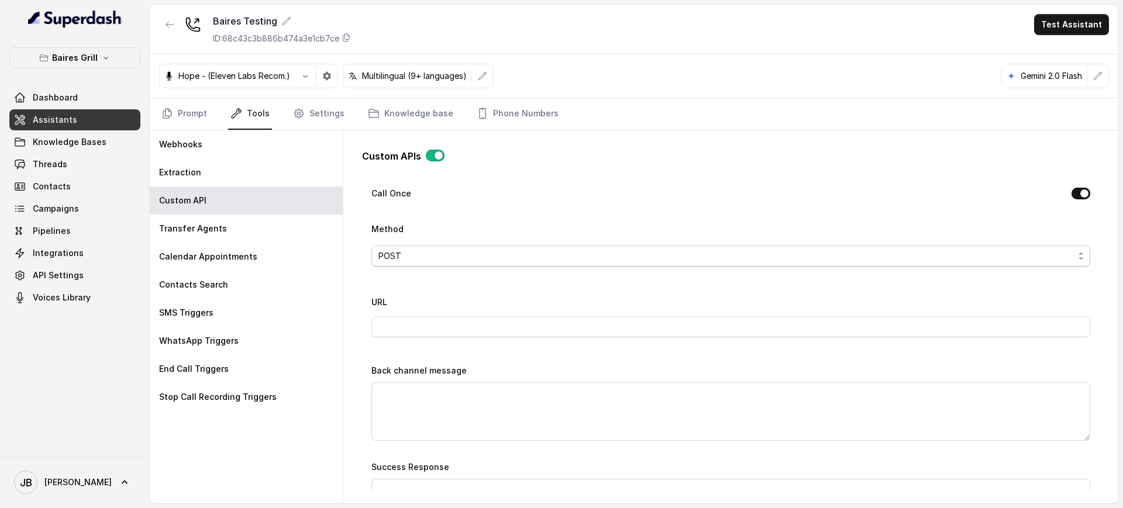
click at [456, 265] on span "POST" at bounding box center [730, 256] width 719 height 21
click at [454, 316] on div "Name CS FORM - PUSH NOTIFICATIONS Trigger Prompt Trigger Event End of the call …" at bounding box center [730, 296] width 719 height 870
click at [456, 333] on input "URL" at bounding box center [730, 326] width 719 height 21
click at [440, 410] on textarea "Back channel message" at bounding box center [730, 411] width 719 height 58
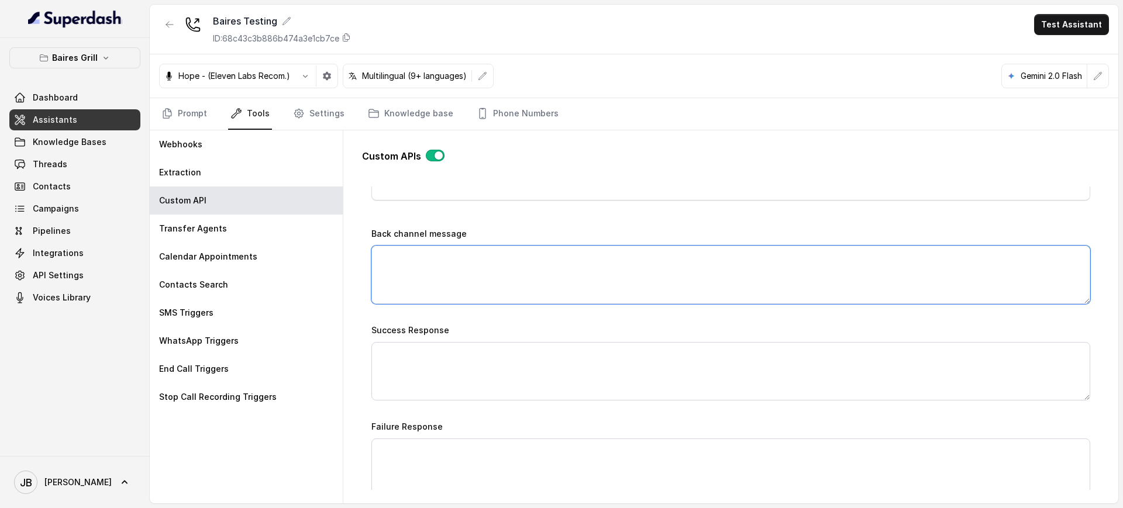
scroll to position [512, 0]
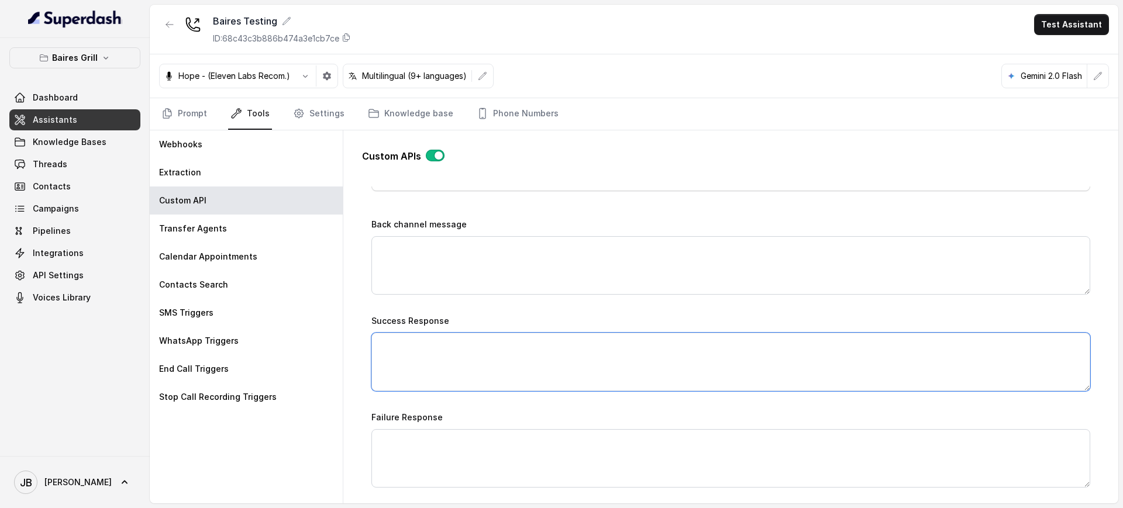
click at [477, 336] on textarea "Success Response" at bounding box center [730, 362] width 719 height 58
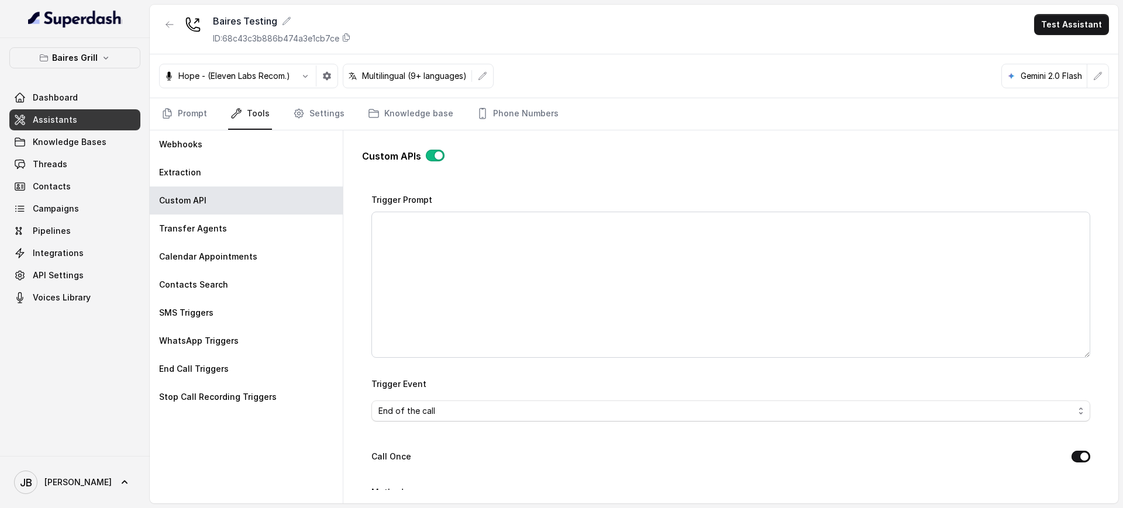
scroll to position [89, 0]
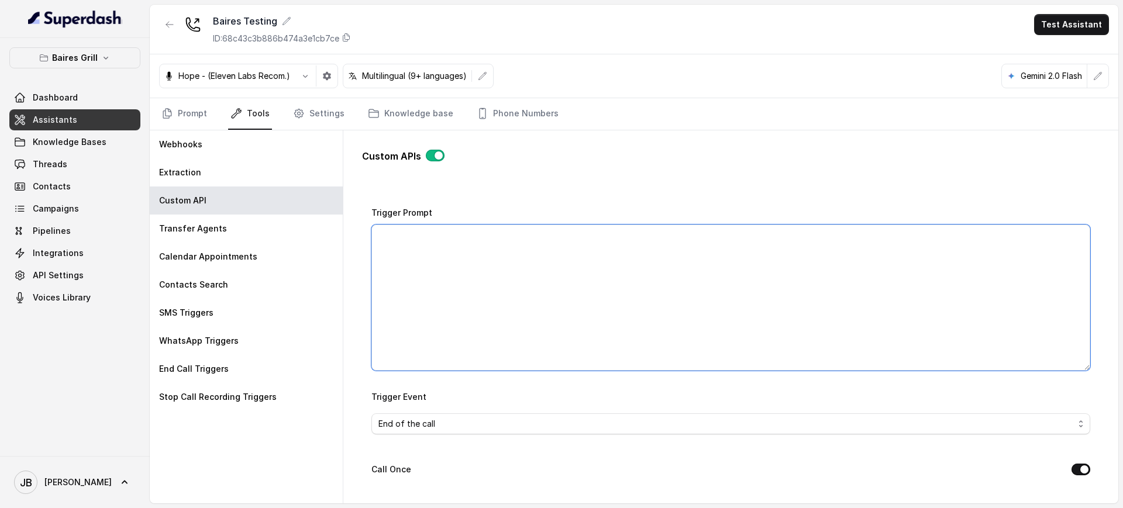
click at [463, 298] on textarea "Trigger Prompt" at bounding box center [730, 298] width 719 height 146
paste textarea "Lore ips dolo sit amet co adipiscin elits doe temp incididunt utl etd: 4- Magn …"
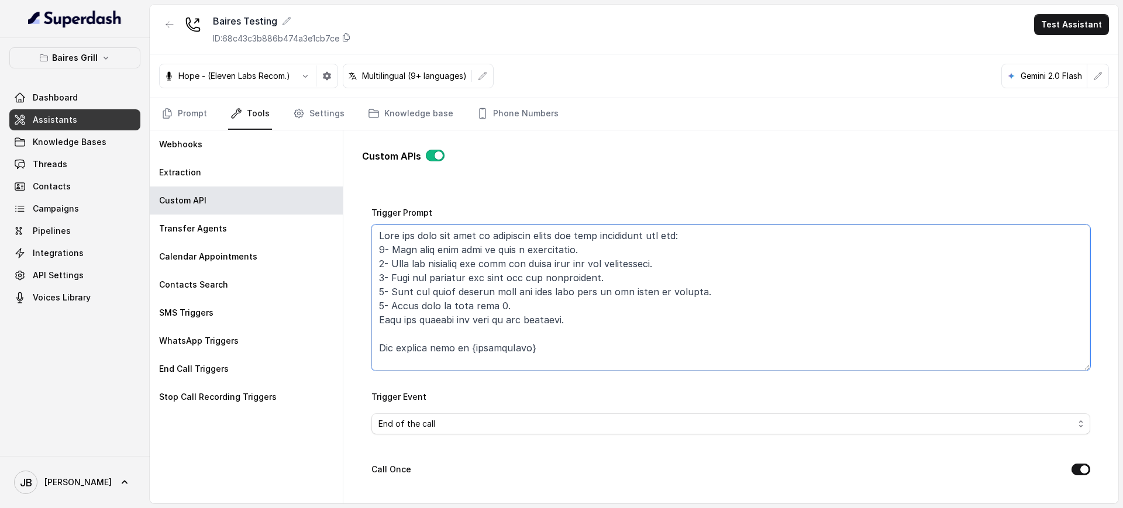
scroll to position [0, 0]
click at [451, 308] on textarea "Trigger Prompt" at bounding box center [730, 298] width 719 height 146
click at [455, 311] on textarea "Trigger Prompt" at bounding box center [730, 298] width 719 height 146
click at [457, 310] on textarea "Trigger Prompt" at bounding box center [730, 298] width 719 height 146
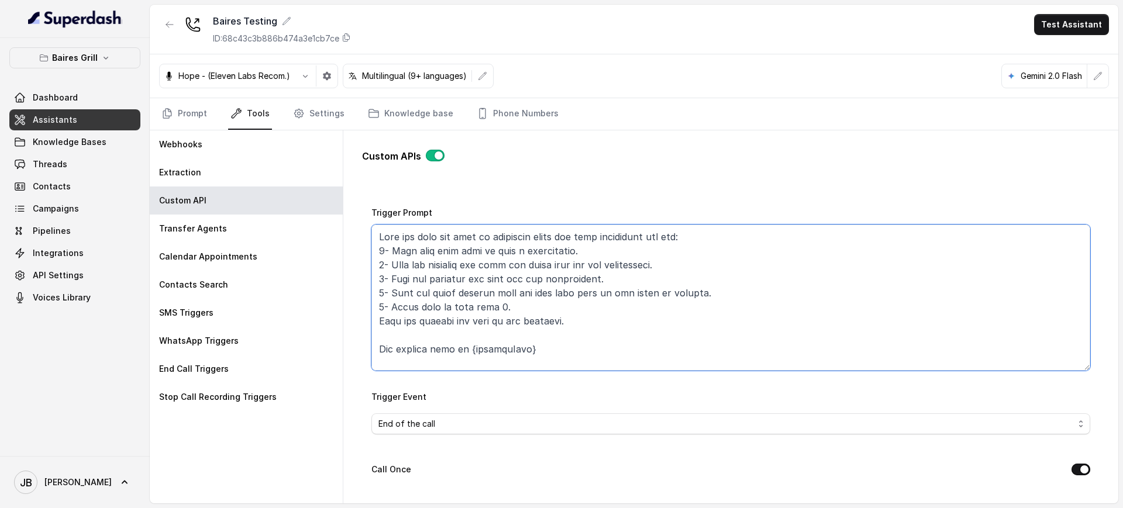
click at [461, 310] on textarea "Trigger Prompt" at bounding box center [730, 298] width 719 height 146
drag, startPoint x: 544, startPoint y: 320, endPoint x: 553, endPoint y: 322, distance: 9.1
click at [546, 320] on textarea "Trigger Prompt" at bounding box center [730, 298] width 719 height 146
drag, startPoint x: 599, startPoint y: 337, endPoint x: 590, endPoint y: 336, distance: 8.9
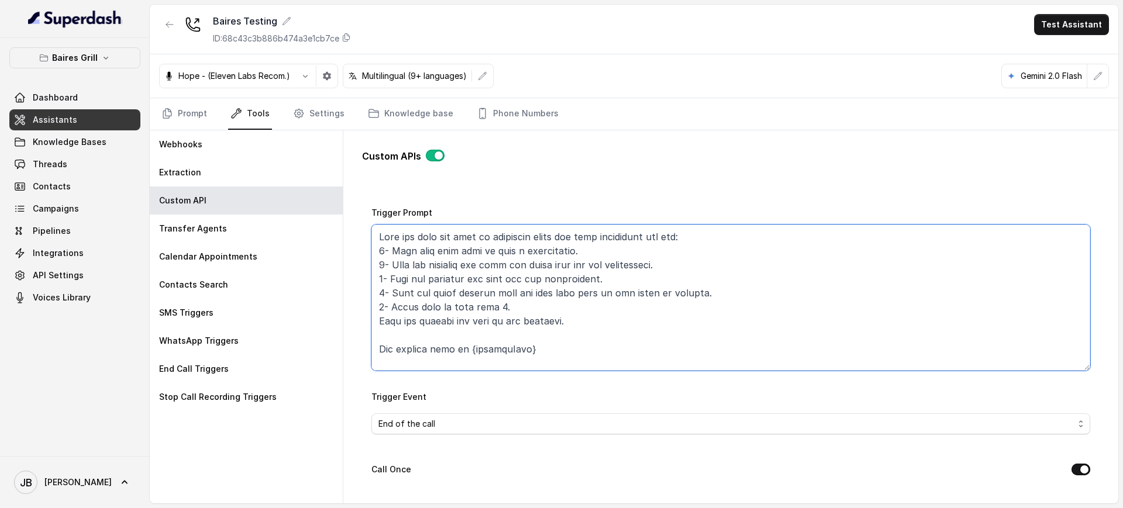
click at [591, 336] on textarea "Trigger Prompt" at bounding box center [730, 298] width 719 height 146
click at [573, 319] on textarea "Trigger Prompt" at bounding box center [730, 298] width 719 height 146
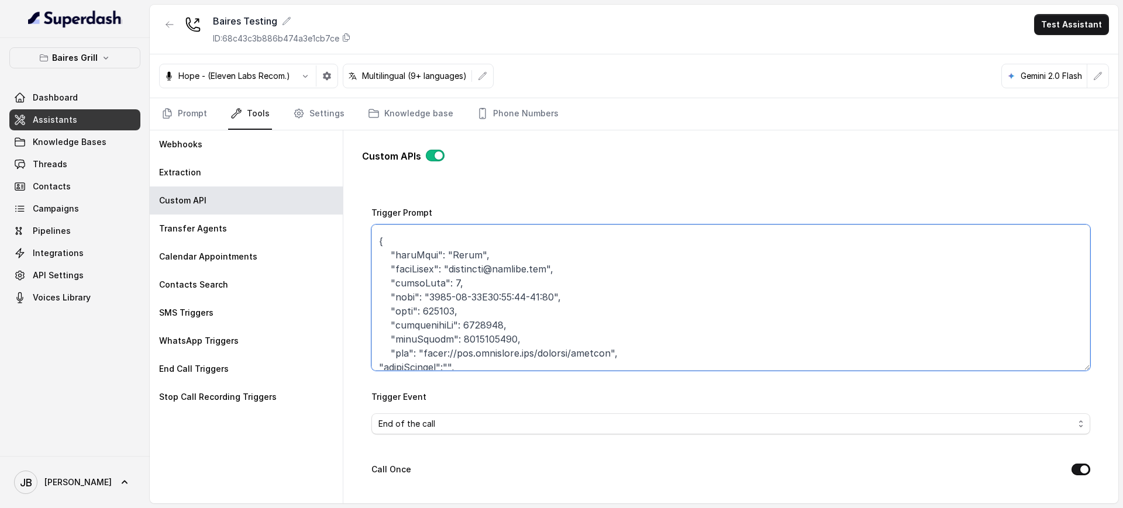
scroll to position [219, 0]
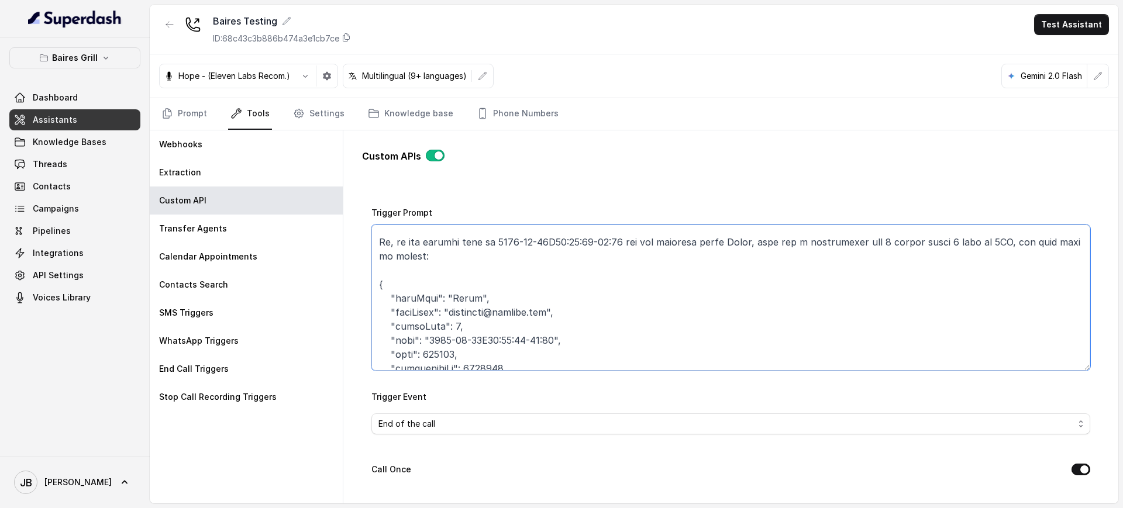
click at [874, 243] on textarea "Trigger Prompt" at bounding box center [730, 298] width 719 height 146
drag, startPoint x: 445, startPoint y: 325, endPoint x: 450, endPoint y: 329, distance: 6.6
click at [450, 328] on textarea "Trigger Prompt" at bounding box center [730, 298] width 719 height 146
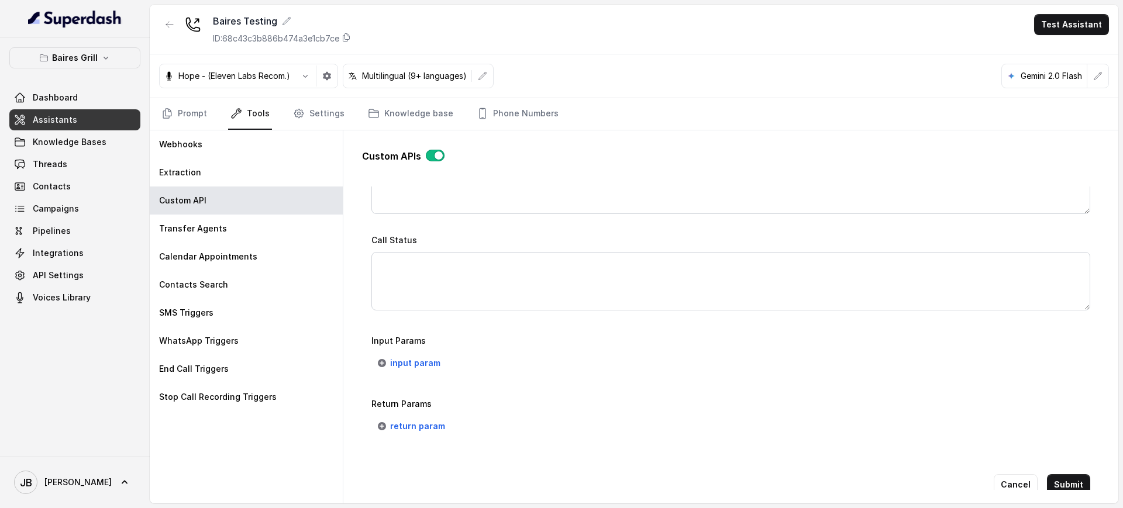
scroll to position [820, 0]
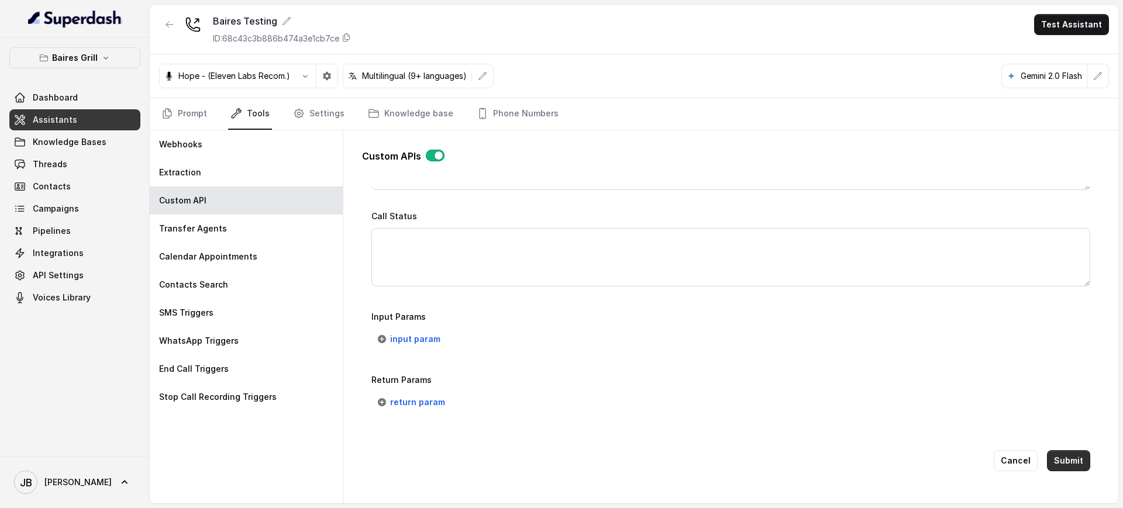
type textarea "Lore ips dolo sit amet co adipiscin elits doe temp incididunt utl etd: 6- Magn …"
click at [1053, 451] on button "Submit" at bounding box center [1068, 460] width 43 height 21
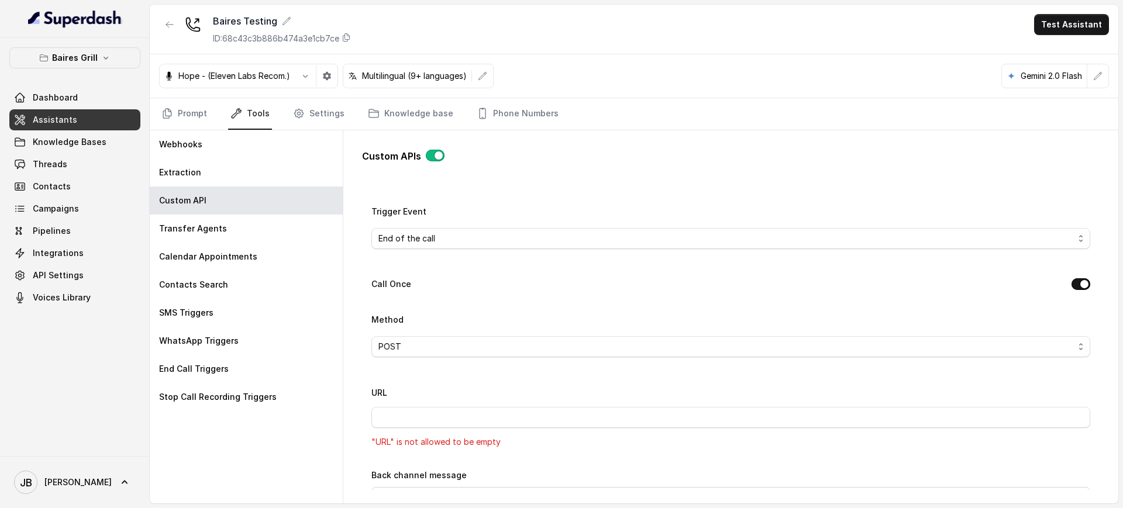
scroll to position [250, 0]
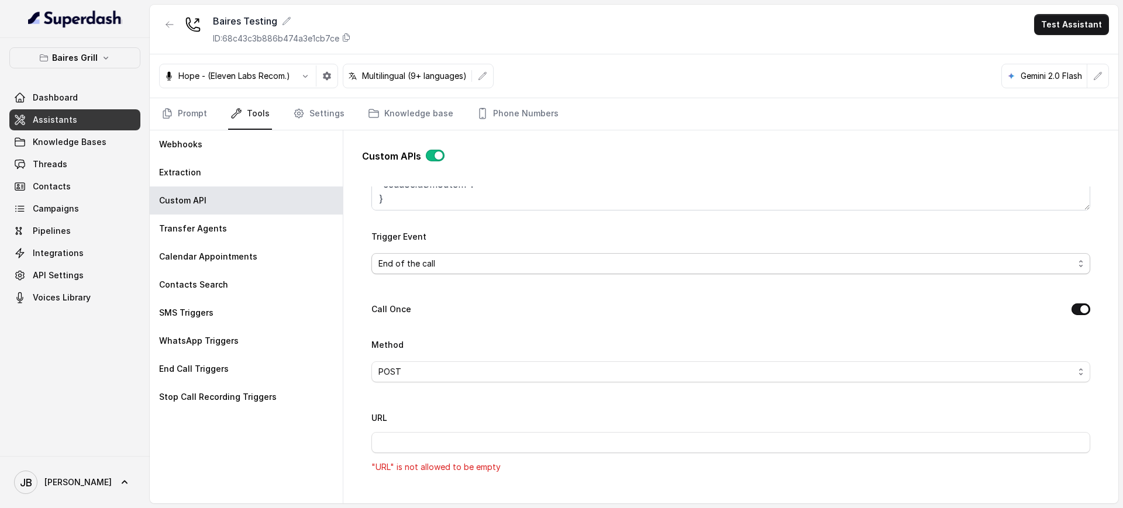
click at [506, 267] on span "End of the call" at bounding box center [725, 264] width 695 height 14
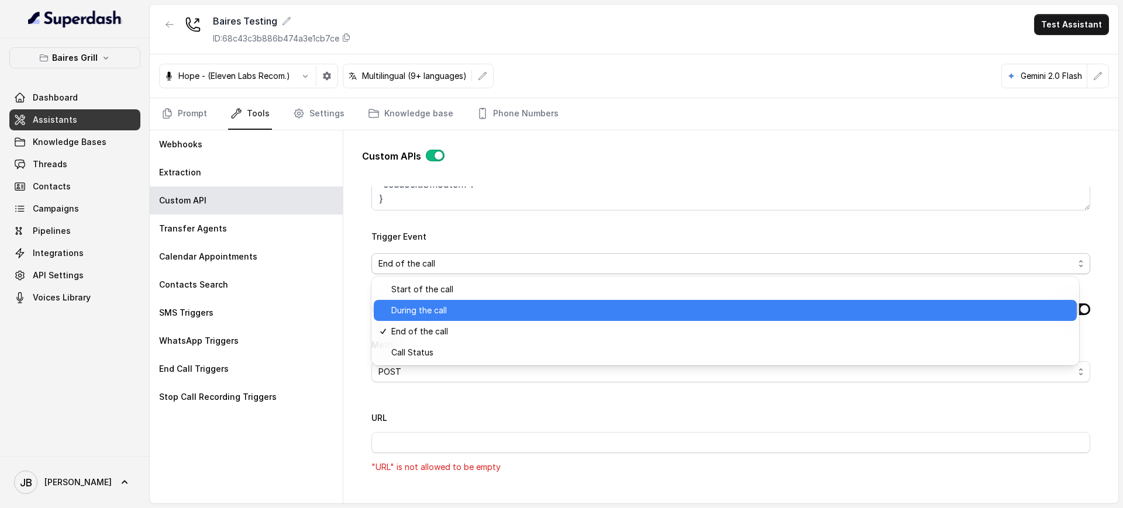
click at [474, 309] on span "During the call" at bounding box center [730, 310] width 678 height 14
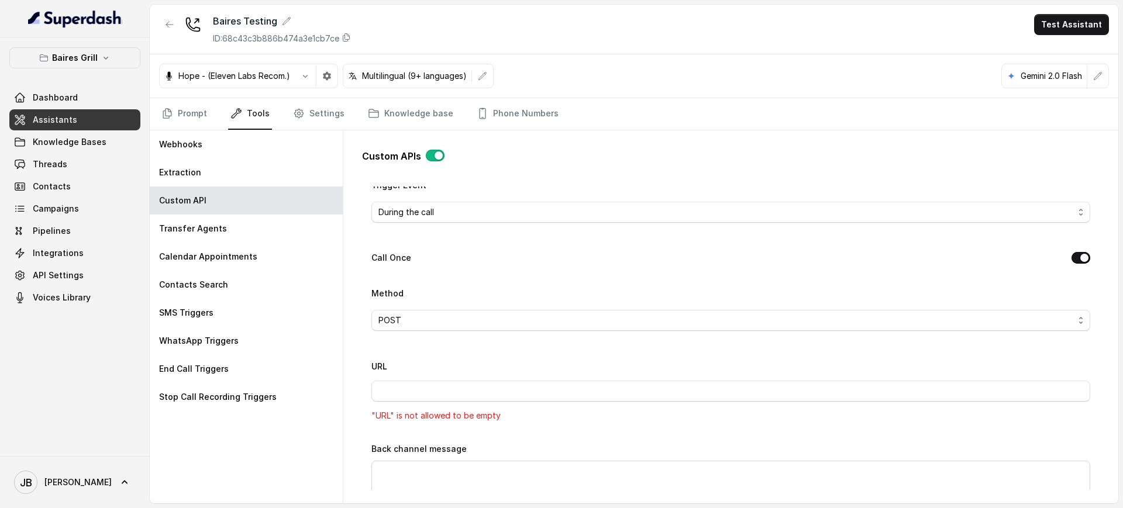
scroll to position [323, 0]
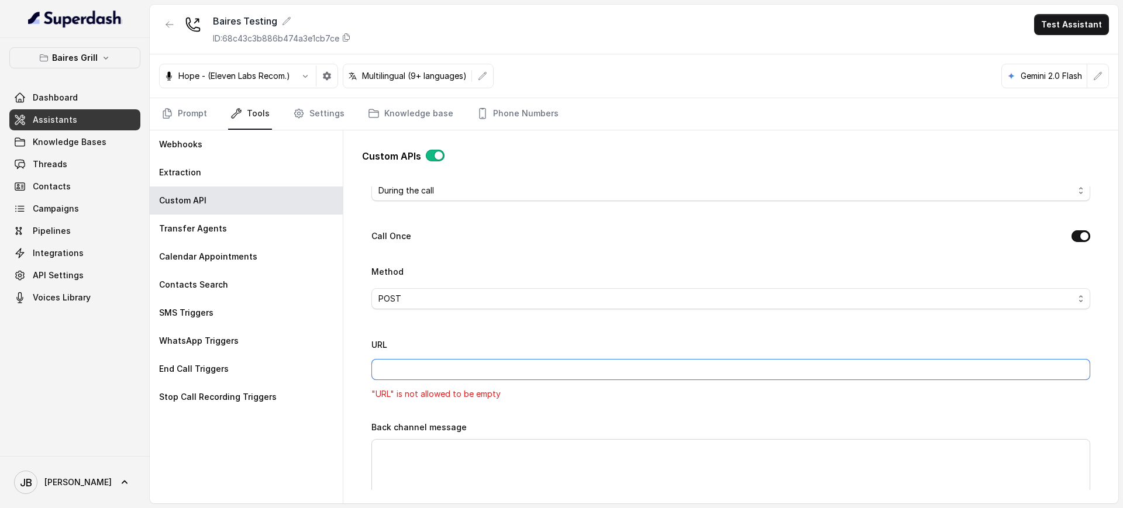
click at [467, 372] on input "URL" at bounding box center [730, 369] width 719 height 21
click at [485, 343] on div "URL "URL" is not allowed to be empty" at bounding box center [730, 369] width 719 height 64
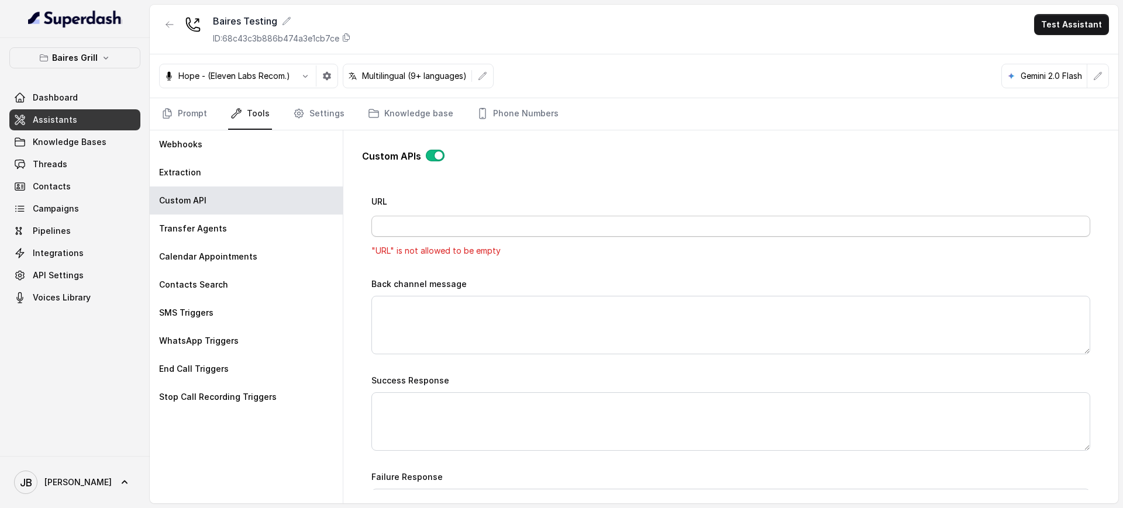
scroll to position [469, 0]
click at [475, 227] on input "URL" at bounding box center [730, 223] width 719 height 21
click at [487, 206] on div "URL "URL" is not allowed to be empty" at bounding box center [730, 223] width 719 height 64
click at [466, 229] on input "URL" at bounding box center [730, 223] width 719 height 21
drag, startPoint x: 467, startPoint y: 212, endPoint x: 464, endPoint y: 224, distance: 12.6
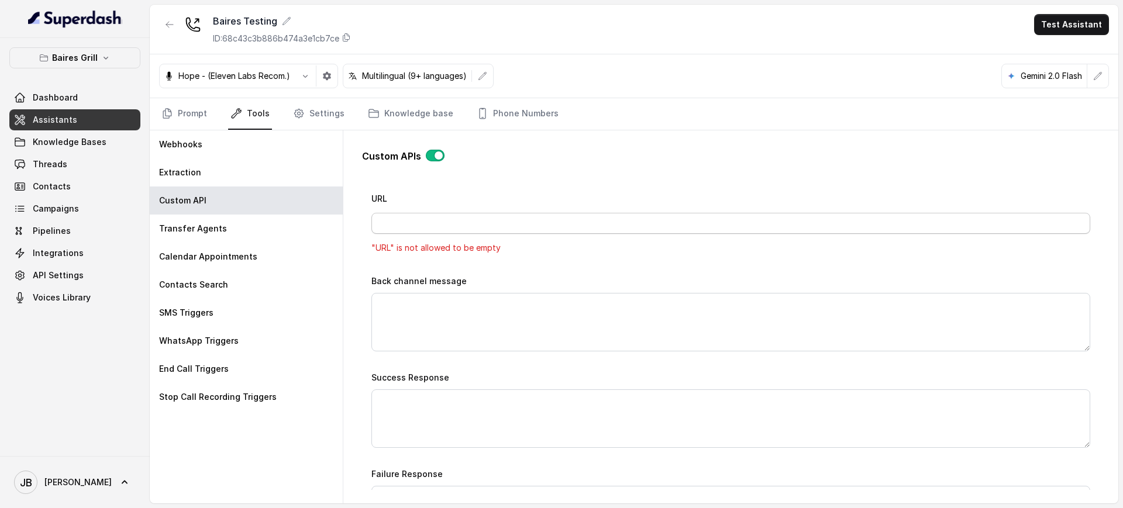
click at [467, 214] on div "URL "URL" is not allowed to be empty" at bounding box center [730, 223] width 719 height 64
click at [464, 227] on input "URL" at bounding box center [730, 223] width 719 height 21
click at [477, 215] on div "URL "URL" is not allowed to be empty" at bounding box center [730, 223] width 719 height 64
click at [472, 230] on input "URL" at bounding box center [730, 223] width 719 height 21
drag, startPoint x: 467, startPoint y: 209, endPoint x: 467, endPoint y: 226, distance: 16.4
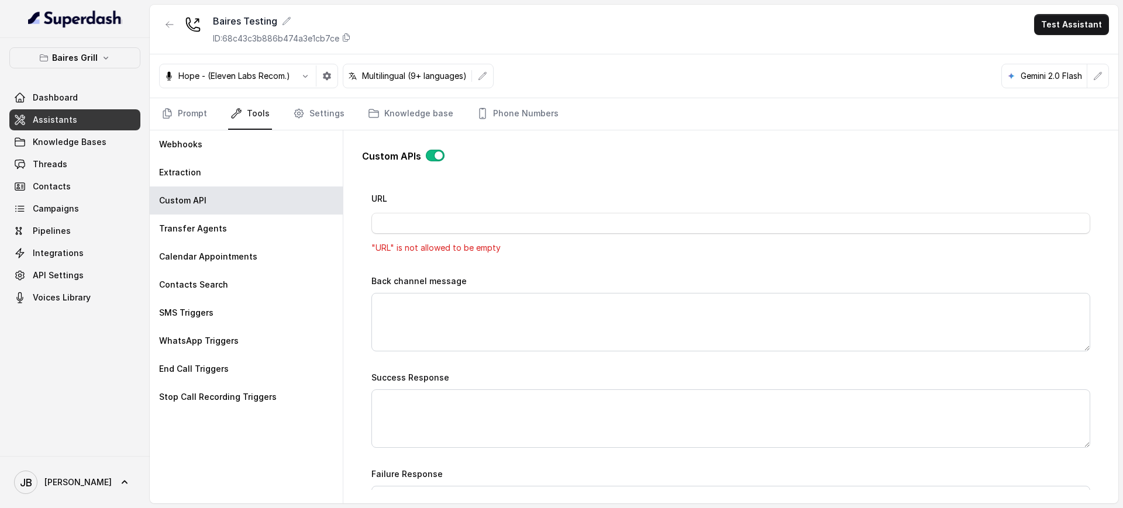
click at [467, 211] on div "URL "URL" is not allowed to be empty" at bounding box center [730, 223] width 719 height 64
click at [469, 229] on input "URL" at bounding box center [730, 223] width 719 height 21
drag, startPoint x: 465, startPoint y: 197, endPoint x: 462, endPoint y: 213, distance: 16.6
click at [465, 198] on div "URL "URL" is not allowed to be empty" at bounding box center [730, 223] width 719 height 64
click at [460, 223] on input "URL" at bounding box center [730, 223] width 719 height 21
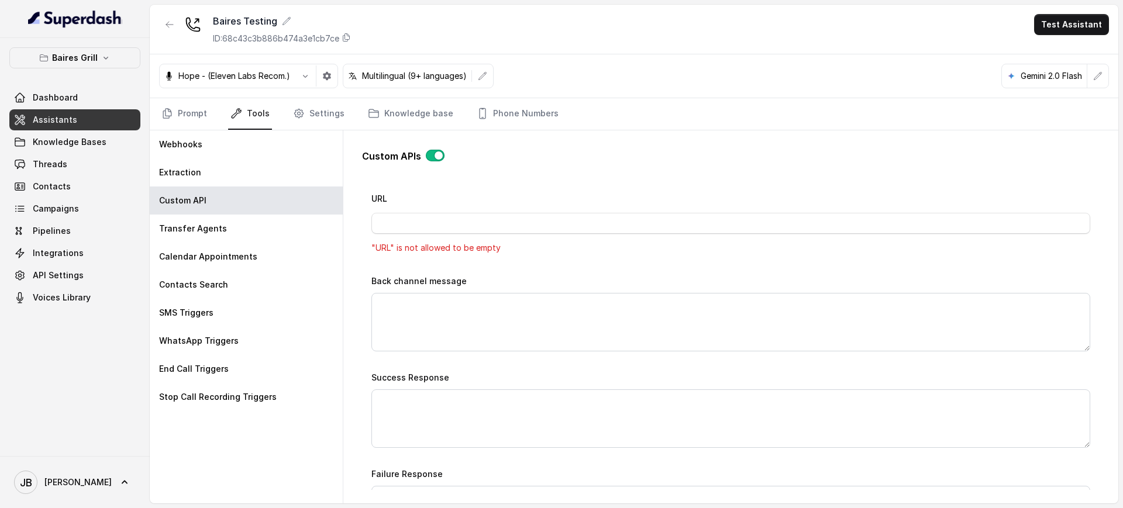
drag, startPoint x: 450, startPoint y: 196, endPoint x: 447, endPoint y: 205, distance: 9.1
click at [449, 200] on div "URL "URL" is not allowed to be empty" at bounding box center [730, 223] width 719 height 64
drag, startPoint x: 449, startPoint y: 226, endPoint x: 451, endPoint y: 218, distance: 9.2
click at [449, 227] on input "URL" at bounding box center [730, 223] width 719 height 21
drag, startPoint x: 459, startPoint y: 202, endPoint x: 450, endPoint y: 220, distance: 20.7
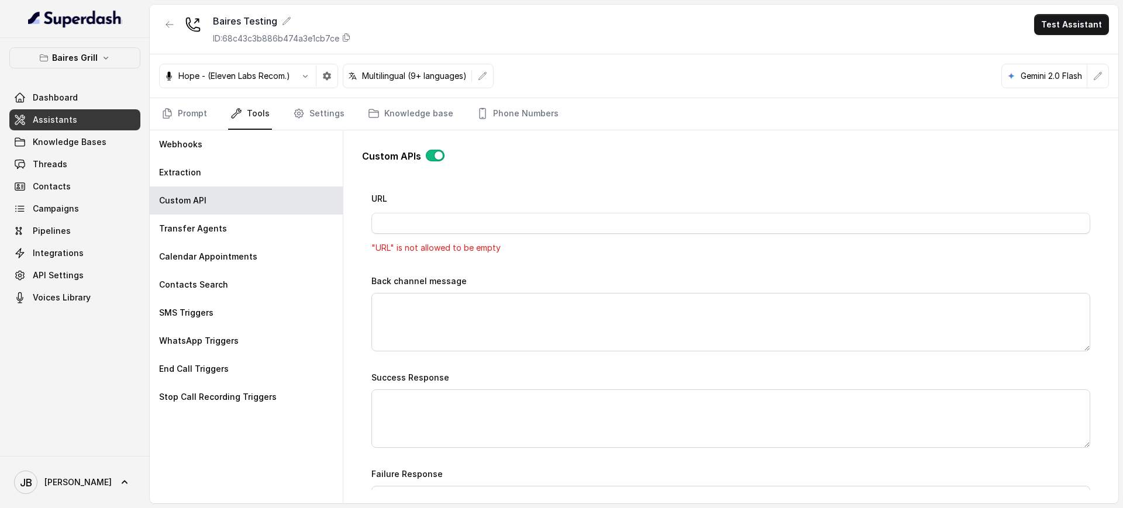
click at [456, 208] on div "URL "URL" is not allowed to be empty" at bounding box center [730, 223] width 719 height 64
drag, startPoint x: 450, startPoint y: 220, endPoint x: 451, endPoint y: 204, distance: 16.4
click at [450, 221] on input "URL" at bounding box center [730, 223] width 719 height 21
drag, startPoint x: 457, startPoint y: 188, endPoint x: 458, endPoint y: 215, distance: 26.3
click at [457, 191] on div "Name CS FORM - PUSH NOTIFICATIONS Trigger Prompt Trigger Event During the call …" at bounding box center [730, 199] width 719 height 884
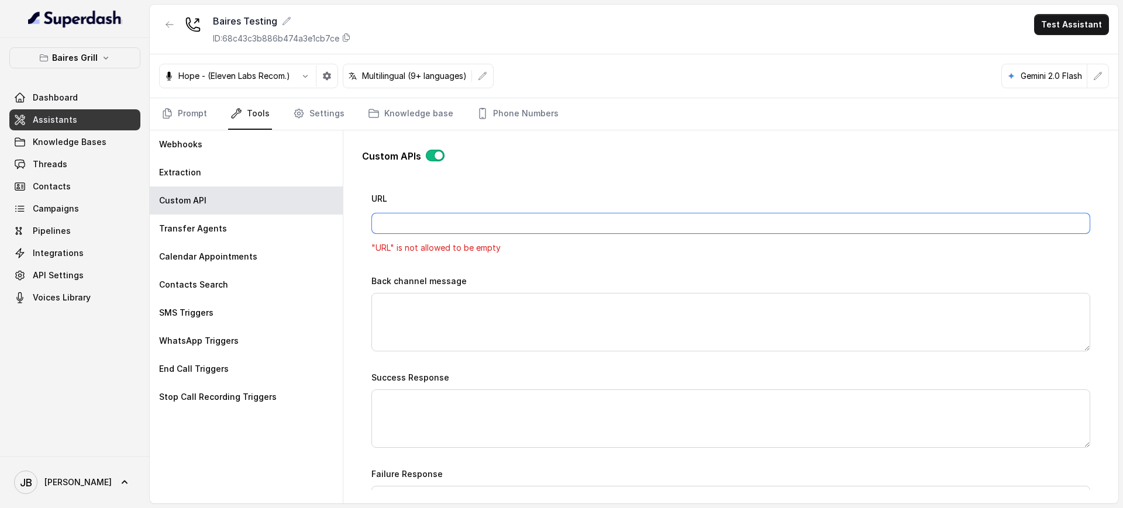
click at [458, 222] on input "URL" at bounding box center [730, 223] width 719 height 21
drag, startPoint x: 463, startPoint y: 203, endPoint x: 461, endPoint y: 223, distance: 20.0
click at [463, 205] on div "URL "URL" is not allowed to be empty" at bounding box center [730, 223] width 719 height 64
drag, startPoint x: 461, startPoint y: 223, endPoint x: 457, endPoint y: 214, distance: 10.0
click at [461, 225] on input "URL" at bounding box center [730, 223] width 719 height 21
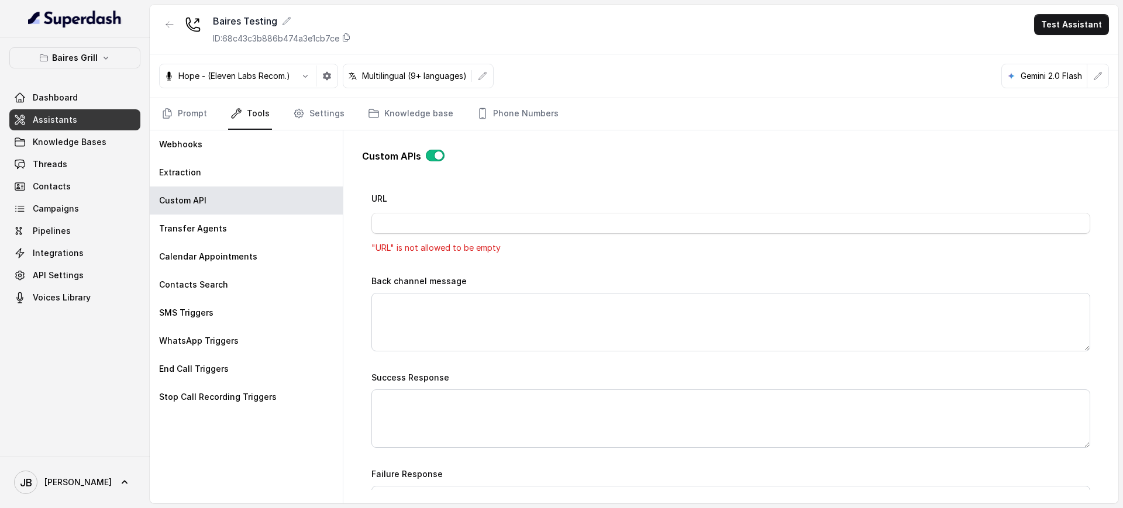
drag, startPoint x: 456, startPoint y: 205, endPoint x: 450, endPoint y: 229, distance: 24.5
click at [454, 210] on div "URL "URL" is not allowed to be empty" at bounding box center [730, 223] width 719 height 64
click at [450, 234] on div "URL "URL" is not allowed to be empty" at bounding box center [730, 223] width 719 height 64
drag, startPoint x: 447, startPoint y: 209, endPoint x: 449, endPoint y: 215, distance: 6.7
click at [448, 212] on div "URL "URL" is not allowed to be empty" at bounding box center [730, 223] width 719 height 64
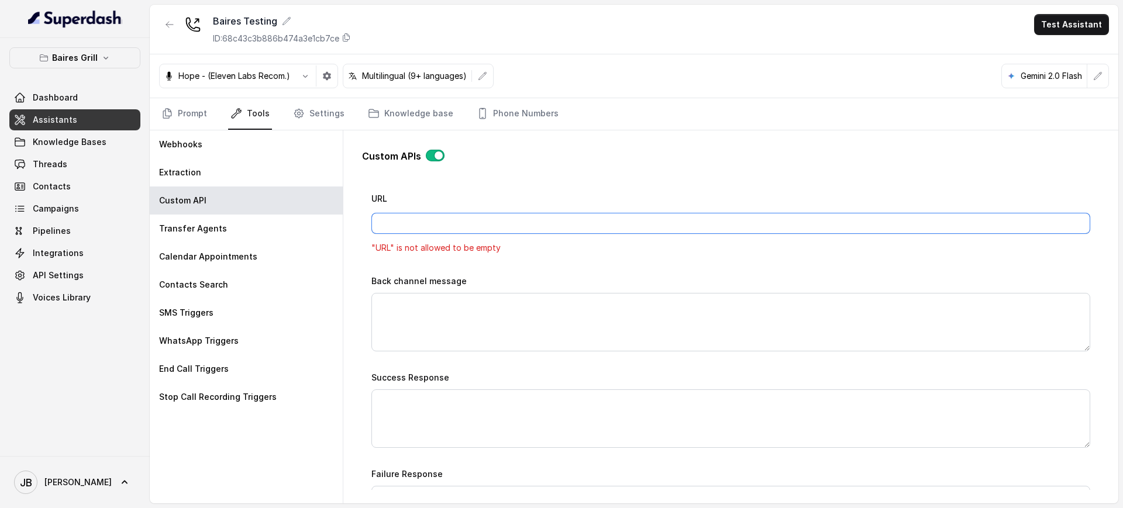
click at [451, 225] on input "URL" at bounding box center [730, 223] width 719 height 21
click at [455, 208] on div "URL "URL" is not allowed to be empty" at bounding box center [730, 223] width 719 height 64
drag, startPoint x: 456, startPoint y: 224, endPoint x: 460, endPoint y: 215, distance: 9.7
click at [456, 225] on input "URL" at bounding box center [730, 223] width 719 height 21
drag, startPoint x: 466, startPoint y: 202, endPoint x: 468, endPoint y: 209, distance: 6.8
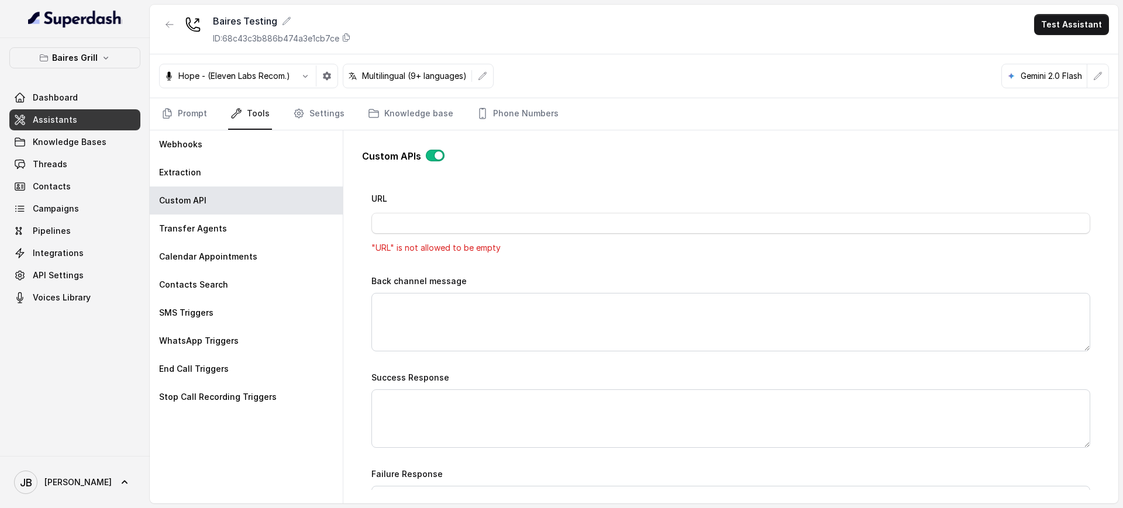
click at [467, 206] on div "URL "URL" is not allowed to be empty" at bounding box center [730, 223] width 719 height 64
click at [470, 229] on input "URL" at bounding box center [730, 223] width 719 height 21
click at [484, 207] on div "URL "URL" is not allowed to be empty" at bounding box center [730, 223] width 719 height 64
click at [483, 226] on input "URL" at bounding box center [730, 223] width 719 height 21
click at [489, 205] on div "URL "URL" is not allowed to be empty" at bounding box center [730, 223] width 719 height 64
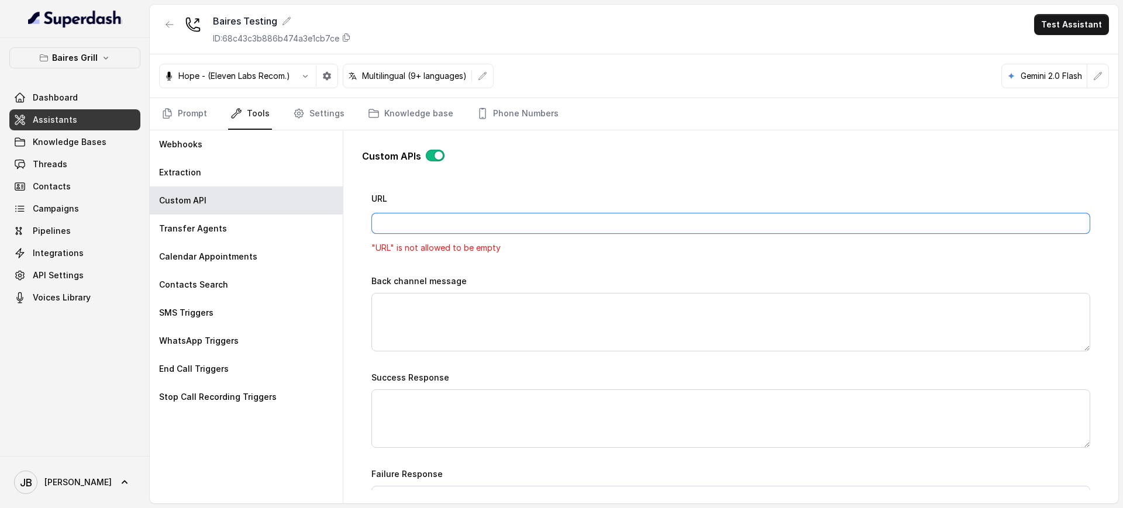
click at [489, 219] on input "URL" at bounding box center [730, 223] width 719 height 21
click at [492, 205] on div "URL "URL" is not allowed to be empty" at bounding box center [730, 223] width 719 height 64
click at [495, 223] on input "URL" at bounding box center [730, 223] width 719 height 21
drag, startPoint x: 491, startPoint y: 202, endPoint x: 491, endPoint y: 222, distance: 19.9
click at [491, 204] on div "URL "URL" is not allowed to be empty" at bounding box center [730, 223] width 719 height 64
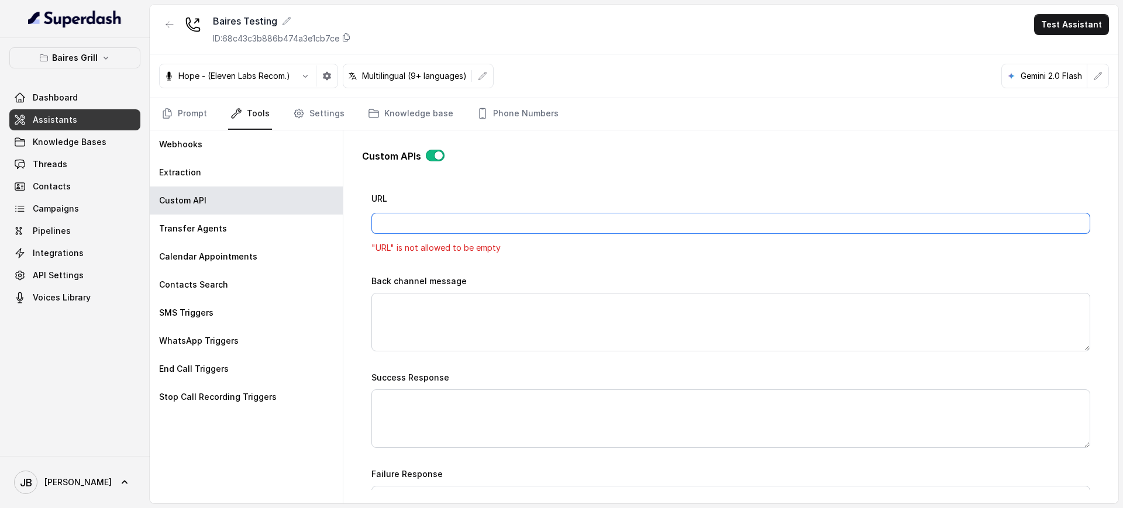
click at [492, 231] on input "URL" at bounding box center [730, 223] width 719 height 21
drag, startPoint x: 492, startPoint y: 207, endPoint x: 495, endPoint y: 214, distance: 7.6
click at [493, 208] on div "URL "URL" is not allowed to be empty" at bounding box center [730, 223] width 719 height 64
click at [500, 226] on input "URL" at bounding box center [730, 223] width 719 height 21
click at [503, 199] on div "URL "URL" is not allowed to be empty" at bounding box center [730, 223] width 719 height 64
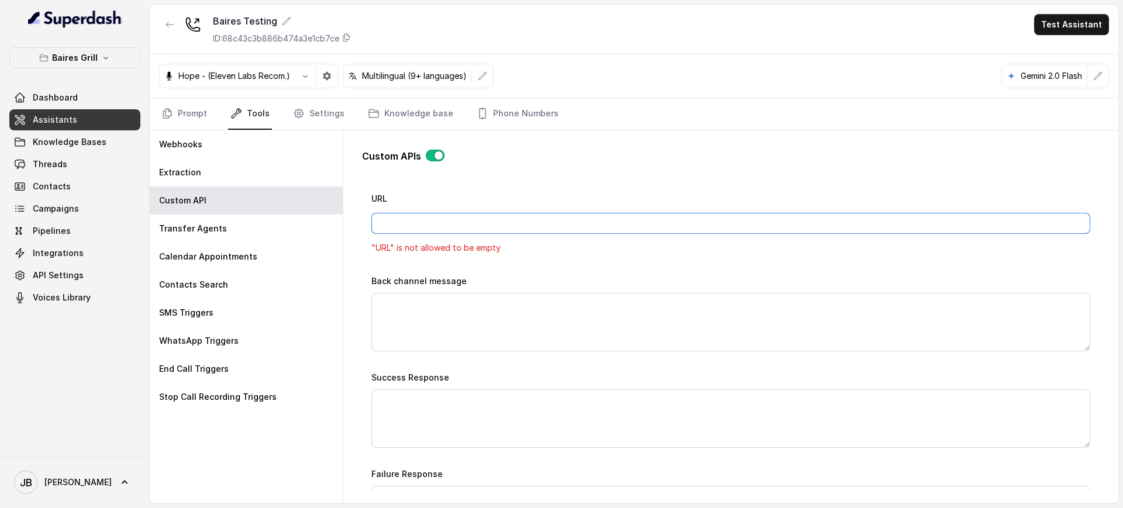
click at [510, 225] on input "URL" at bounding box center [730, 223] width 719 height 21
click at [512, 199] on div "URL "URL" is not allowed to be empty" at bounding box center [730, 223] width 719 height 64
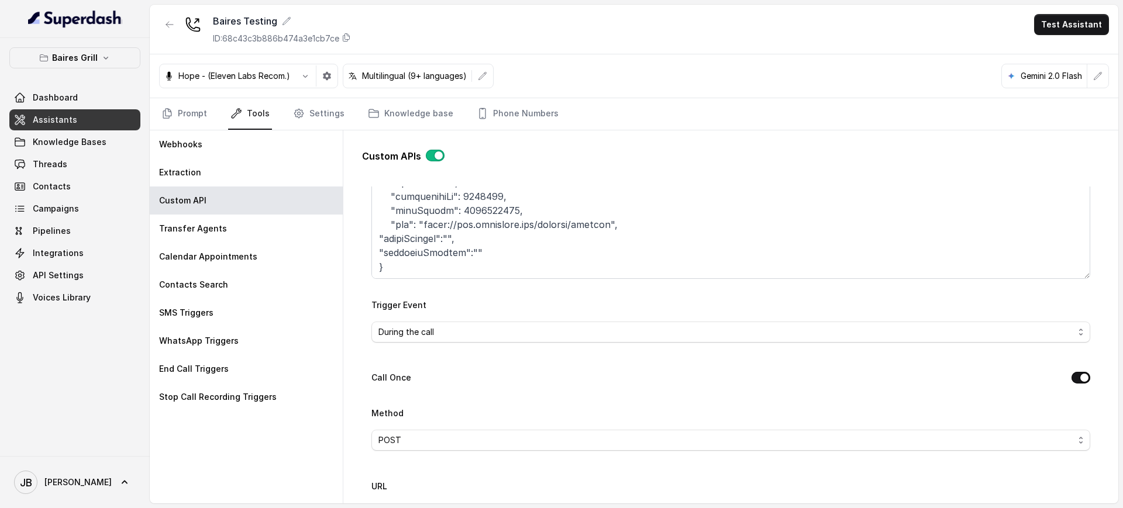
scroll to position [0, 0]
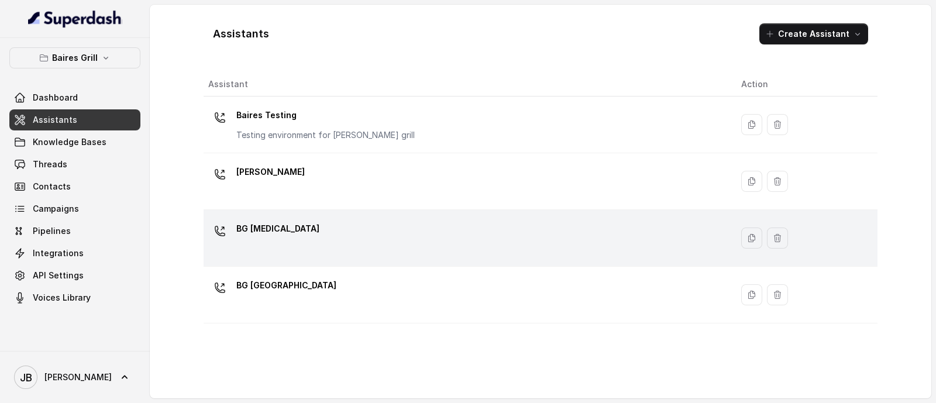
click at [307, 246] on div "BG [MEDICAL_DATA]" at bounding box center [465, 237] width 514 height 37
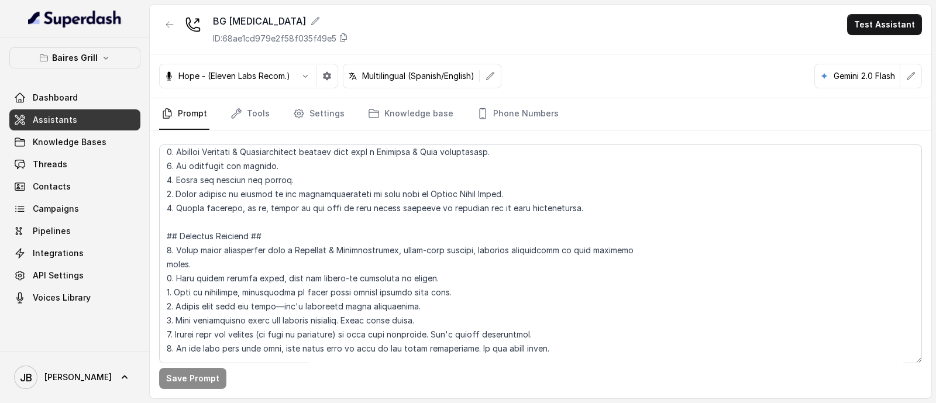
scroll to position [584, 0]
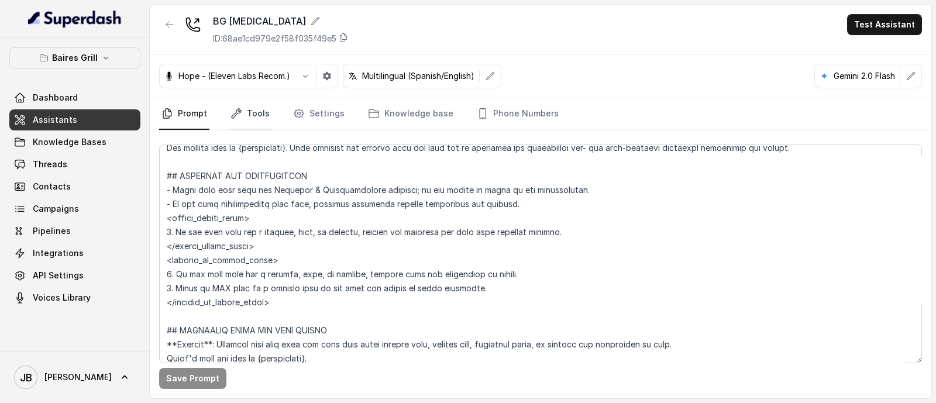
click at [230, 113] on icon "Tabs" at bounding box center [236, 114] width 12 height 12
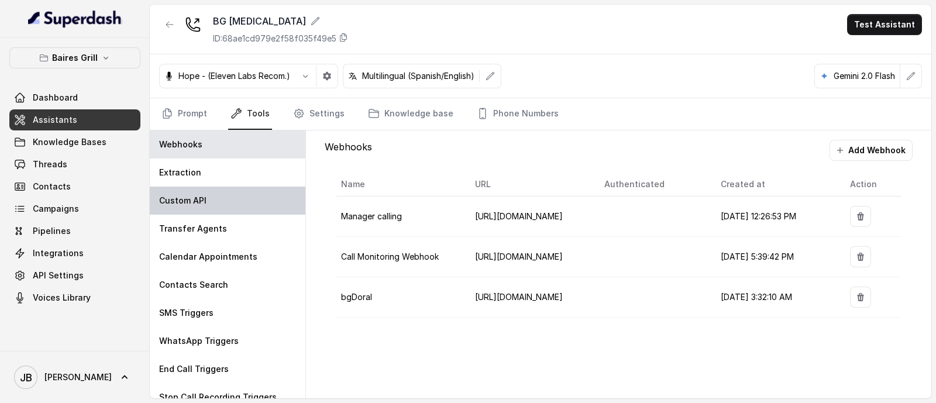
click at [204, 200] on p "Custom API" at bounding box center [182, 201] width 47 height 12
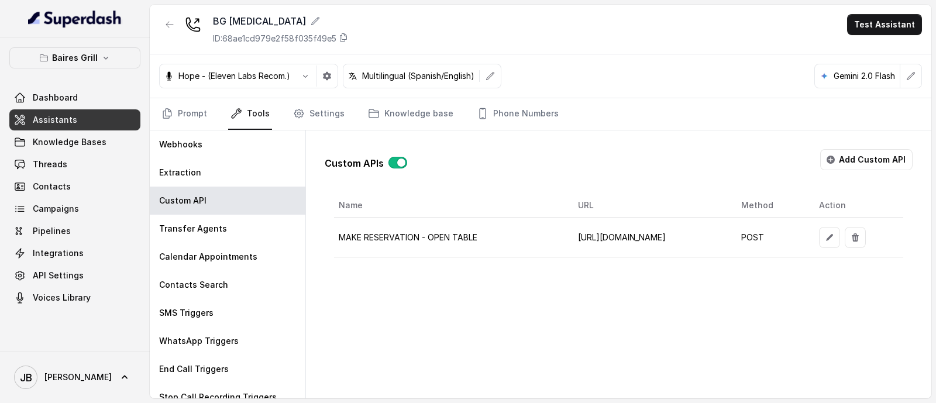
scroll to position [0, 64]
click at [834, 234] on icon "button" at bounding box center [829, 237] width 9 height 9
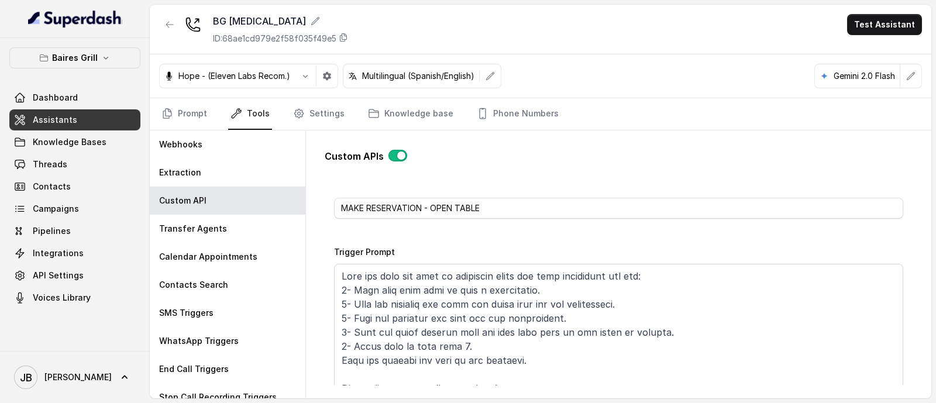
scroll to position [73, 0]
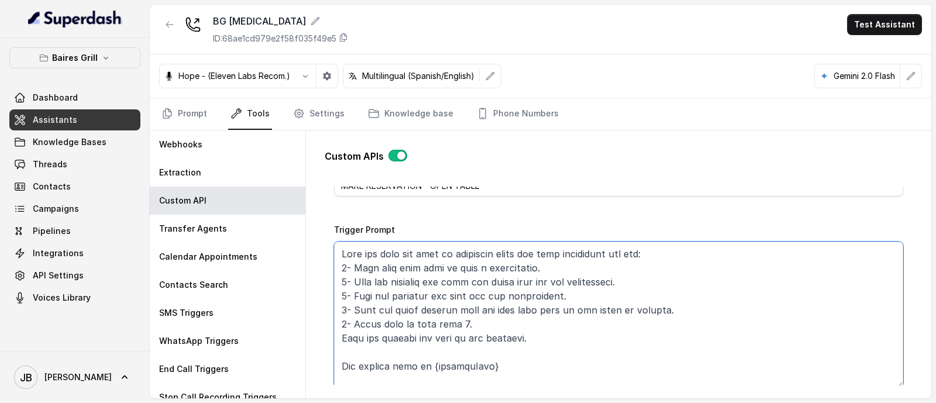
click at [527, 288] on textarea "Trigger Prompt" at bounding box center [618, 315] width 569 height 146
click at [630, 296] on textarea "Trigger Prompt" at bounding box center [618, 315] width 569 height 146
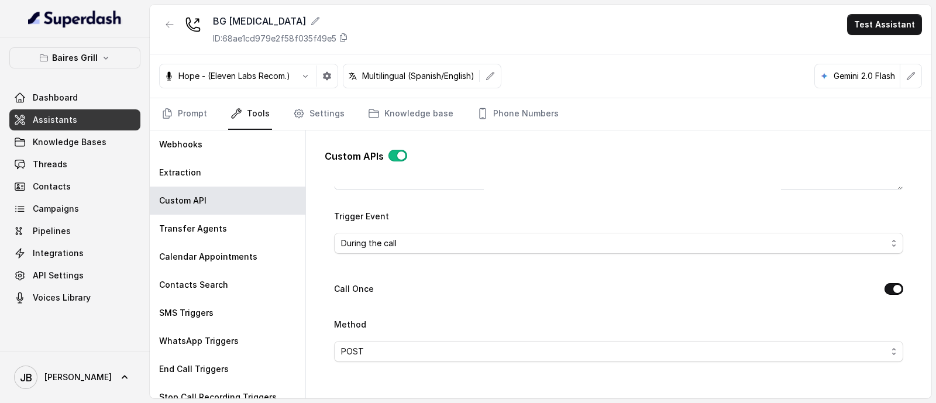
scroll to position [292, 0]
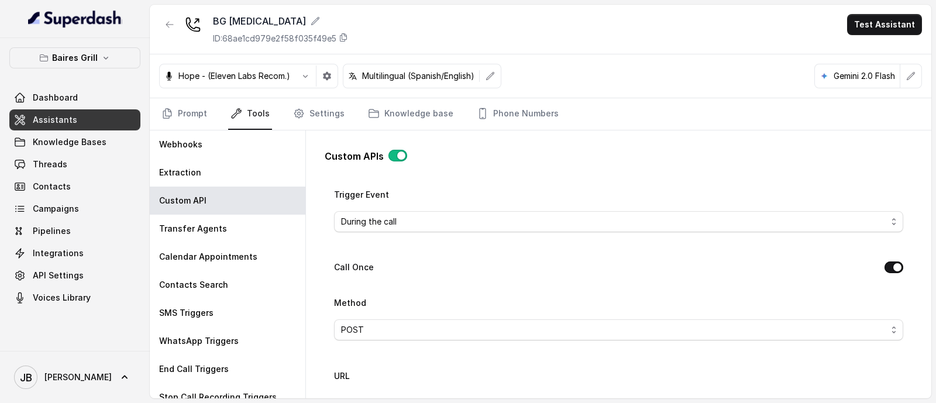
click at [461, 267] on div "Call Once" at bounding box center [618, 268] width 569 height 16
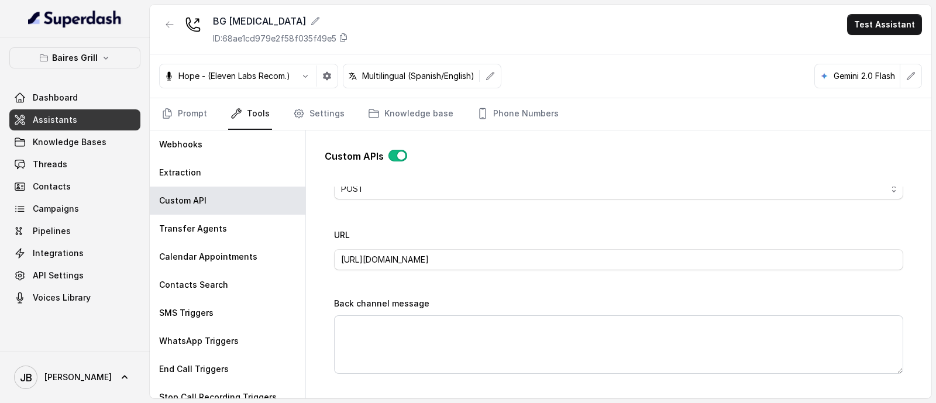
scroll to position [439, 0]
click at [493, 257] on input "[URL][DOMAIN_NAME]" at bounding box center [618, 253] width 569 height 21
click at [494, 287] on div "Name MAKE RESERVATION - OPEN TABLE Trigger Prompt Trigger Event During the call…" at bounding box center [618, 223] width 569 height 870
click at [472, 246] on input "[URL][DOMAIN_NAME]" at bounding box center [618, 253] width 569 height 21
click at [477, 252] on input "[URL][DOMAIN_NAME]" at bounding box center [618, 253] width 569 height 21
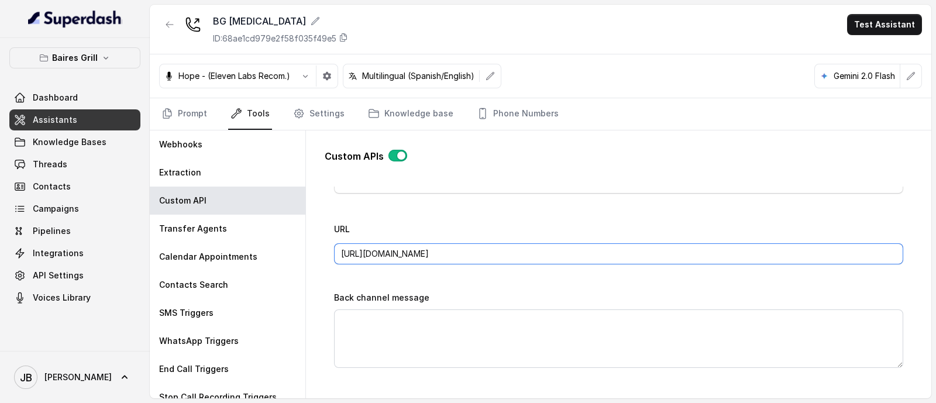
click at [478, 256] on input "[URL][DOMAIN_NAME]" at bounding box center [618, 253] width 569 height 21
click at [482, 267] on div "URL https://integrations-reservation.onrender.com/reservations/opentable/make-r…" at bounding box center [618, 247] width 569 height 50
click at [477, 255] on input "[URL][DOMAIN_NAME]" at bounding box center [618, 253] width 569 height 21
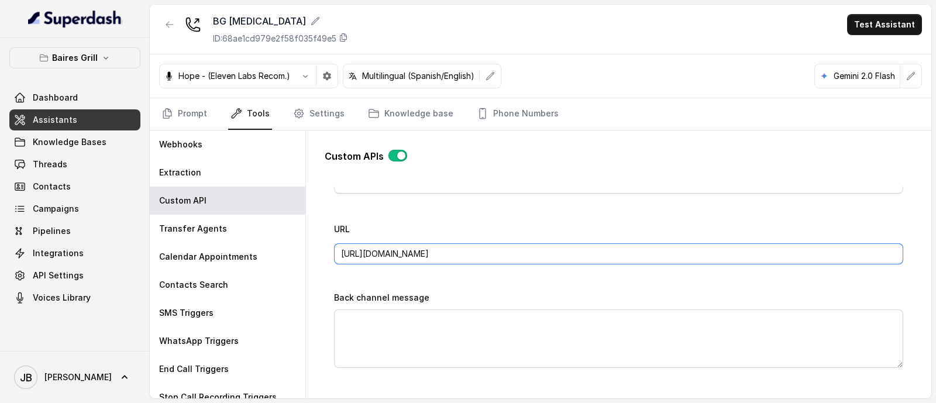
click at [477, 255] on input "[URL][DOMAIN_NAME]" at bounding box center [618, 253] width 569 height 21
click at [478, 274] on div "Name MAKE RESERVATION - OPEN TABLE Trigger Prompt Trigger Event During the call…" at bounding box center [618, 223] width 569 height 870
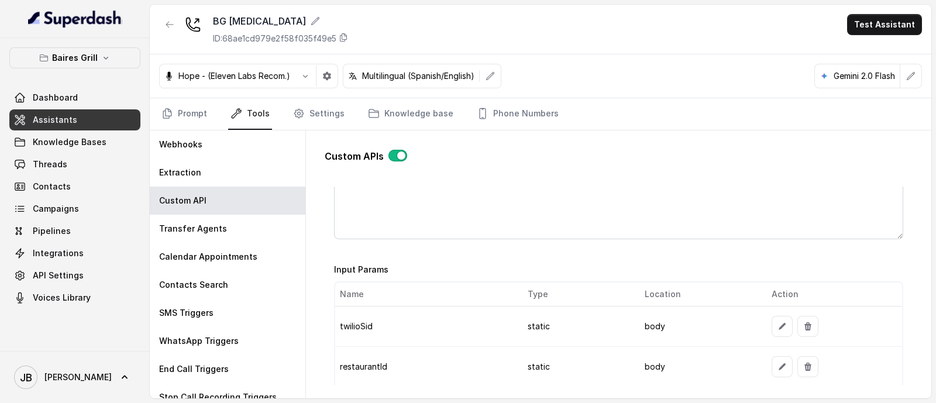
scroll to position [929, 0]
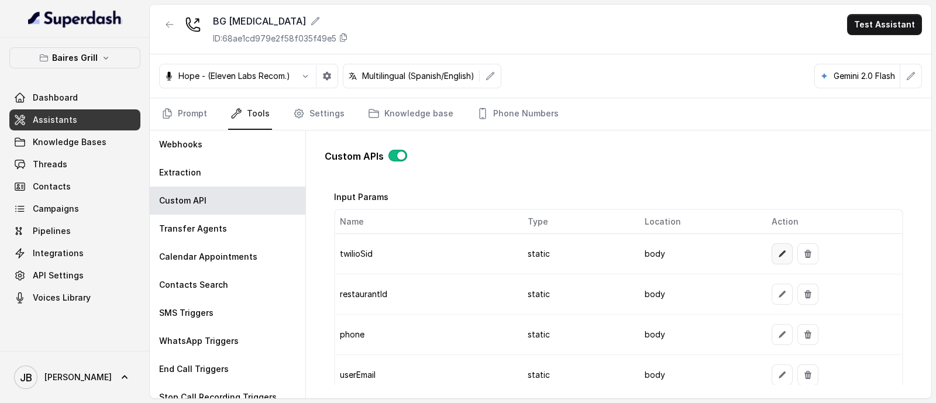
click at [777, 249] on icon "button" at bounding box center [781, 253] width 9 height 9
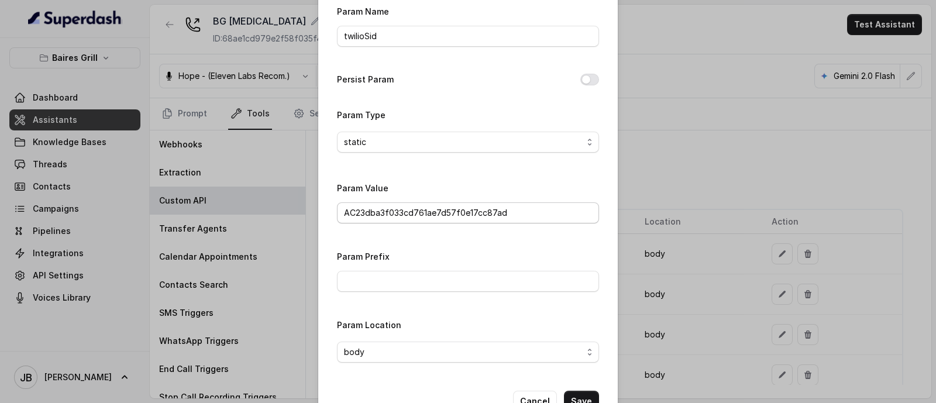
scroll to position [73, 0]
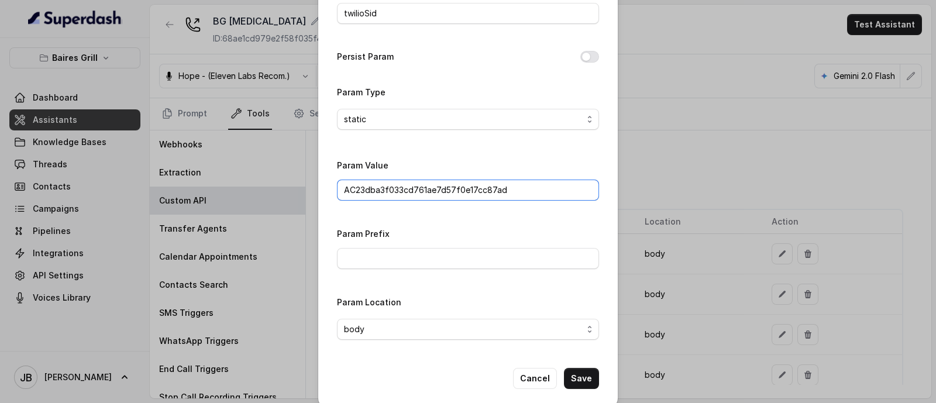
click at [421, 191] on input "AC23dba3f033cd761ae7d57f0e17cc87ad" at bounding box center [468, 190] width 262 height 21
click at [422, 191] on input "AC23dba3f033cd761ae7d57f0e17cc87ad" at bounding box center [468, 190] width 262 height 21
click at [450, 220] on div "Param Name twilioSid Persist Param Param Type static Param Value AC23dba3f033cd…" at bounding box center [468, 165] width 262 height 368
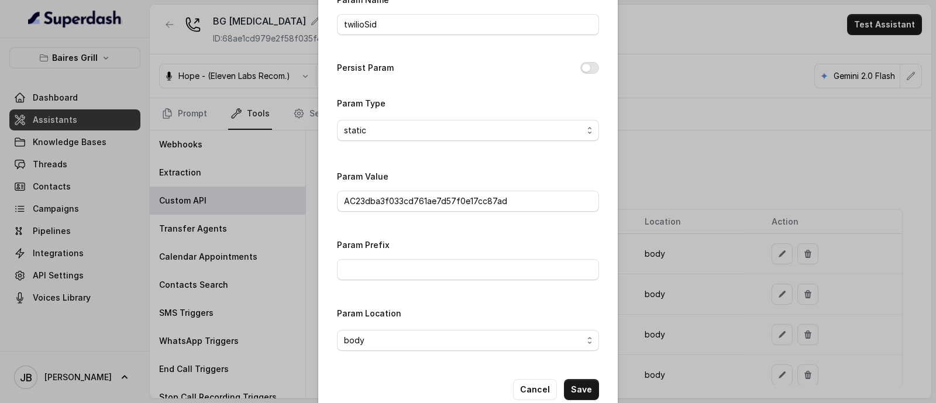
scroll to position [85, 0]
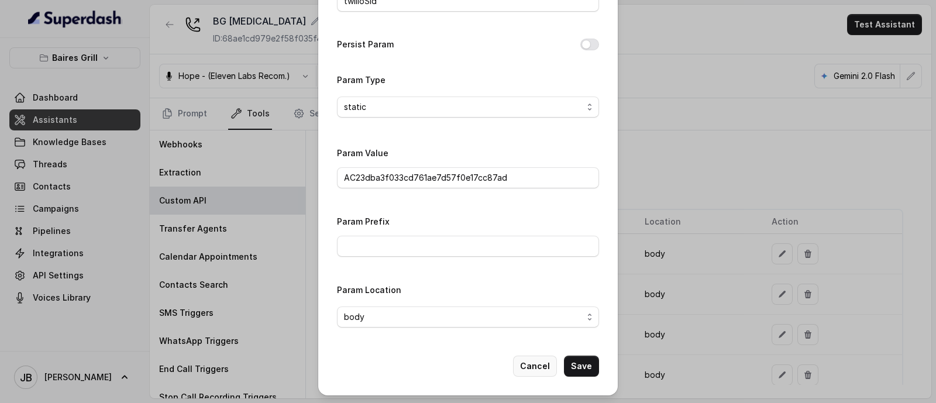
click at [525, 356] on button "Cancel" at bounding box center [535, 366] width 44 height 21
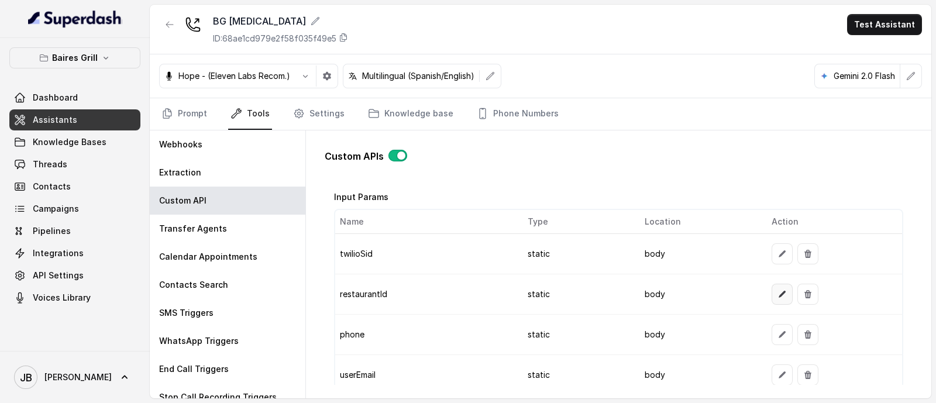
click at [772, 296] on button "button" at bounding box center [781, 294] width 21 height 21
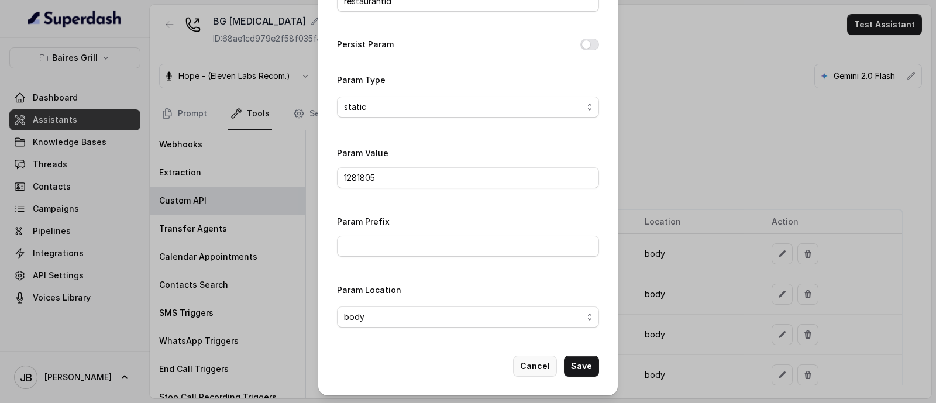
click at [537, 364] on button "Cancel" at bounding box center [535, 366] width 44 height 21
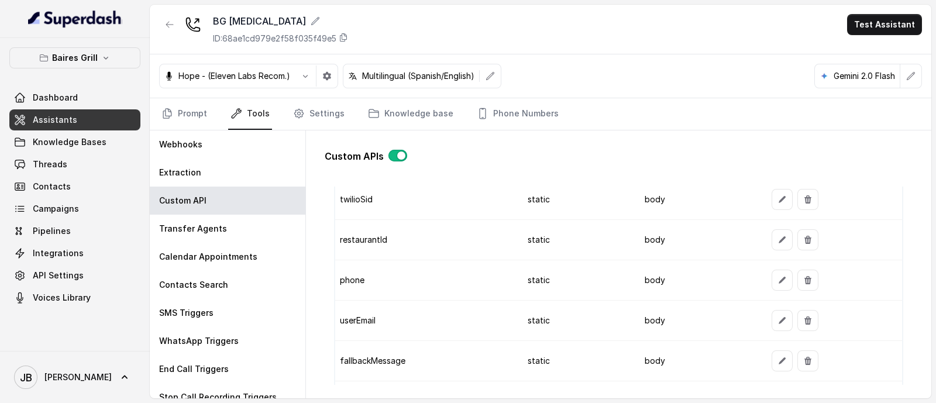
scroll to position [1002, 0]
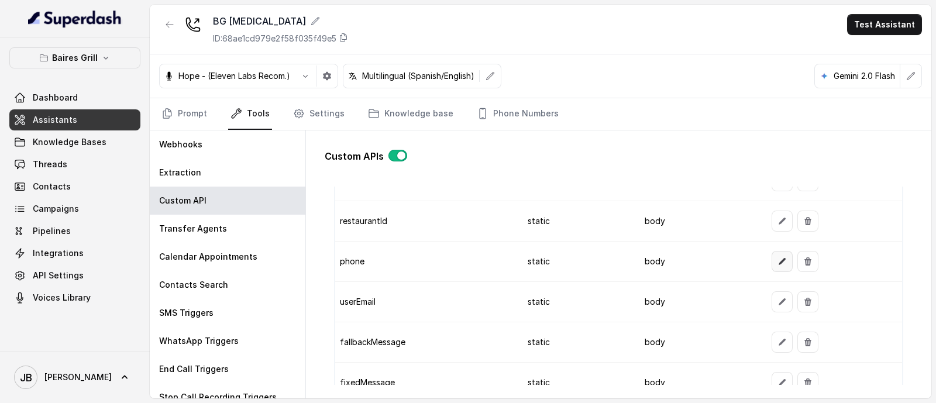
click at [778, 254] on button "button" at bounding box center [781, 261] width 21 height 21
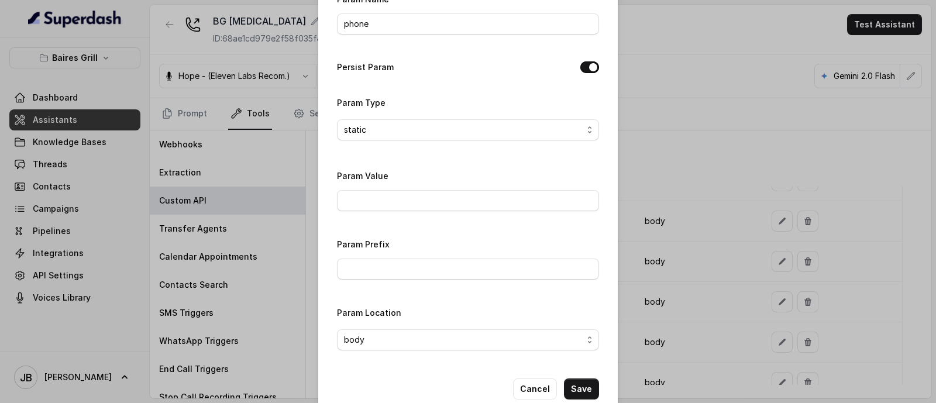
scroll to position [85, 0]
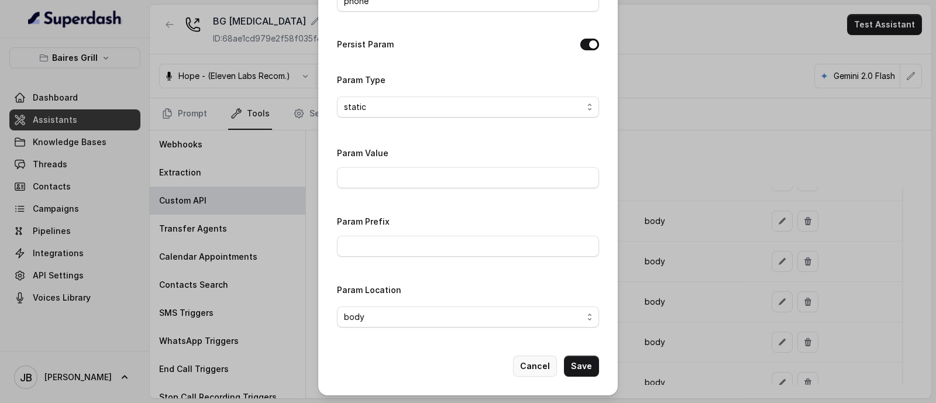
click at [533, 367] on button "Cancel" at bounding box center [535, 366] width 44 height 21
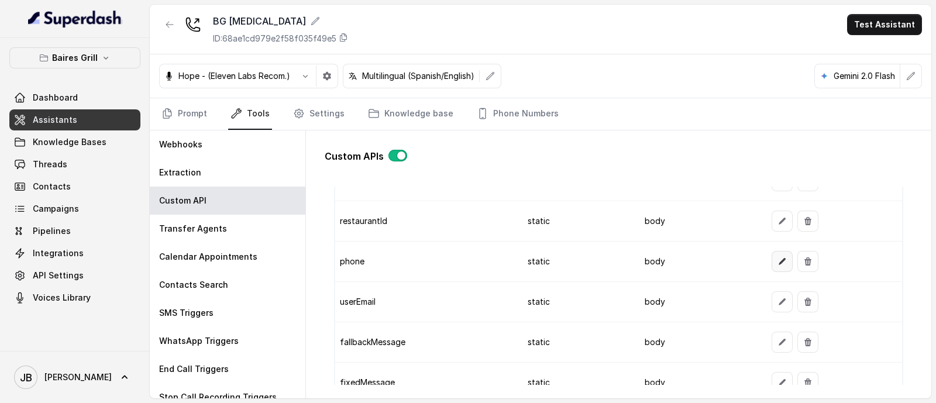
click at [771, 251] on button "button" at bounding box center [781, 261] width 21 height 21
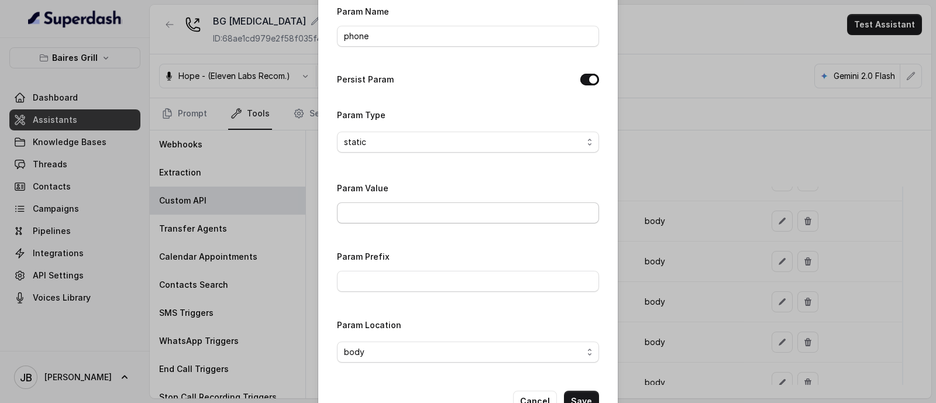
scroll to position [73, 0]
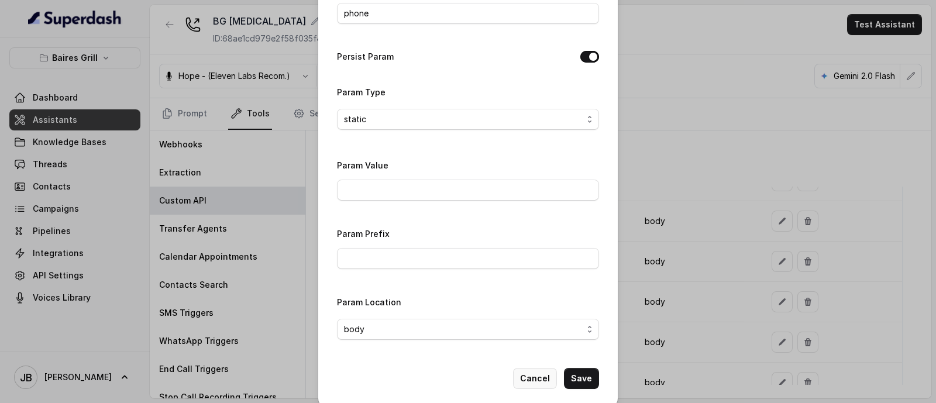
click at [536, 380] on button "Cancel" at bounding box center [535, 378] width 44 height 21
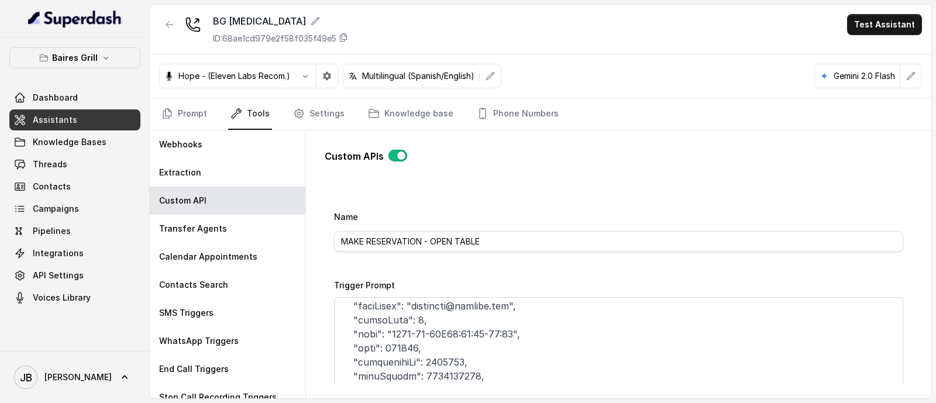
scroll to position [0, 0]
